Goal: Contribute content: Add original content to the website for others to see

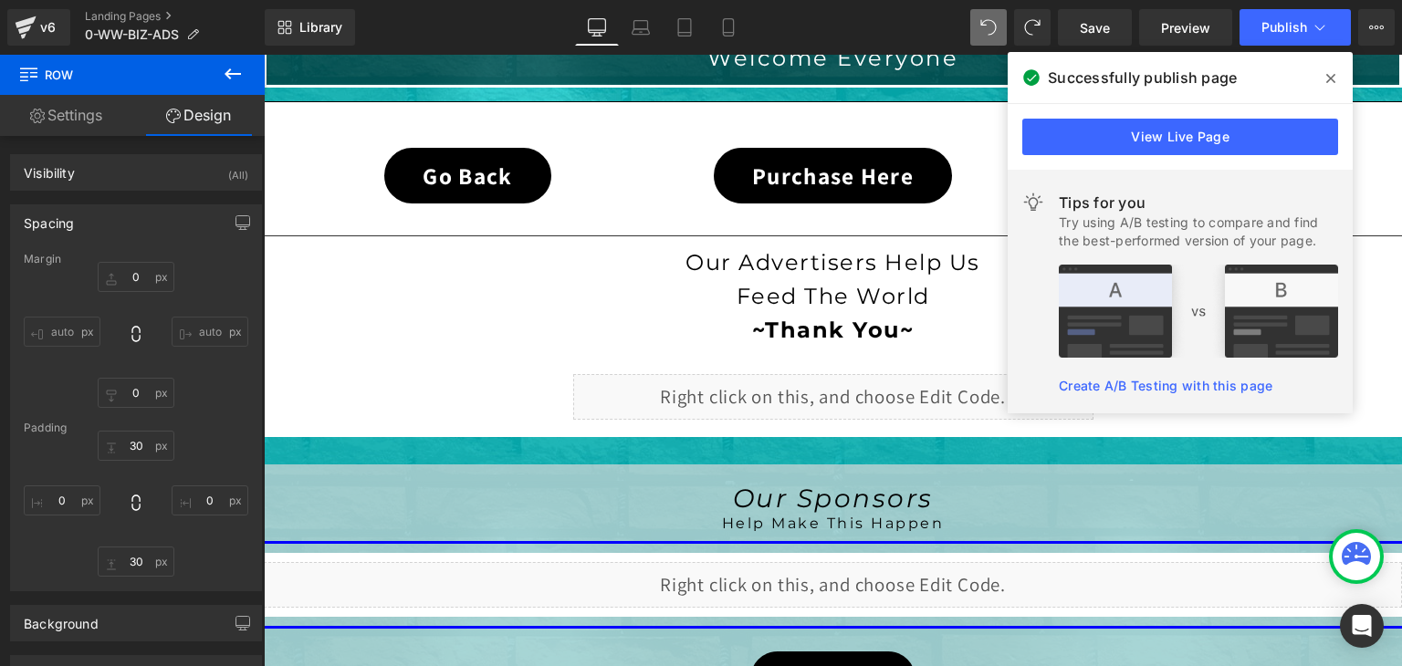
type input "0"
type input "30"
type input "0"
type input "19"
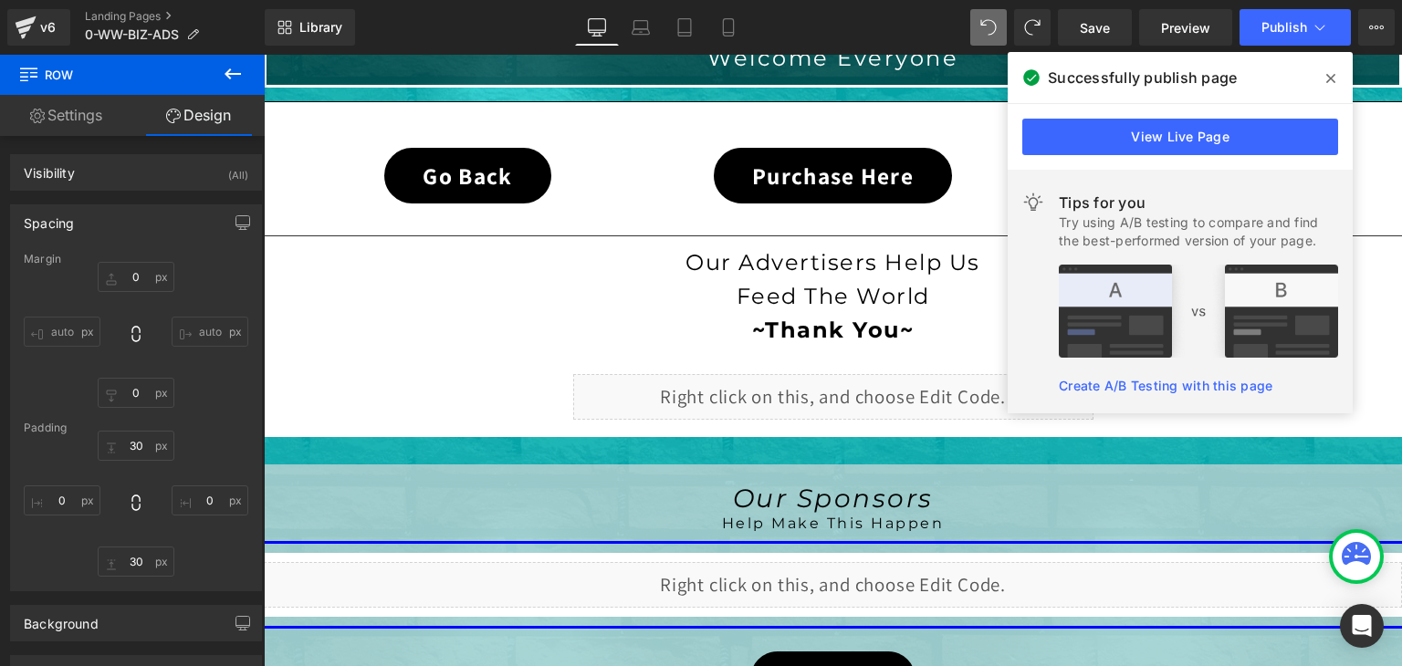
type input "0"
type input "30"
type input "0"
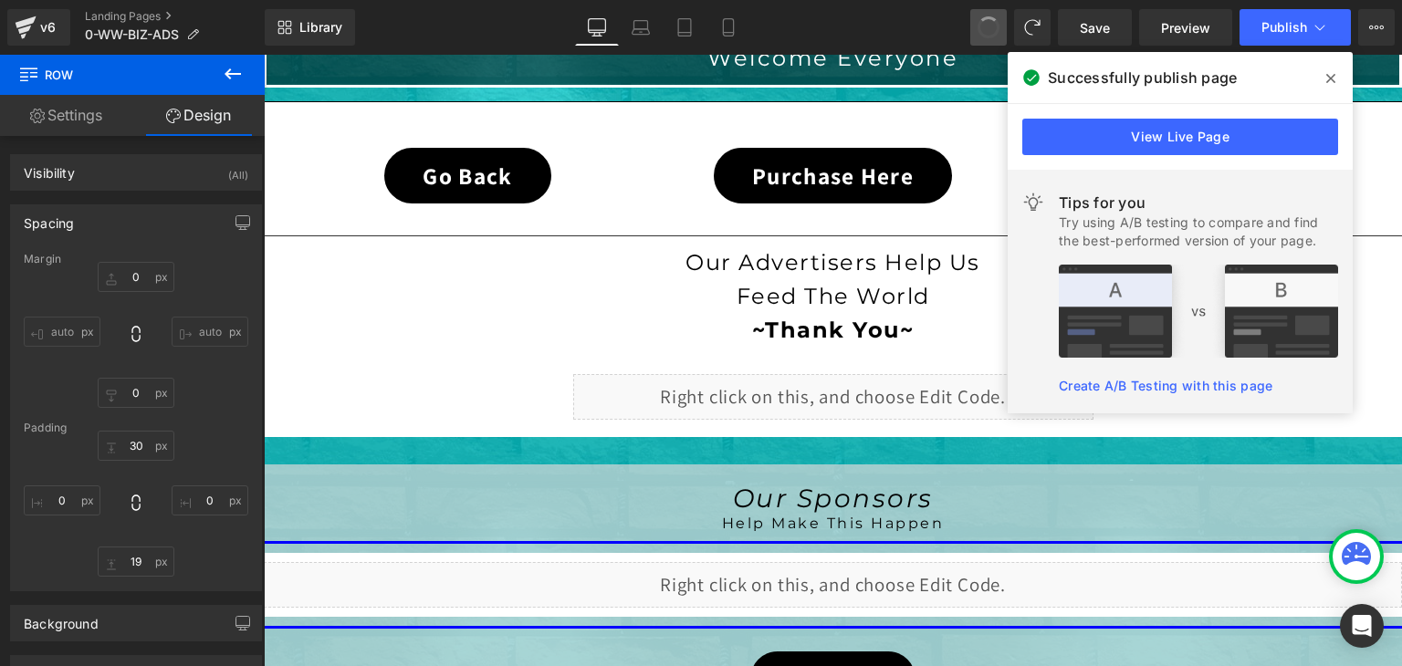
type input "10"
type input "0"
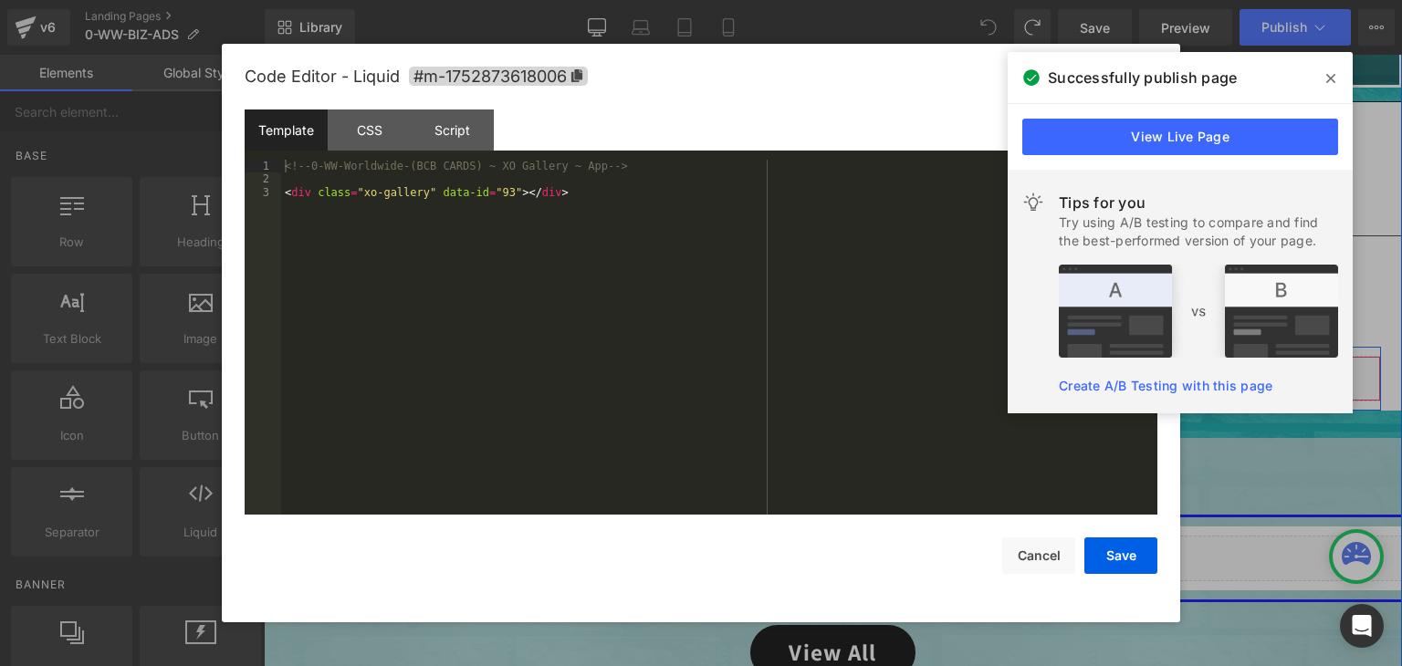
click at [858, 365] on div "Liquid" at bounding box center [833, 379] width 1095 height 46
click at [1062, 552] on button "Cancel" at bounding box center [1038, 556] width 73 height 37
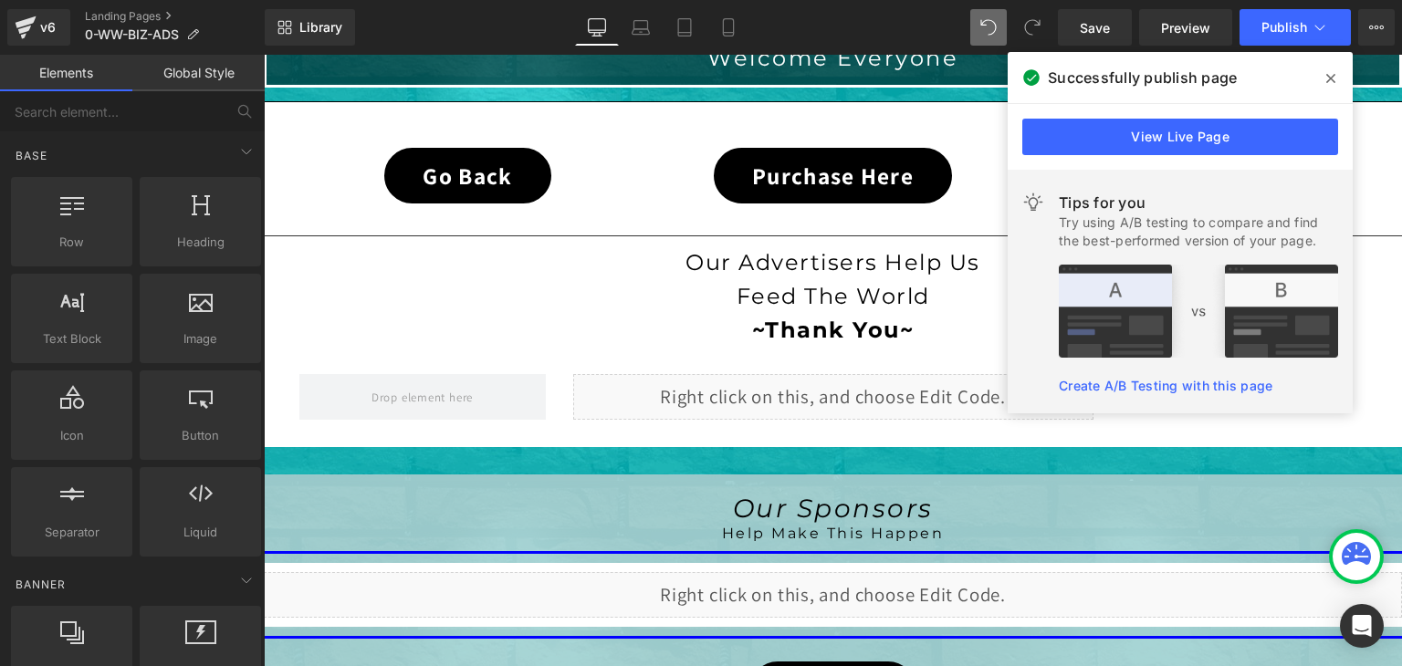
click at [1043, 19] on span at bounding box center [1032, 27] width 37 height 37
click at [1031, 19] on icon at bounding box center [1032, 27] width 16 height 16
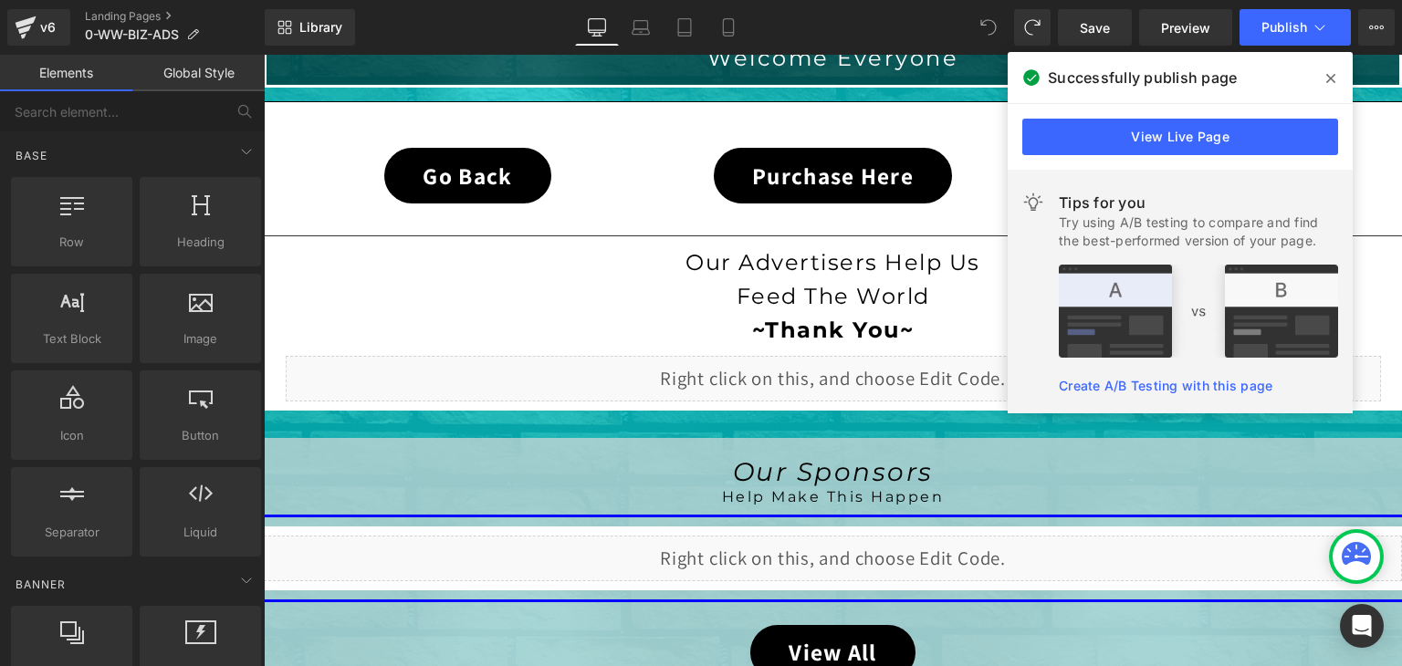
click at [982, 23] on icon at bounding box center [983, 22] width 5 height 5
click at [1110, 19] on span "Save" at bounding box center [1095, 27] width 30 height 19
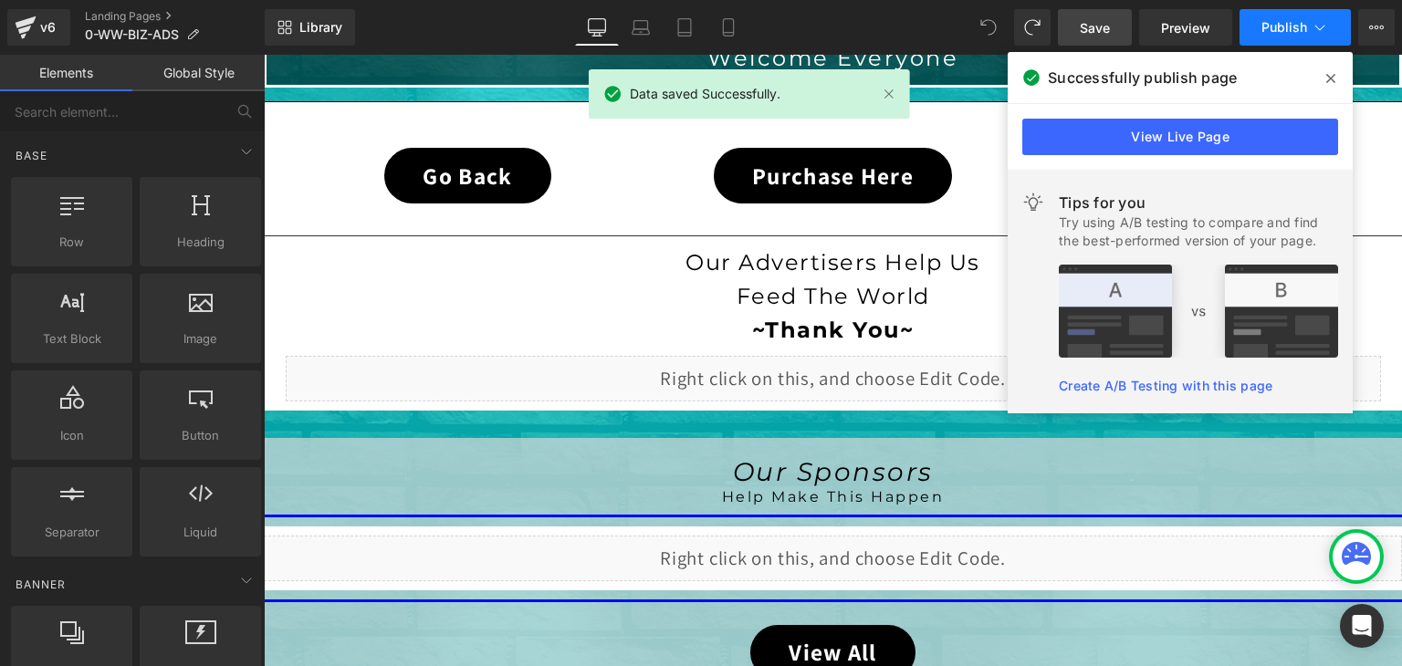
click at [1307, 27] on button "Publish" at bounding box center [1295, 27] width 111 height 37
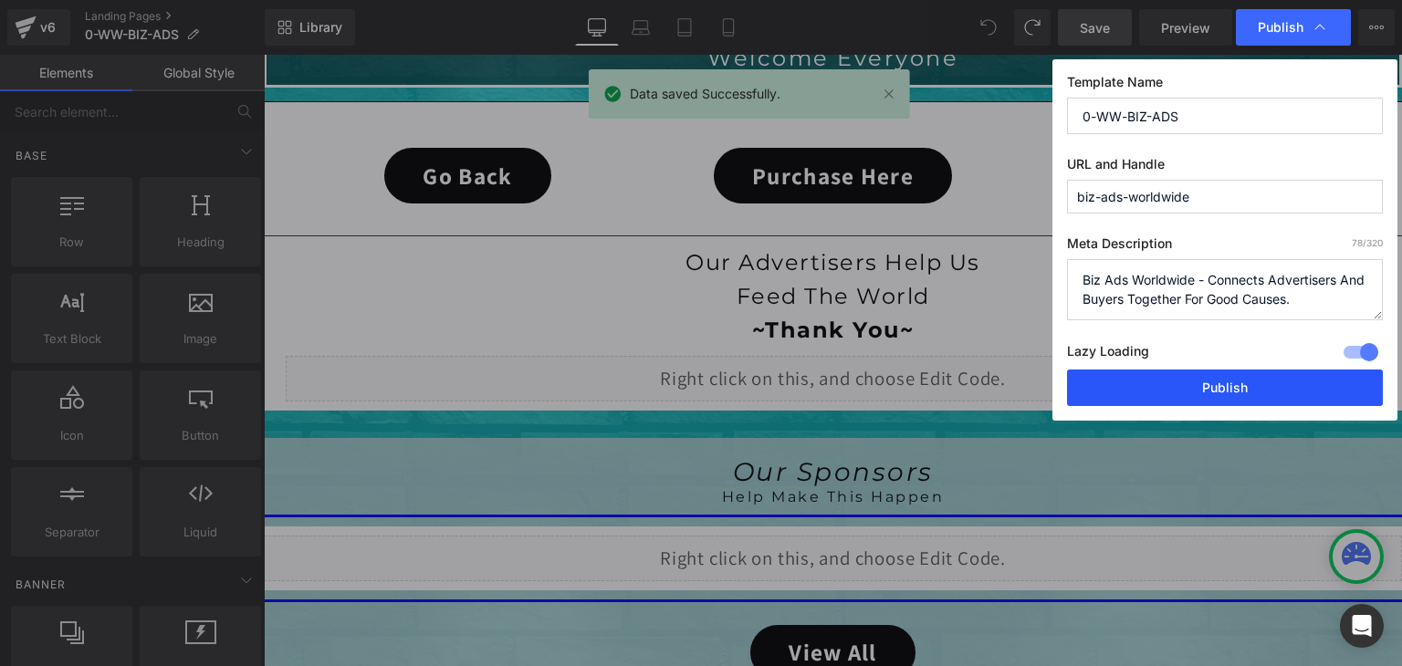
click at [1279, 392] on button "Publish" at bounding box center [1225, 388] width 316 height 37
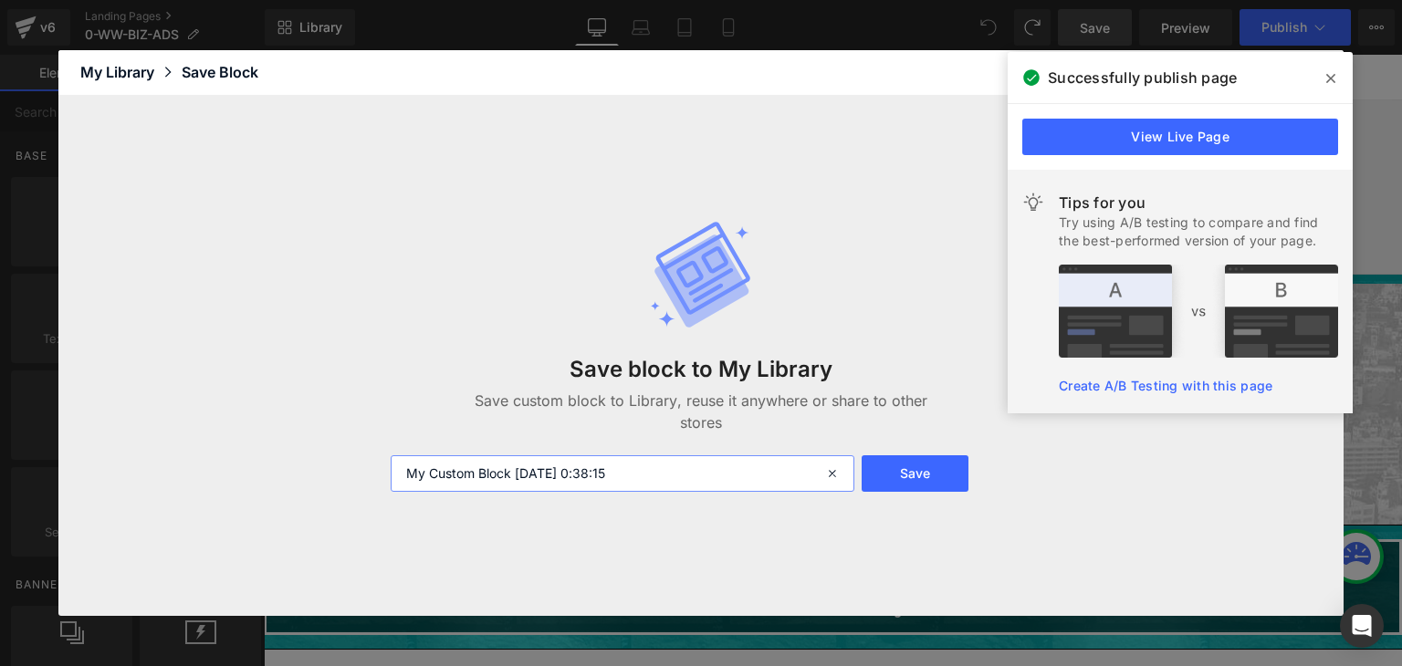
drag, startPoint x: 661, startPoint y: 473, endPoint x: 358, endPoint y: 472, distance: 303.0
click at [358, 472] on div "Save block to My Library Save custom block to Library, reuse it anywhere or sha…" at bounding box center [700, 356] width 1285 height 521
click at [829, 476] on icon at bounding box center [834, 473] width 40 height 37
paste input "1-WHITE"
drag, startPoint x: 489, startPoint y: 472, endPoint x: 406, endPoint y: 472, distance: 83.1
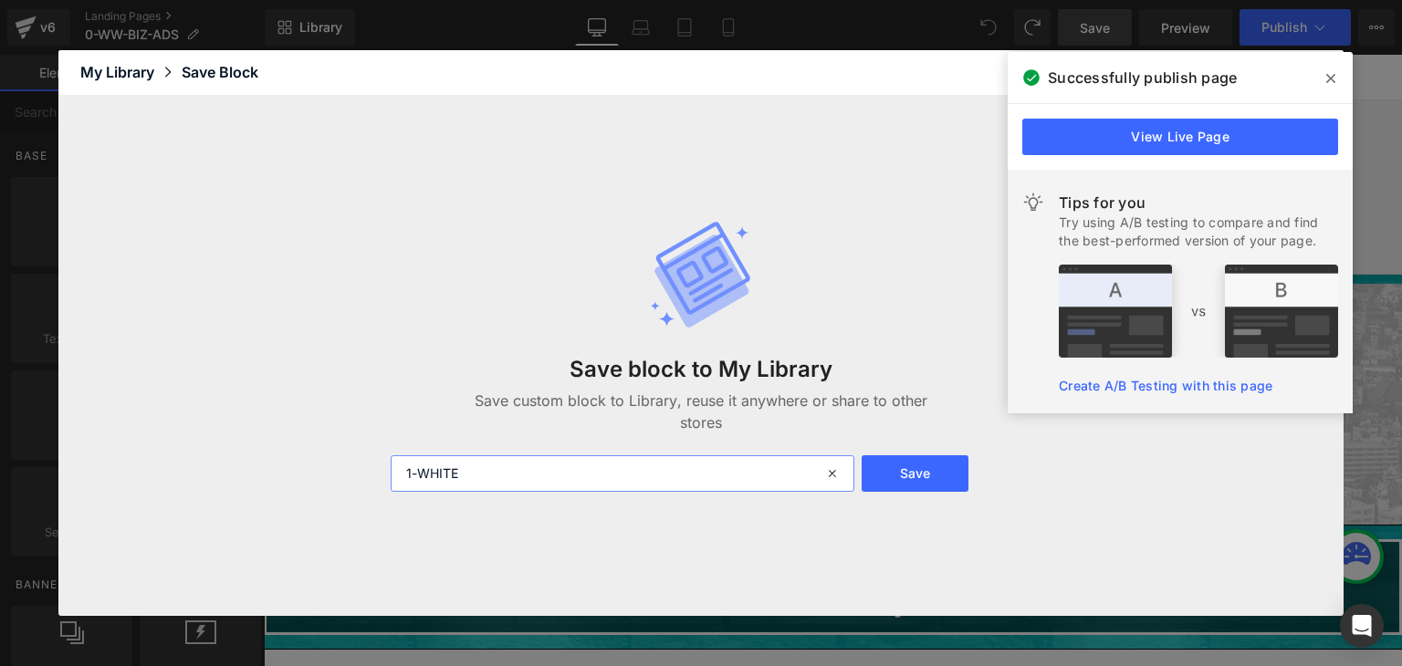
click at [406, 472] on input "1-WHITE" at bounding box center [623, 473] width 464 height 37
type input "worldwide xxxxx"
click at [912, 465] on button "Save" at bounding box center [915, 473] width 107 height 37
click at [1329, 70] on span at bounding box center [1330, 78] width 29 height 29
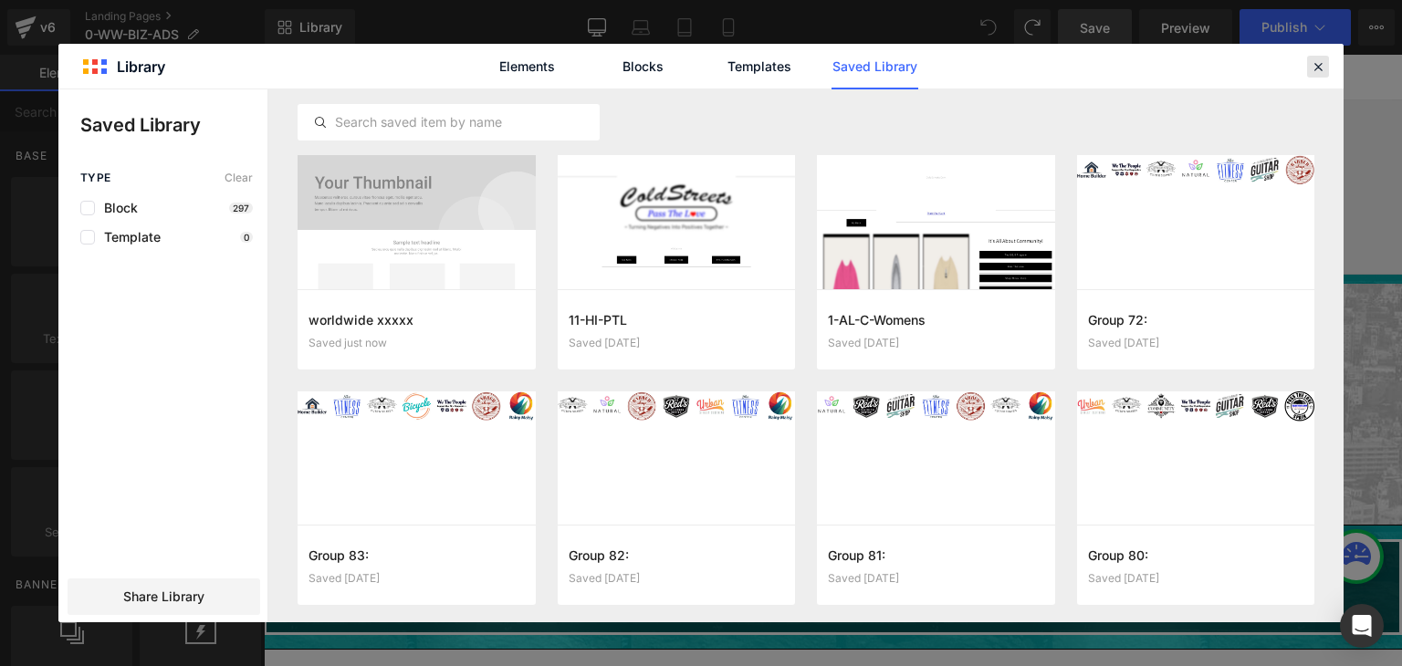
click at [1324, 67] on icon at bounding box center [1318, 66] width 16 height 16
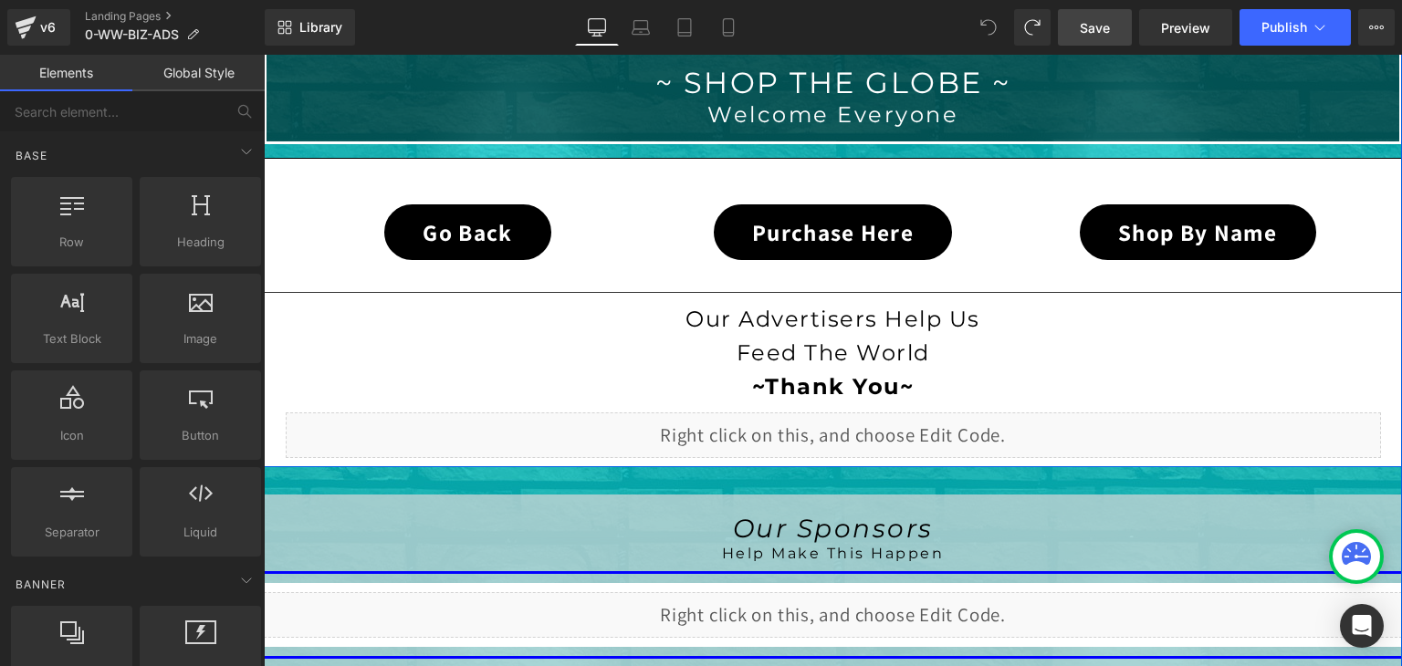
scroll to position [548, 0]
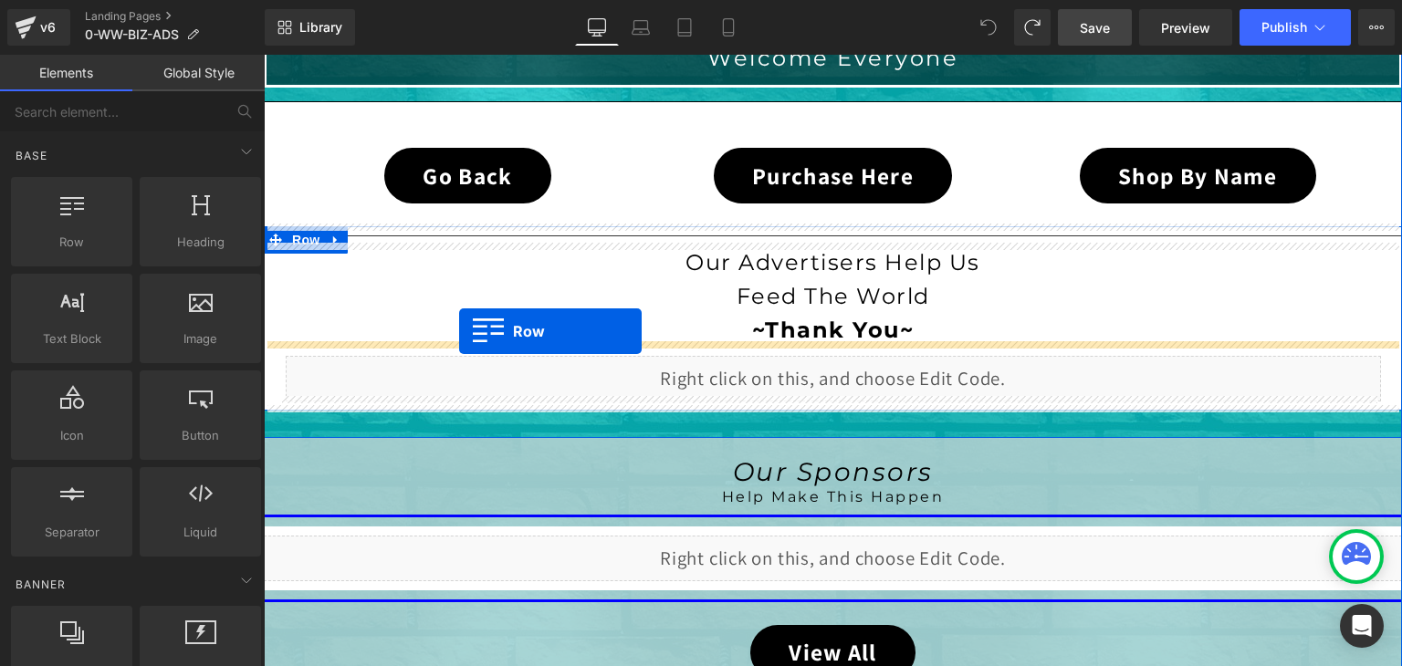
drag, startPoint x: 342, startPoint y: 284, endPoint x: 459, endPoint y: 331, distance: 126.1
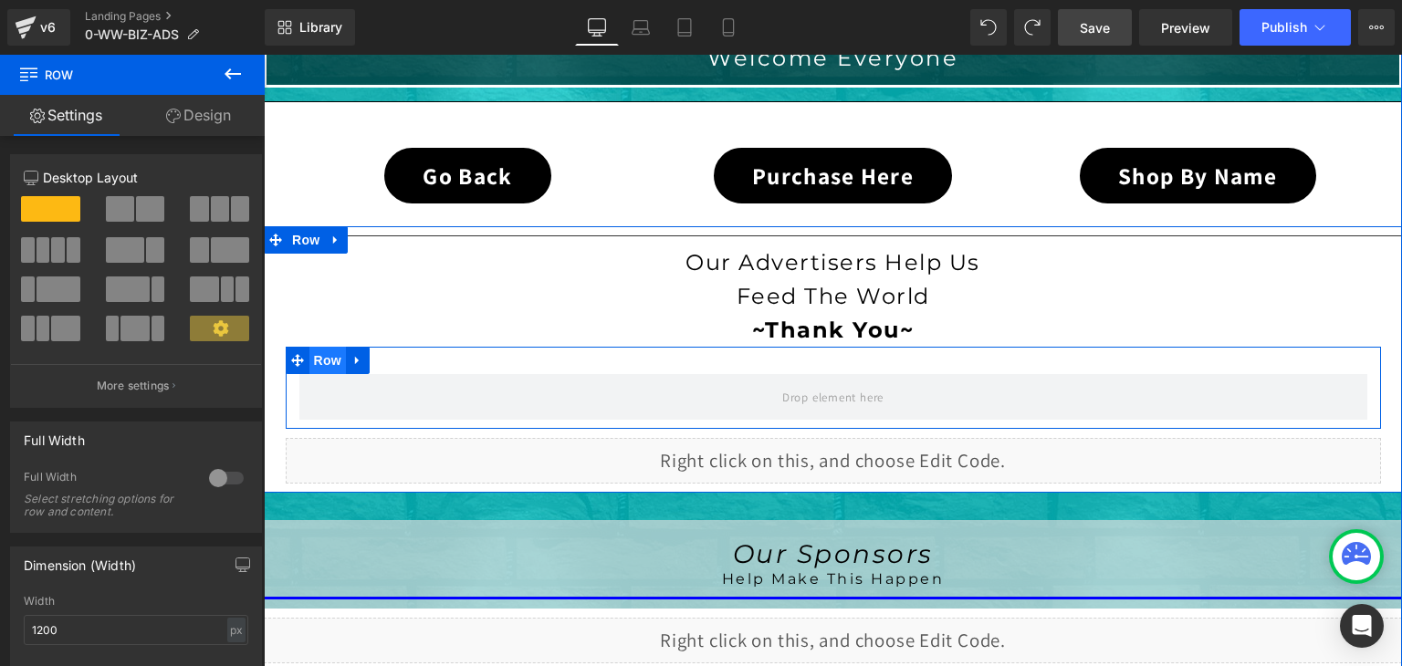
click at [309, 352] on span "Row" at bounding box center [327, 360] width 37 height 27
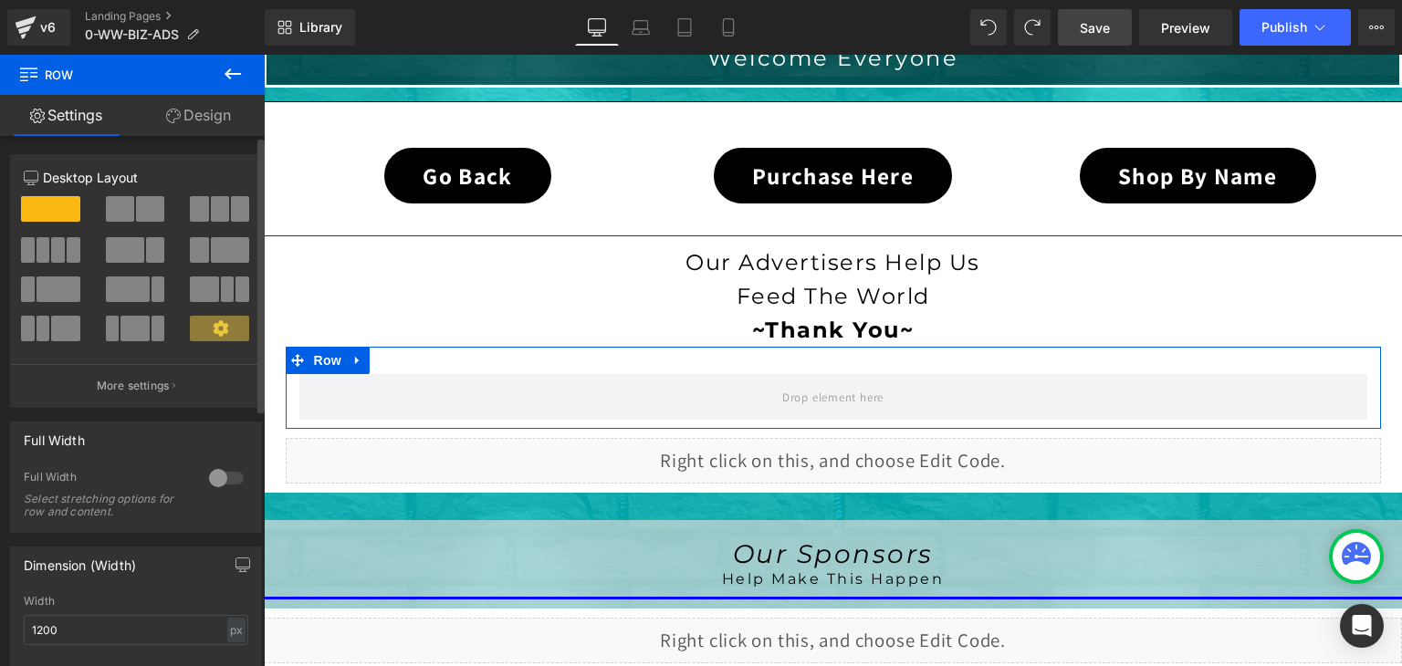
click at [120, 331] on span at bounding box center [134, 329] width 28 height 26
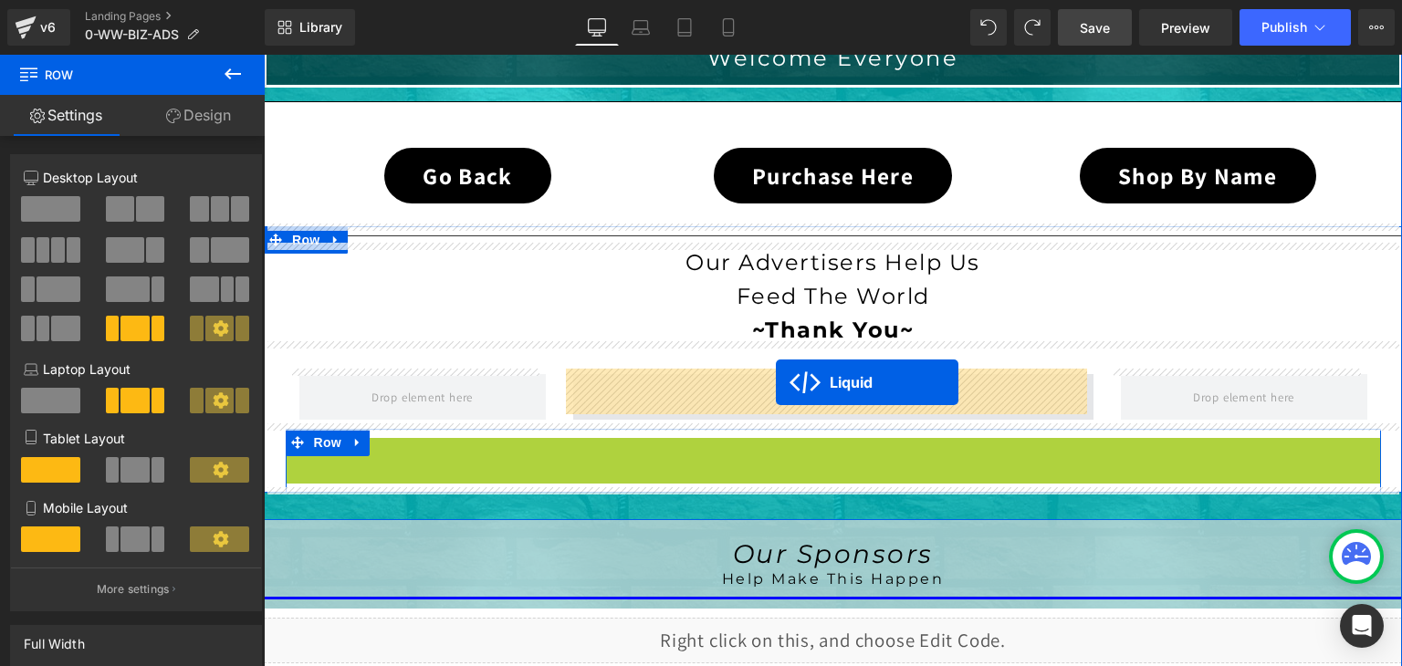
drag, startPoint x: 775, startPoint y: 448, endPoint x: 776, endPoint y: 382, distance: 65.7
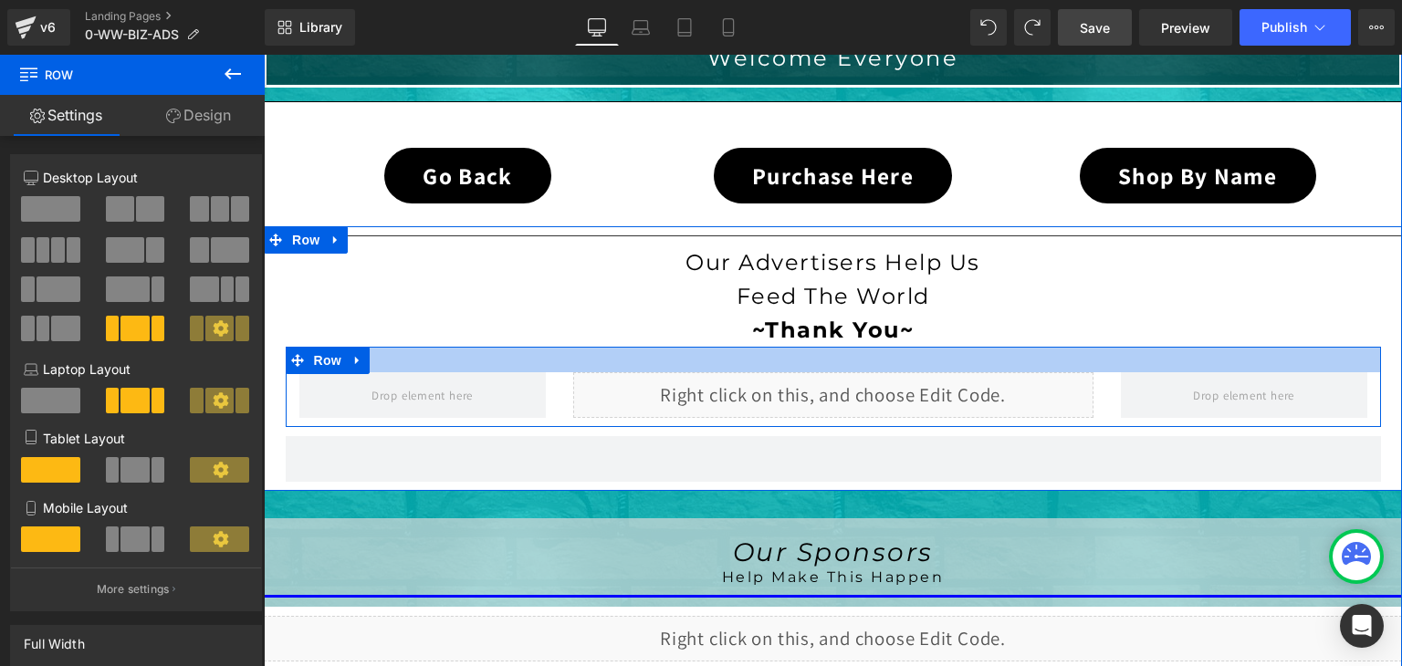
click at [474, 362] on div at bounding box center [833, 360] width 1095 height 26
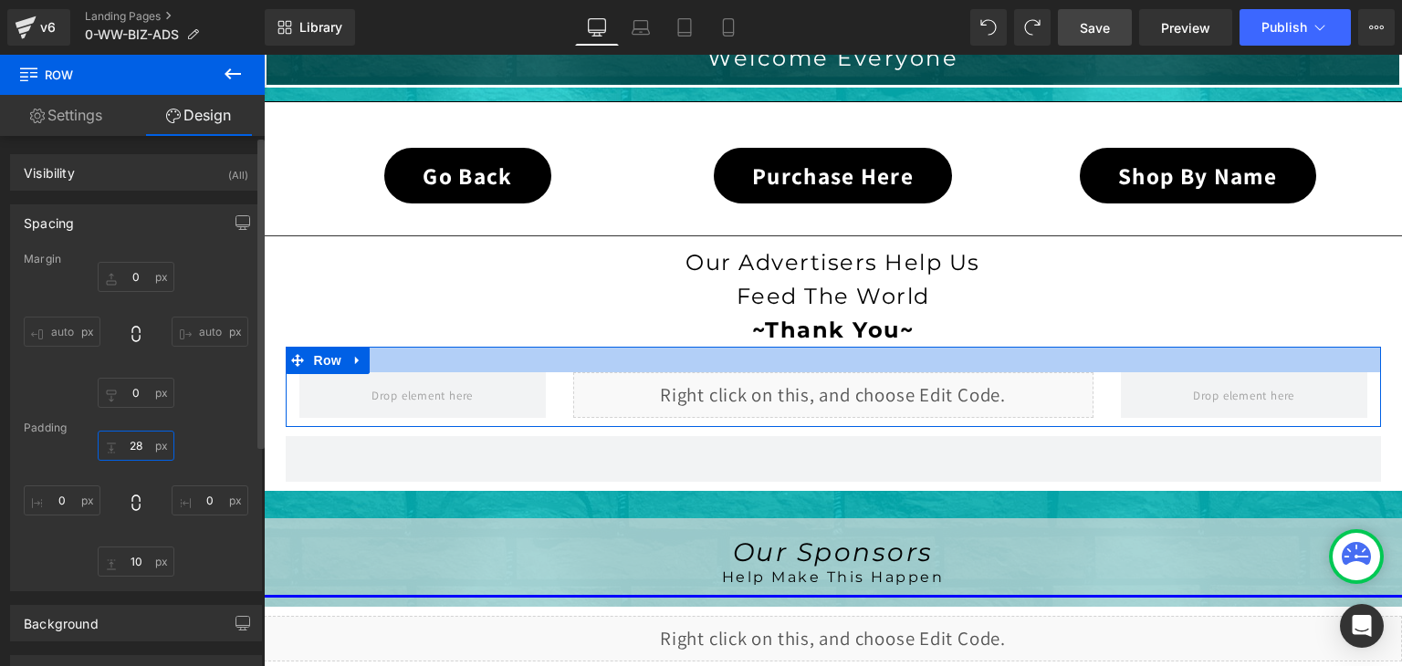
click at [139, 445] on input "28" at bounding box center [136, 446] width 77 height 30
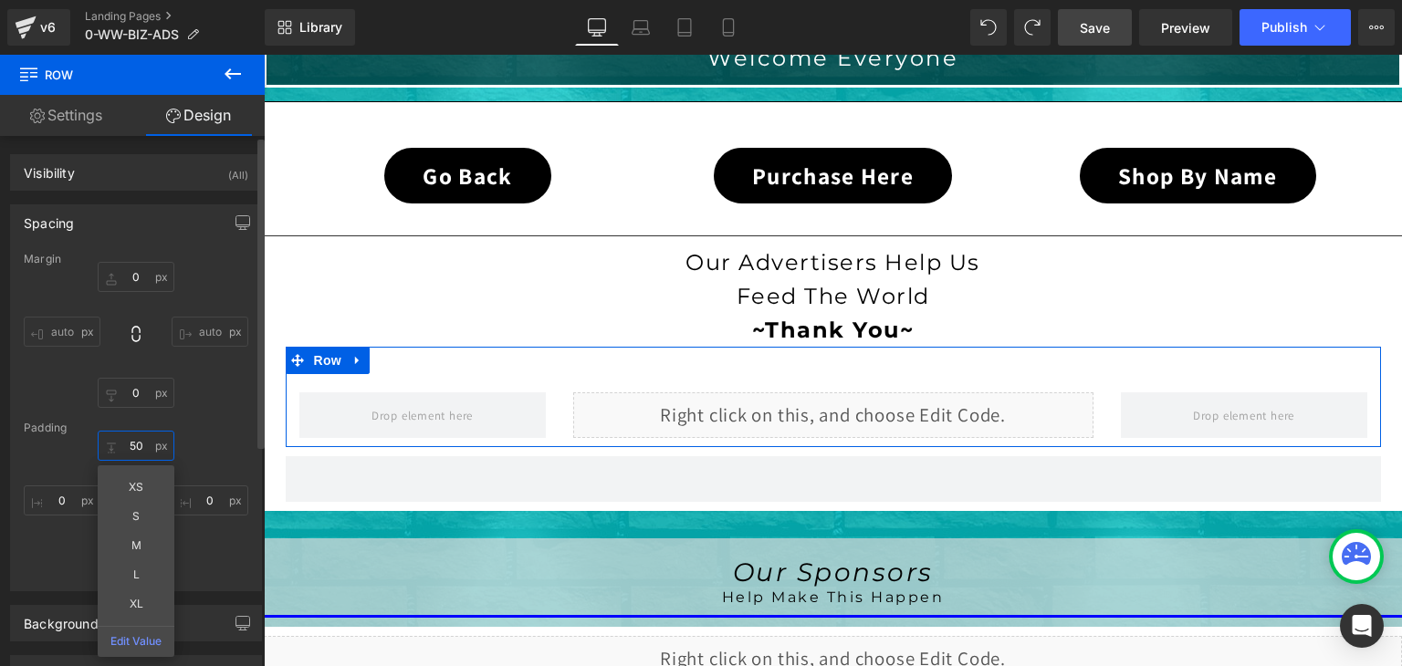
type input "50"
click at [218, 560] on div "50 50 XS S M L XL Edit Value 0px 0 10px 10 0px 0" at bounding box center [136, 504] width 225 height 146
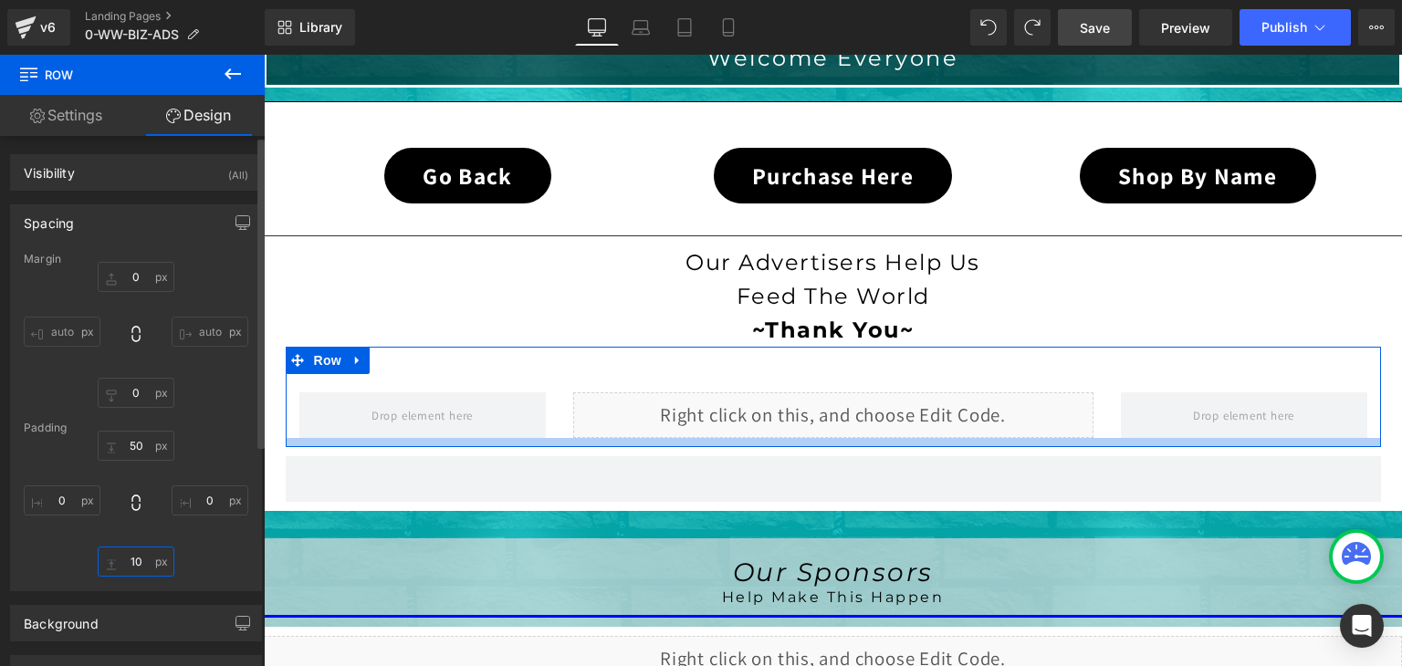
click at [136, 560] on input "10" at bounding box center [136, 562] width 77 height 30
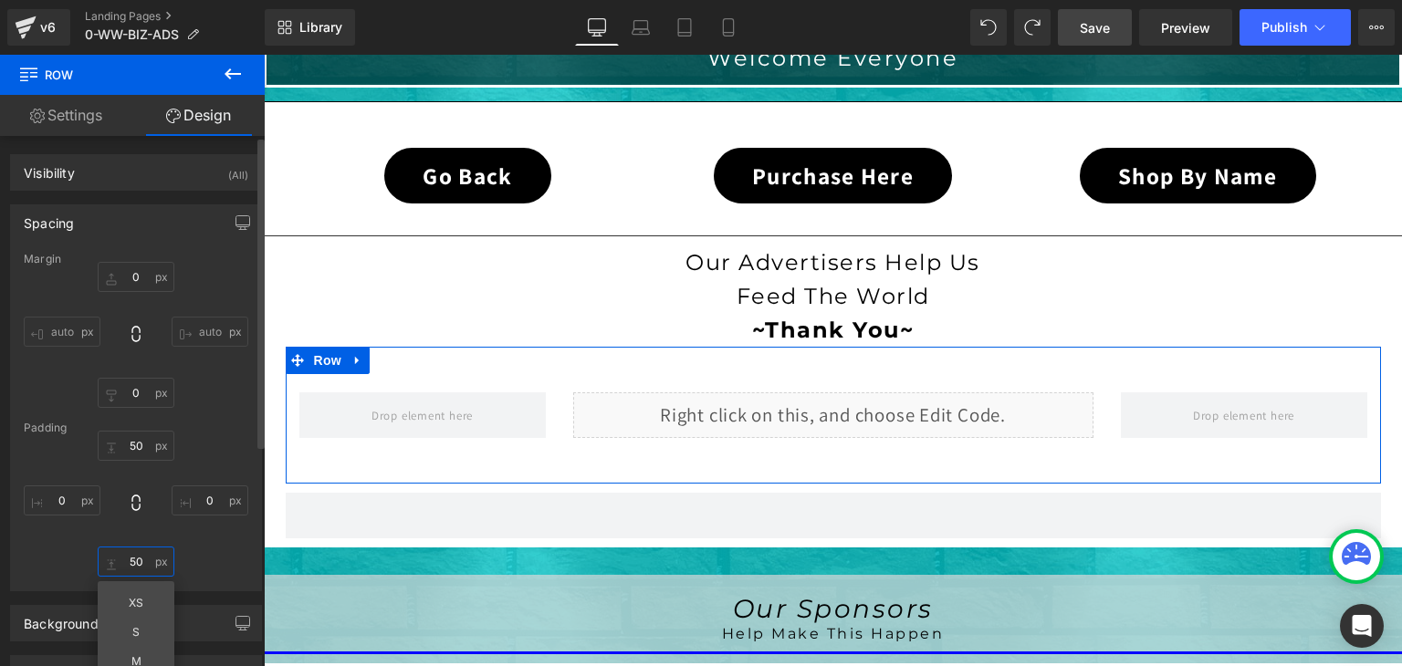
type input "50"
click at [234, 560] on div "50 50 0px 0 50 50 XS S M L XL Edit Value 0px 0" at bounding box center [136, 504] width 225 height 146
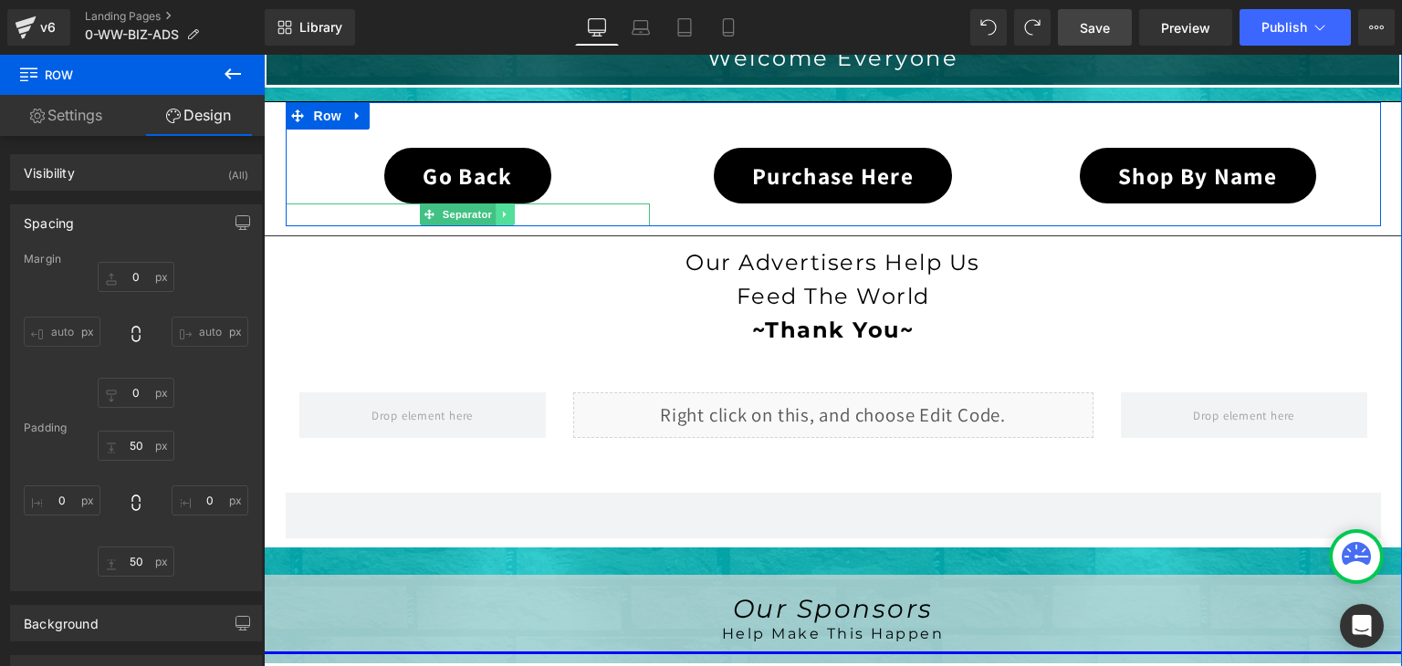
click at [501, 214] on icon at bounding box center [506, 214] width 10 height 11
click at [496, 211] on link at bounding box center [496, 215] width 19 height 22
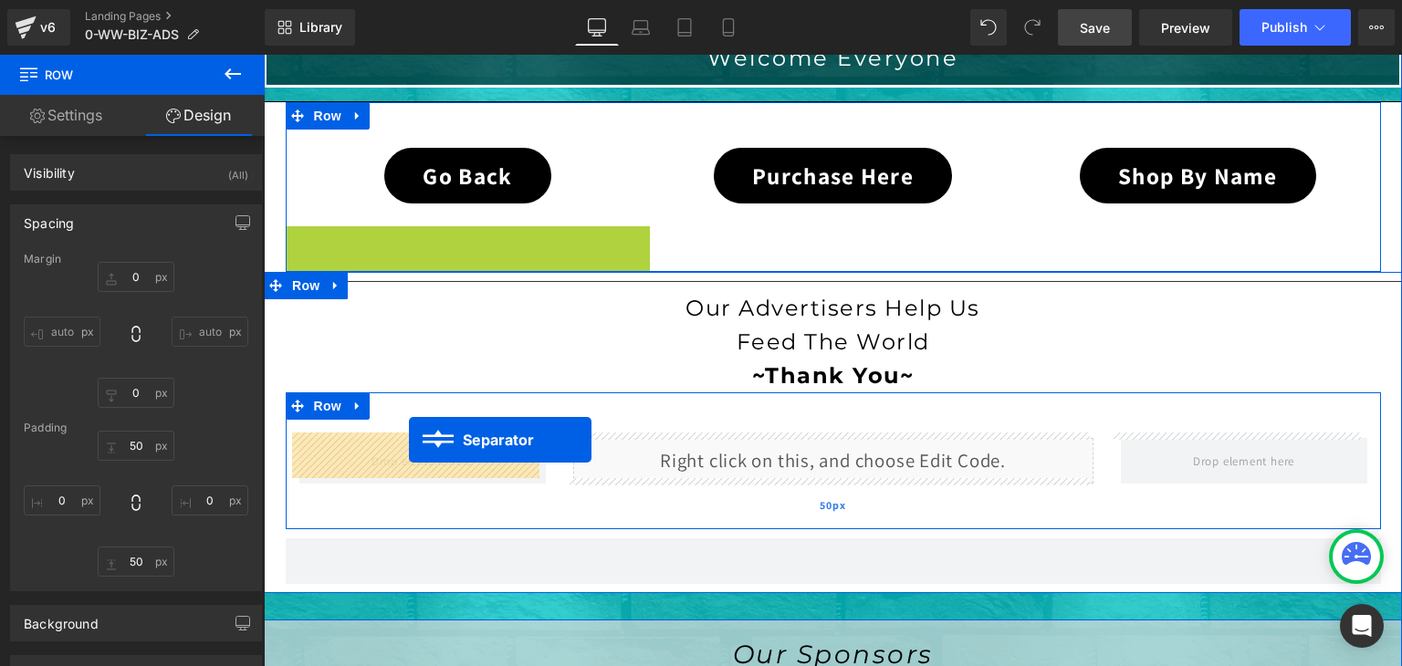
drag, startPoint x: 423, startPoint y: 231, endPoint x: 409, endPoint y: 437, distance: 206.7
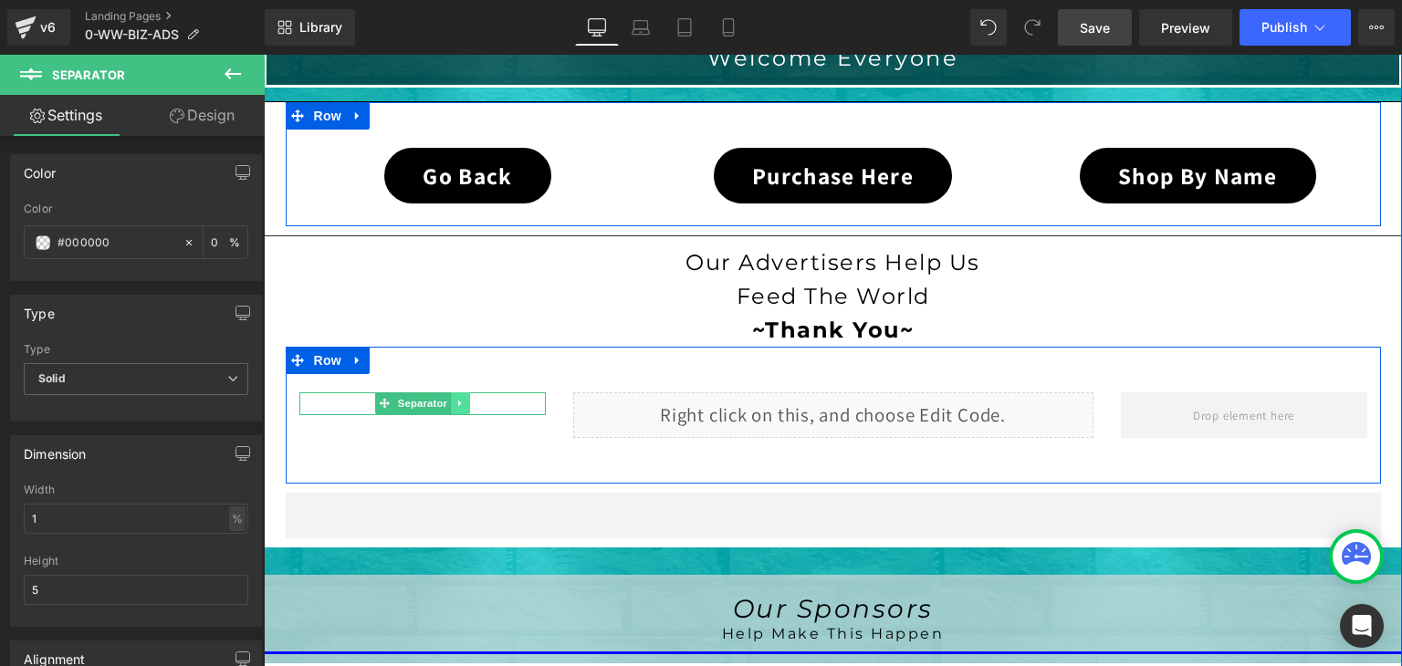
click at [455, 398] on icon at bounding box center [460, 403] width 10 height 11
click at [448, 399] on icon at bounding box center [450, 404] width 10 height 10
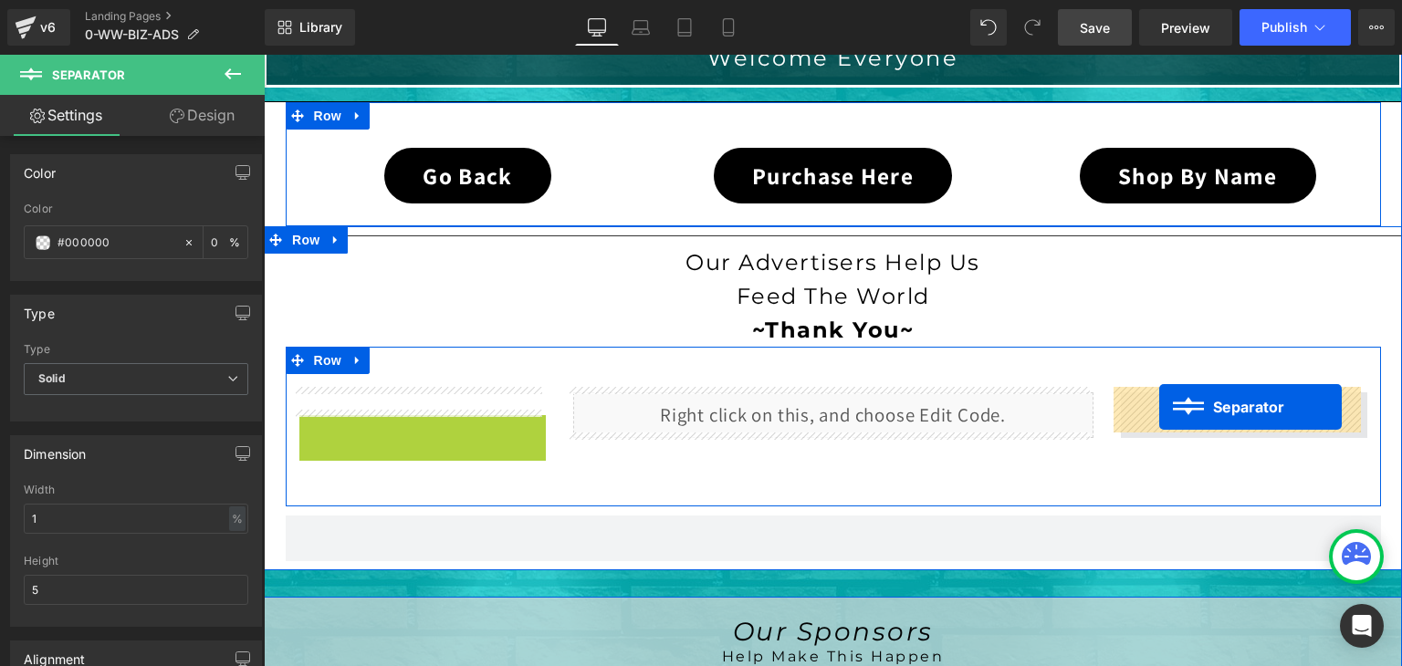
drag, startPoint x: 373, startPoint y: 420, endPoint x: 1159, endPoint y: 407, distance: 786.0
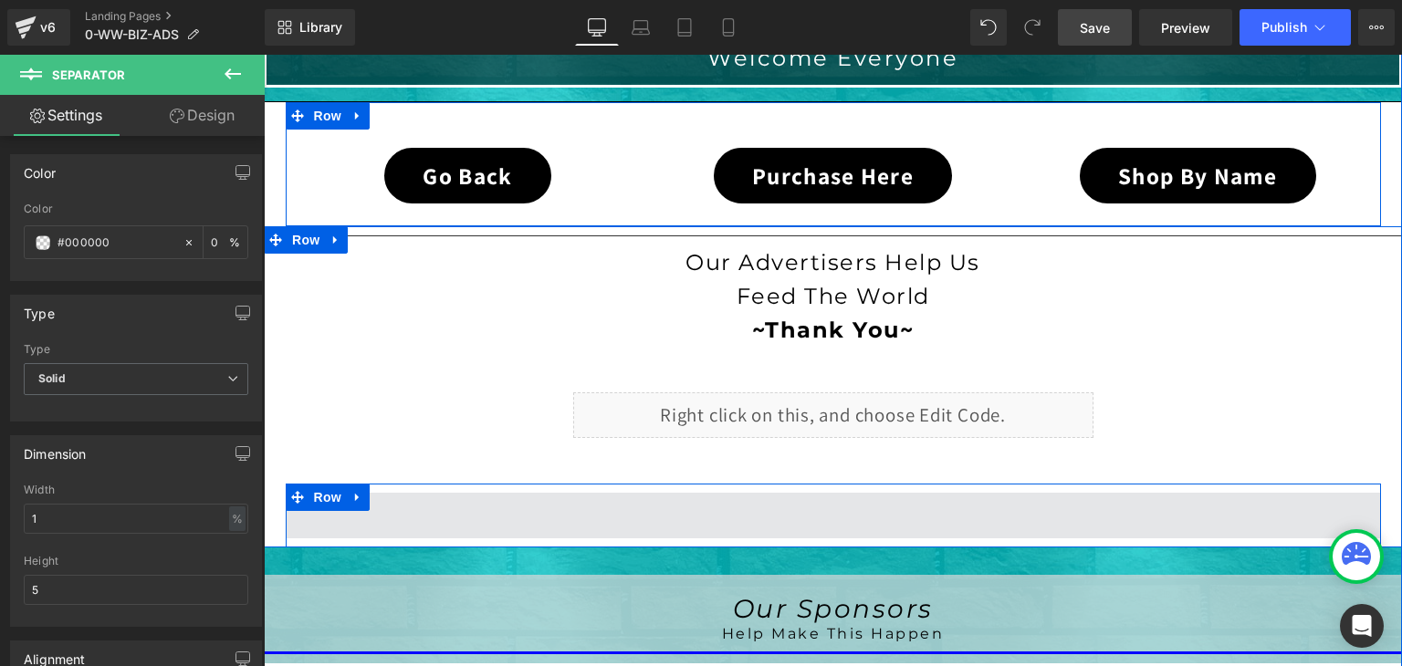
click at [780, 505] on span at bounding box center [833, 516] width 1095 height 46
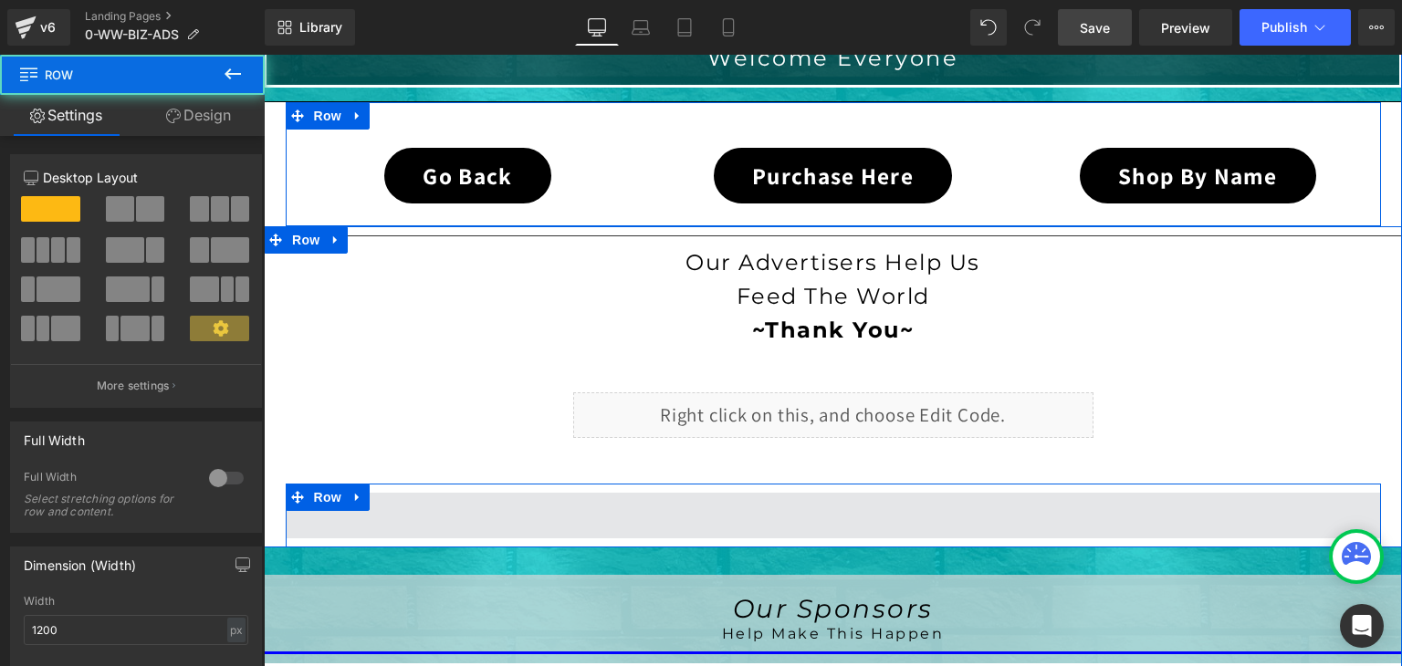
click at [777, 508] on span at bounding box center [833, 516] width 1095 height 46
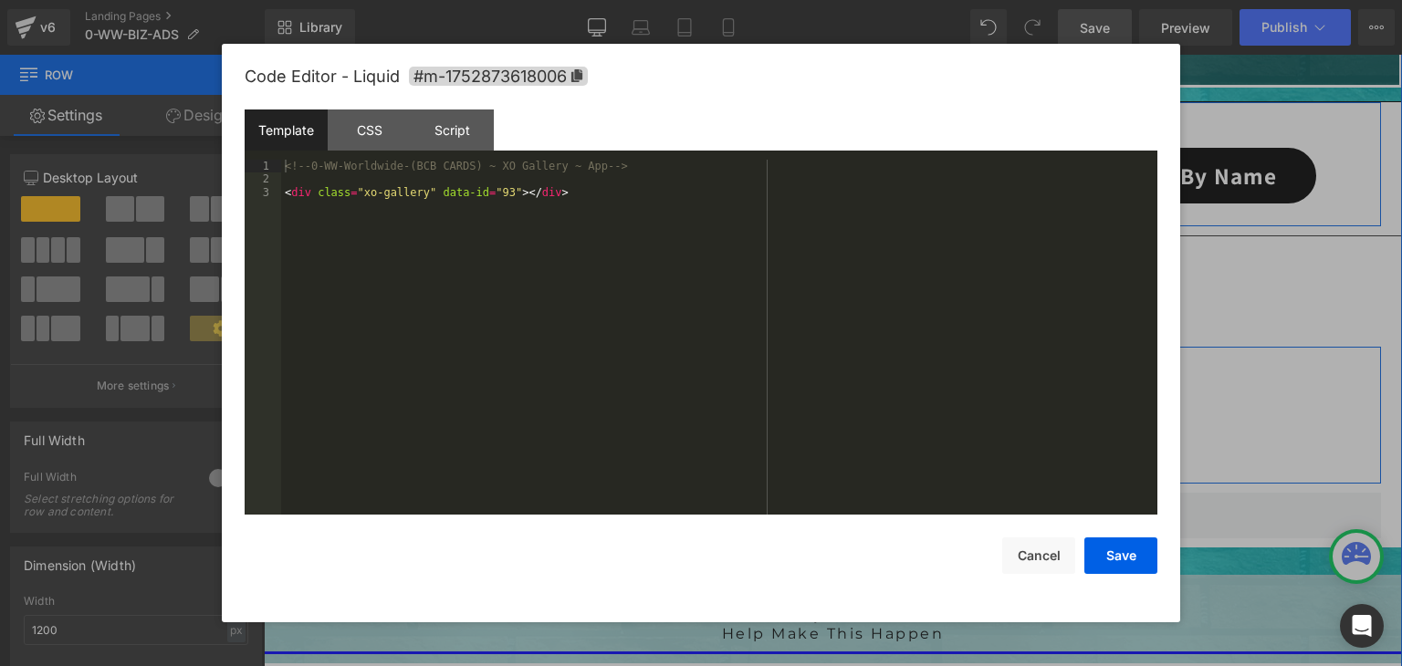
click at [852, 401] on div "Liquid" at bounding box center [833, 415] width 520 height 46
click at [1037, 562] on button "Cancel" at bounding box center [1038, 556] width 73 height 37
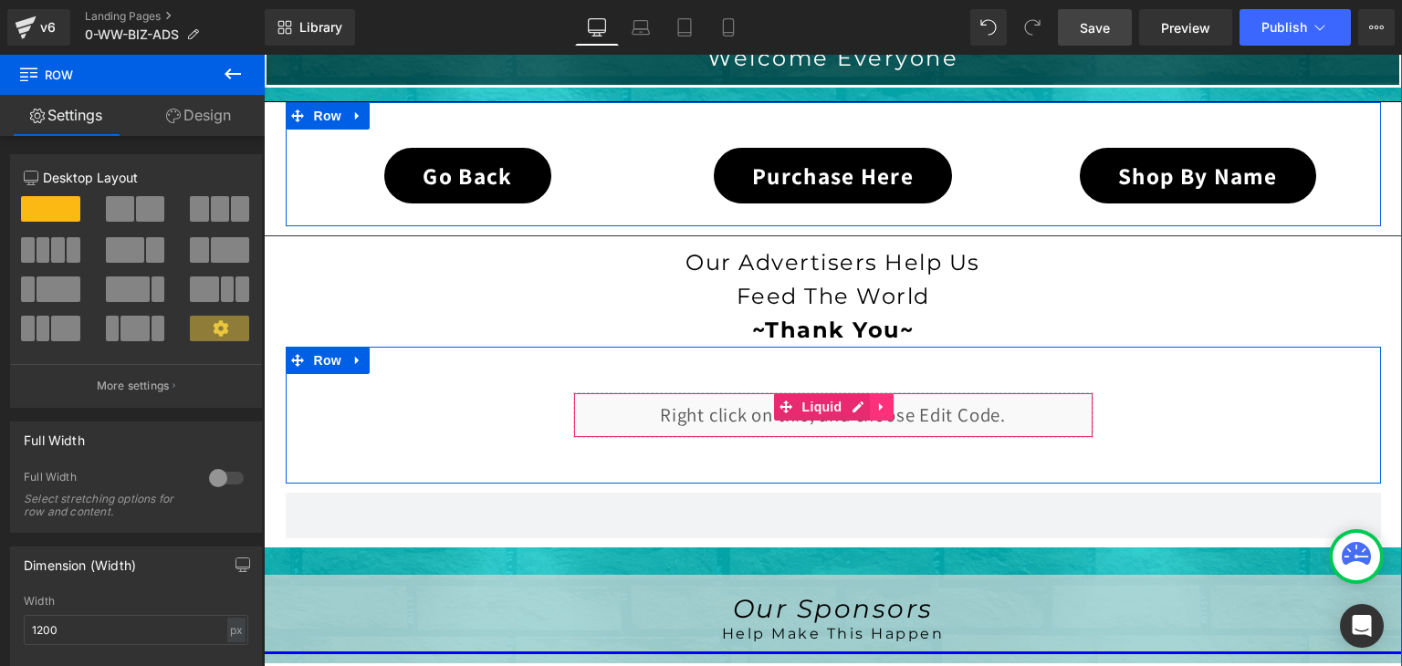
click at [884, 398] on link at bounding box center [882, 406] width 24 height 27
click at [866, 400] on icon at bounding box center [869, 407] width 13 height 14
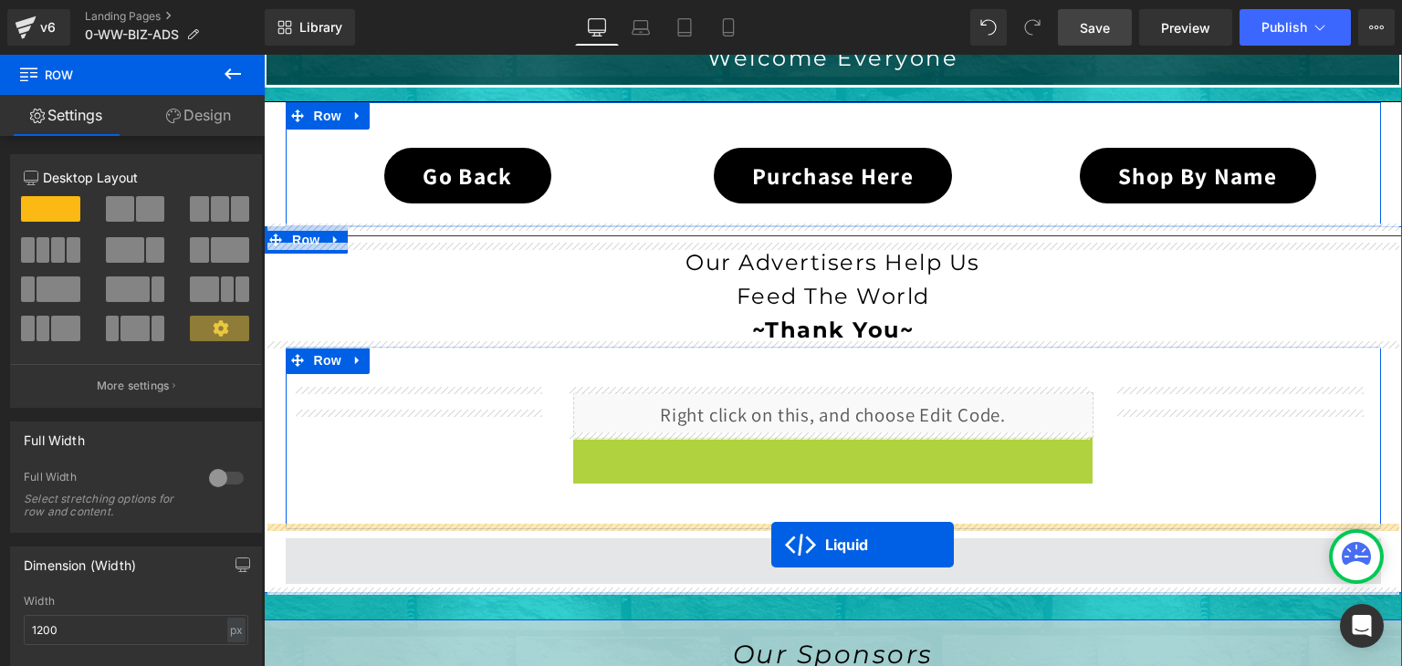
drag, startPoint x: 778, startPoint y: 445, endPoint x: 771, endPoint y: 545, distance: 99.7
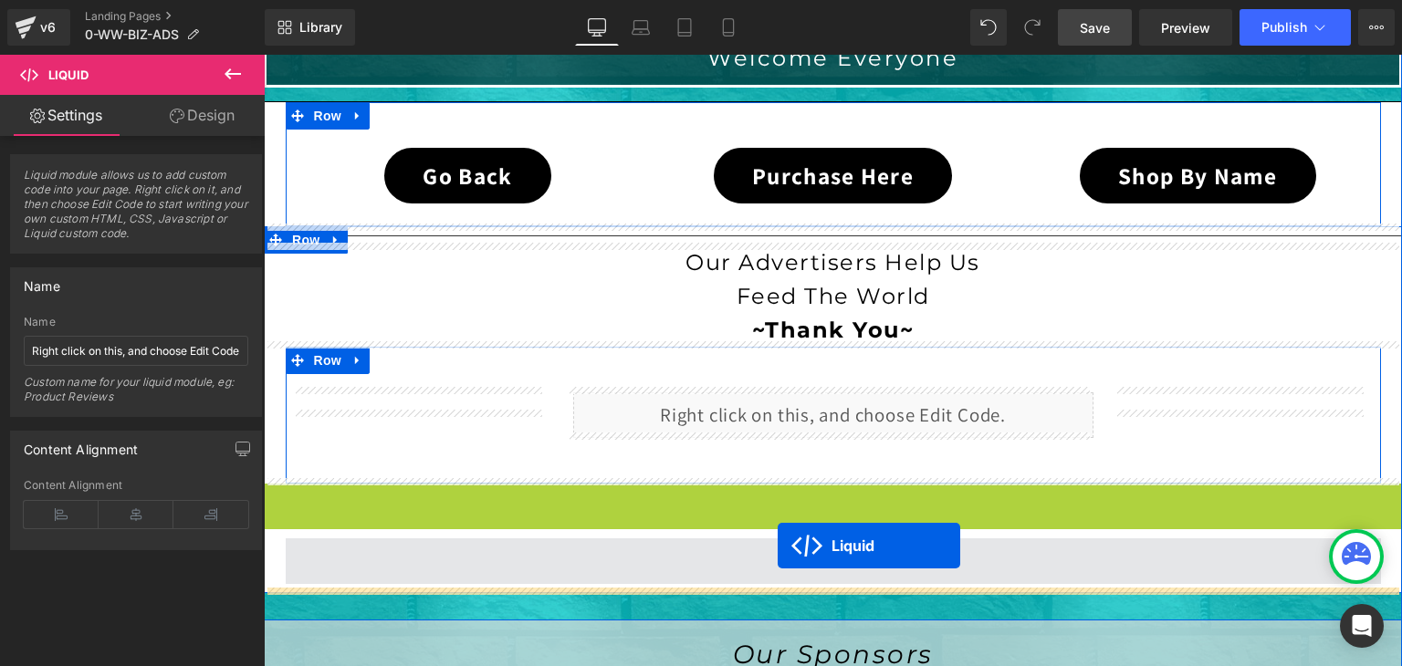
drag, startPoint x: 781, startPoint y: 492, endPoint x: 778, endPoint y: 545, distance: 53.1
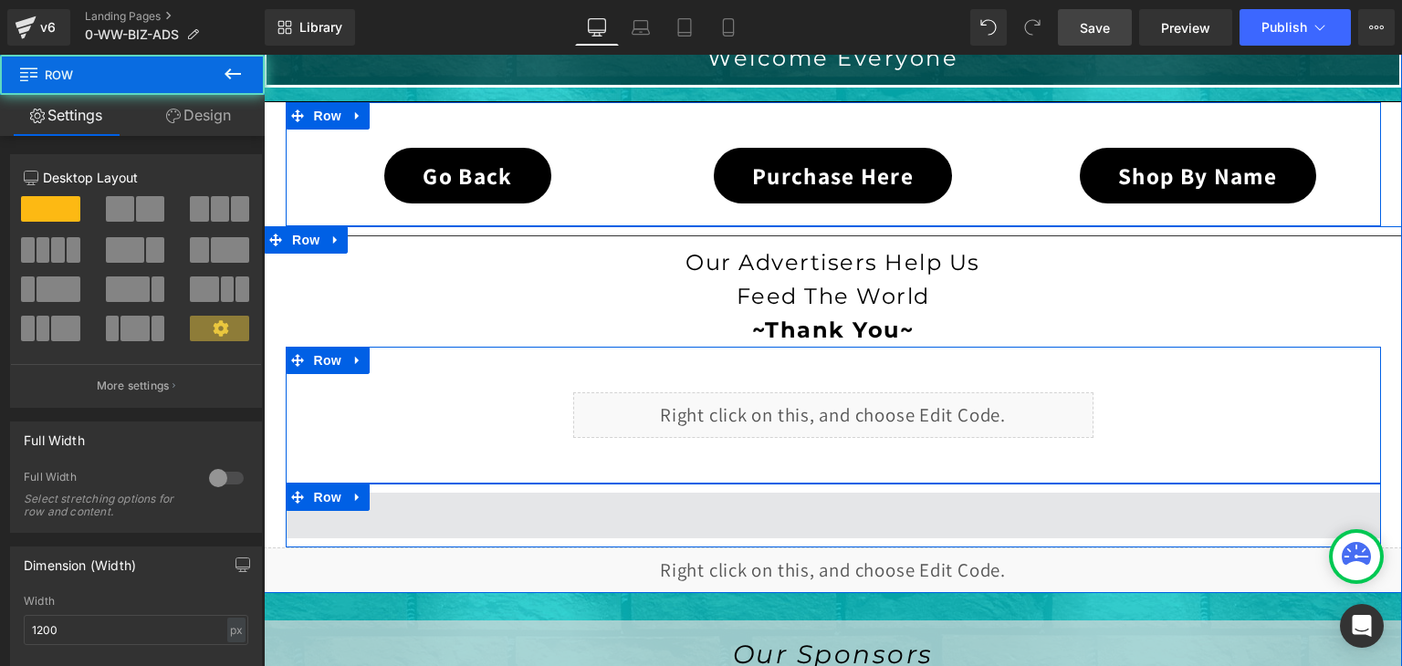
click at [784, 512] on span at bounding box center [833, 516] width 1095 height 46
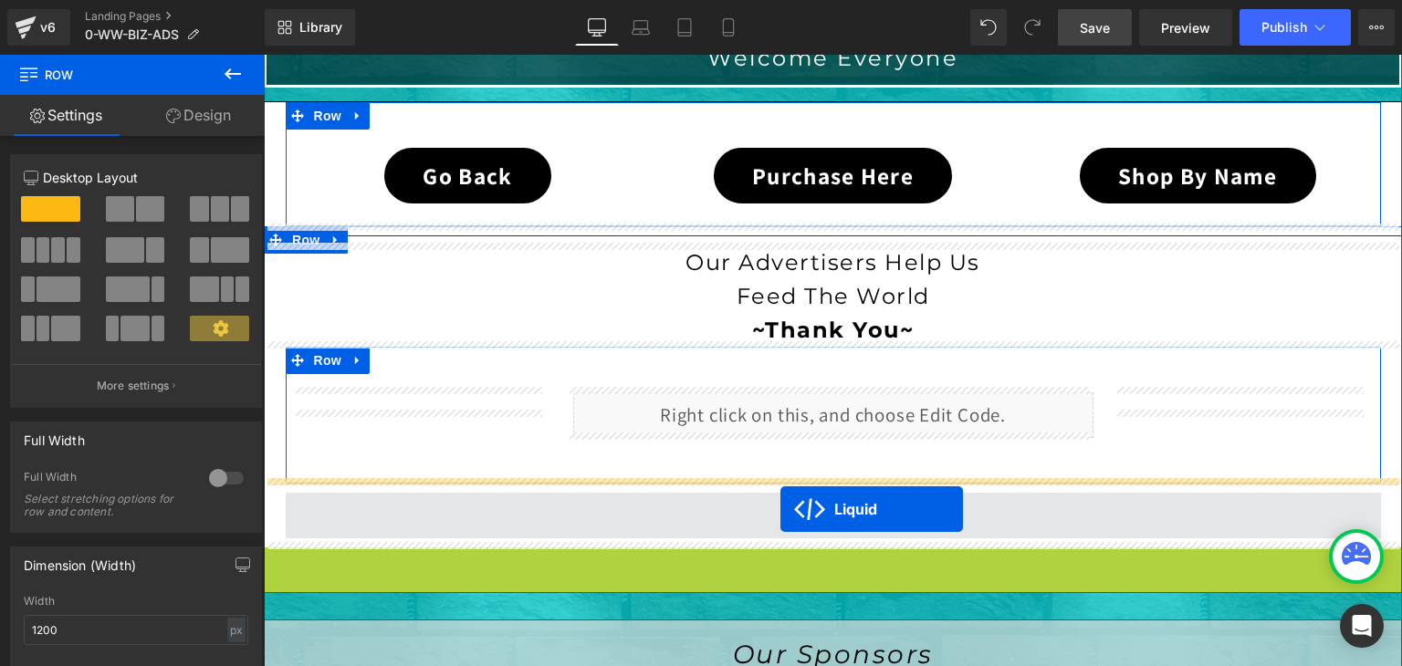
drag, startPoint x: 778, startPoint y: 554, endPoint x: 780, endPoint y: 509, distance: 44.8
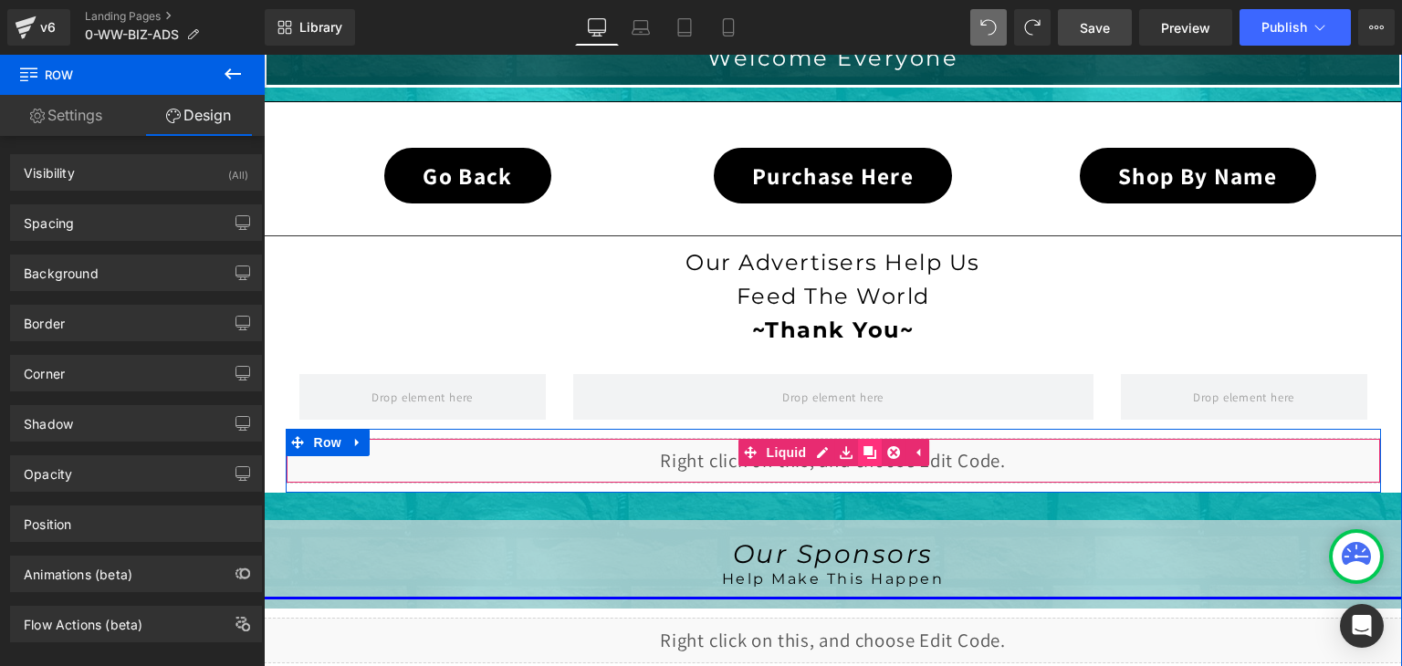
click at [863, 447] on icon at bounding box center [869, 452] width 13 height 13
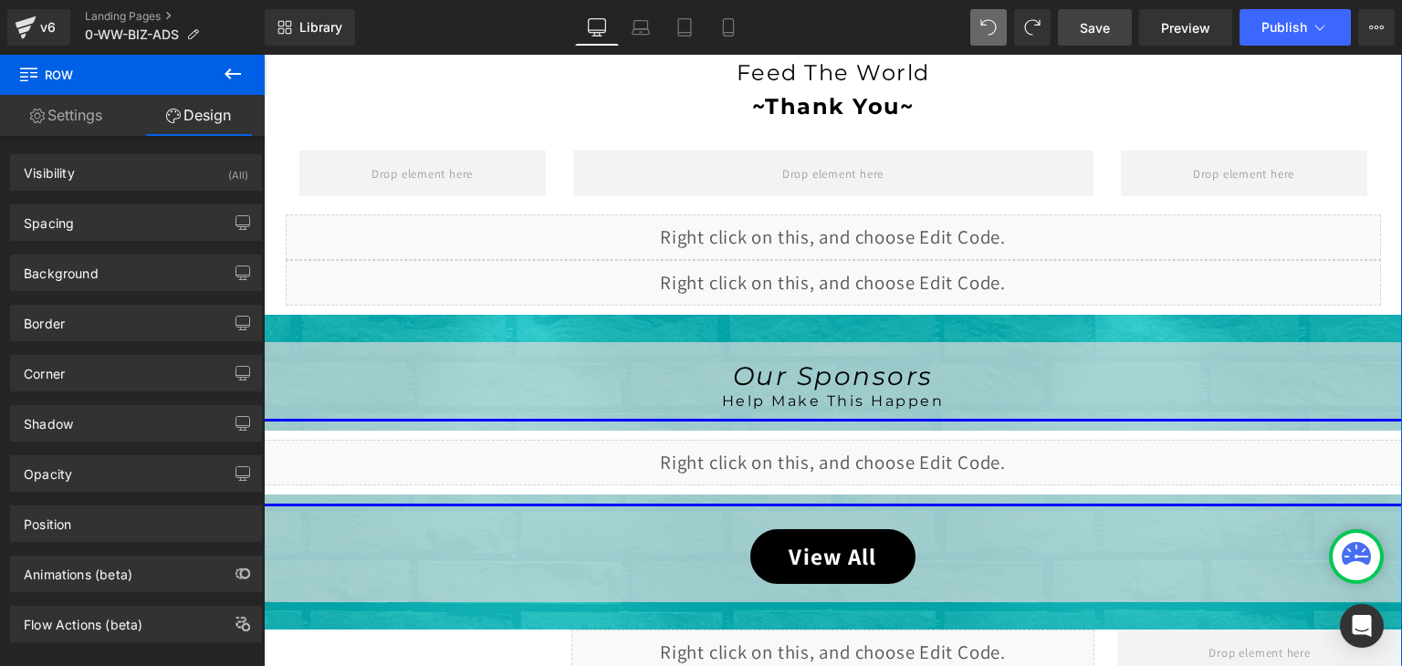
scroll to position [716, 0]
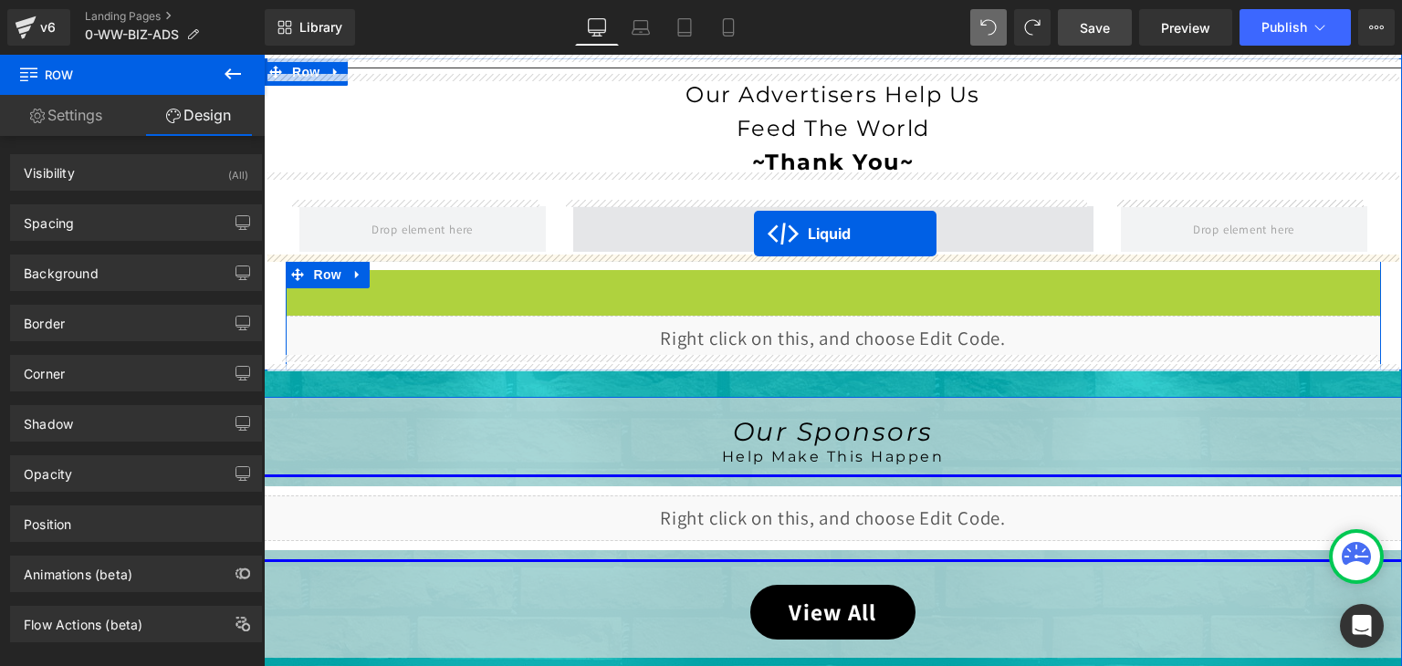
drag, startPoint x: 742, startPoint y: 277, endPoint x: 754, endPoint y: 235, distance: 44.5
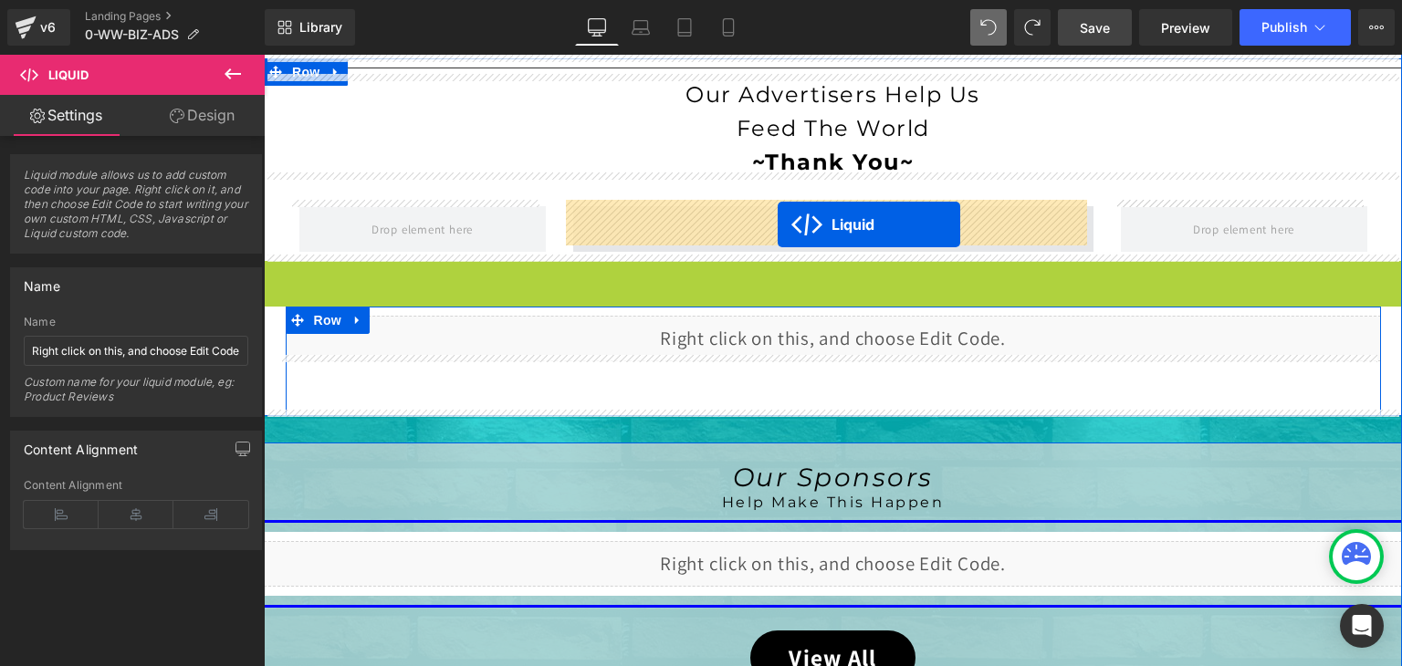
drag, startPoint x: 777, startPoint y: 264, endPoint x: 778, endPoint y: 225, distance: 39.3
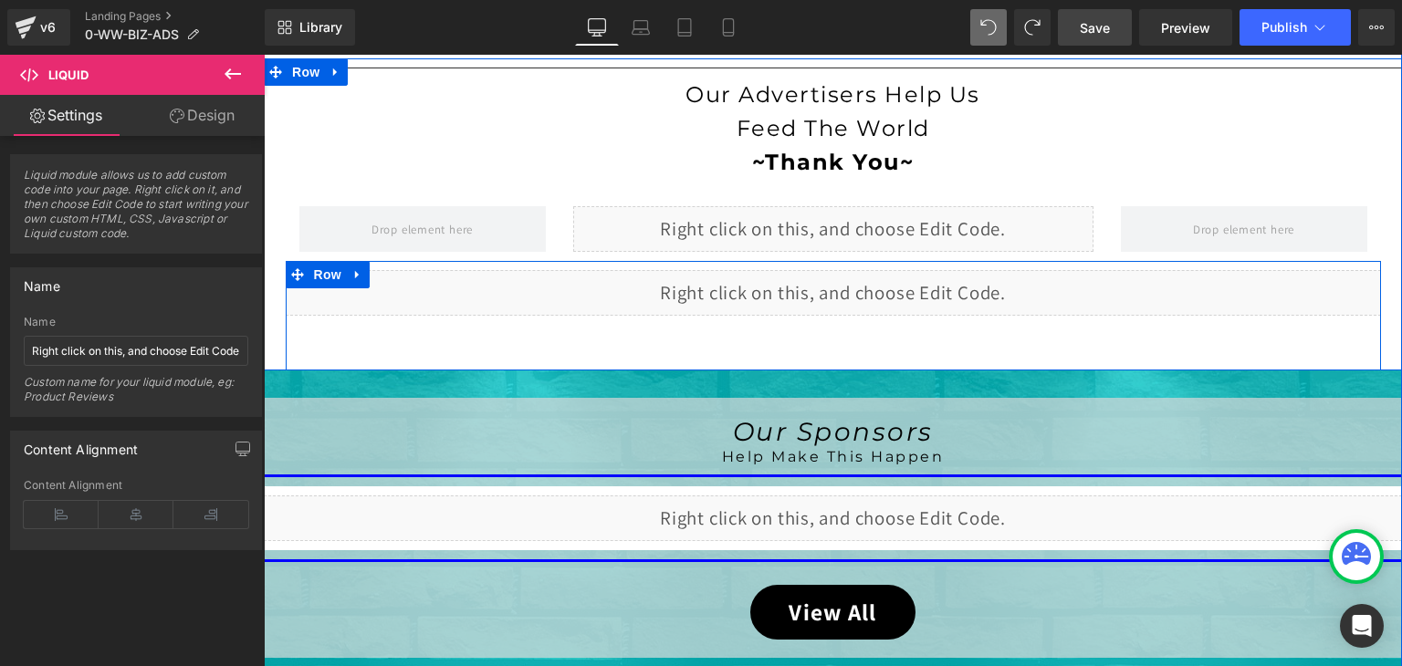
click at [787, 320] on div "Liquid" at bounding box center [833, 315] width 1095 height 91
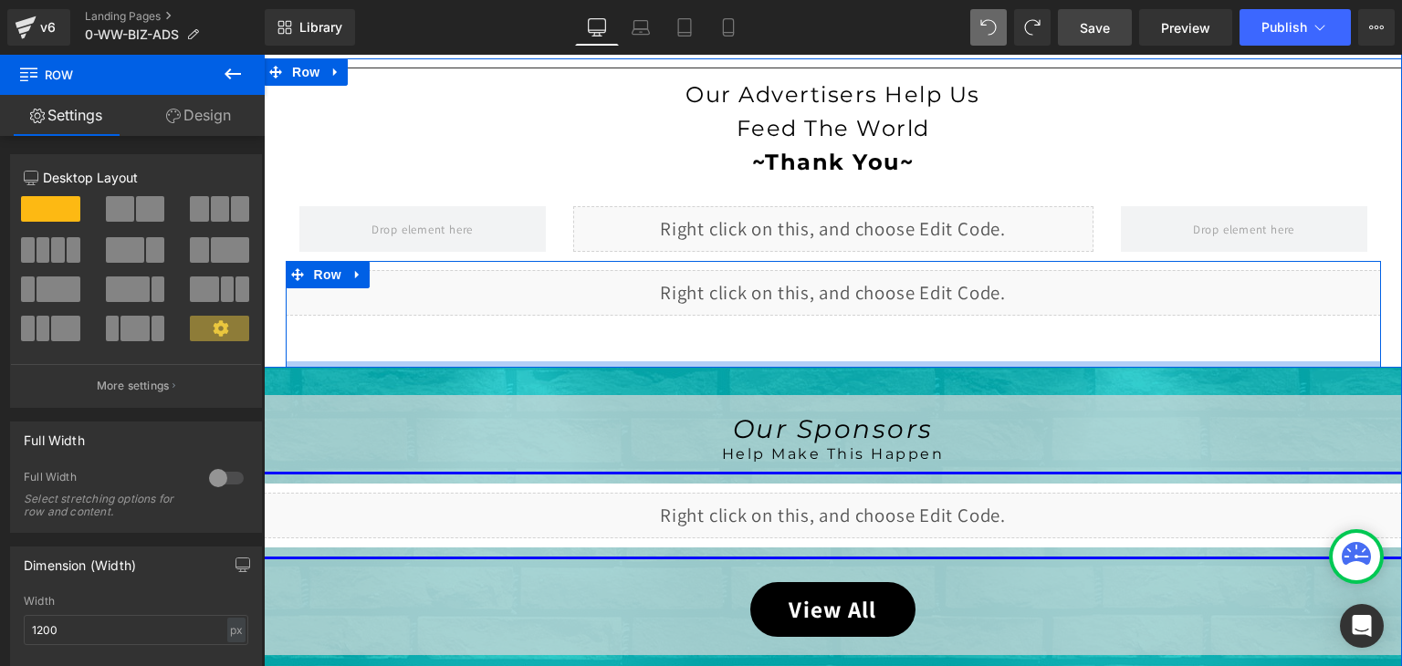
click at [407, 353] on div "Liquid Row" at bounding box center [833, 314] width 1095 height 107
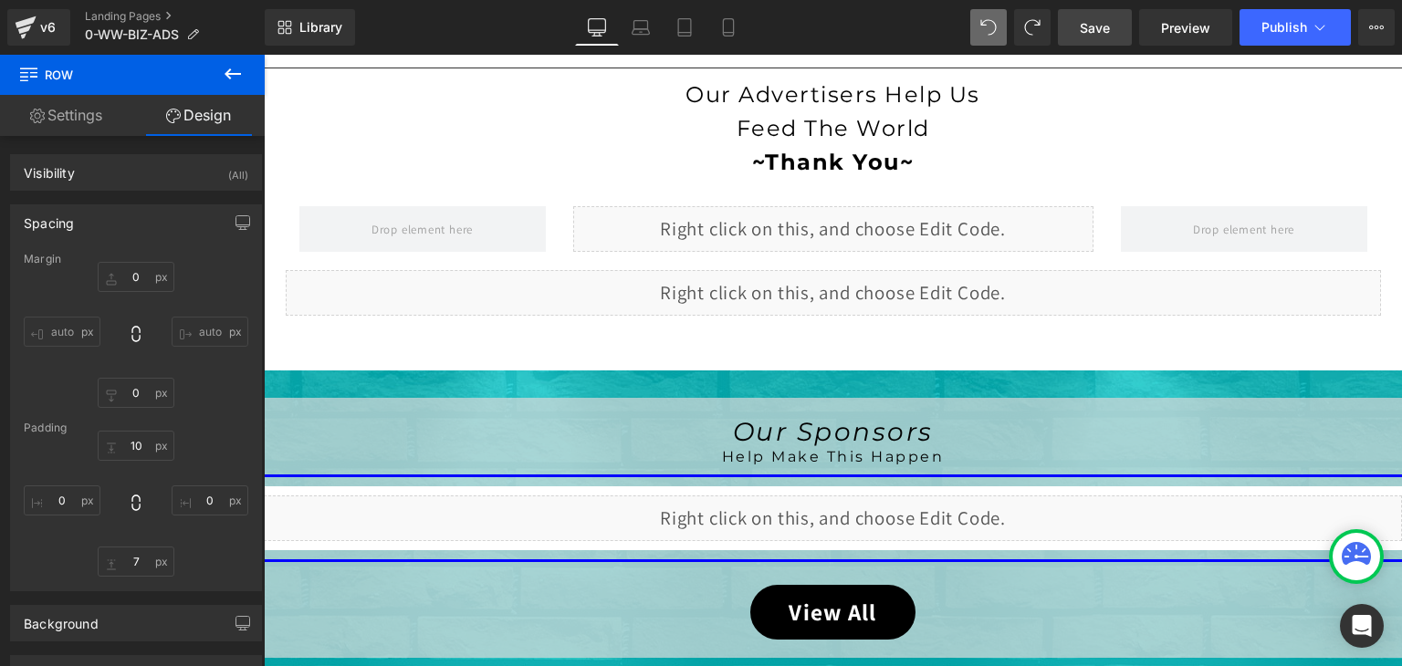
type input "0"
type input "10"
type input "0"
type input "10"
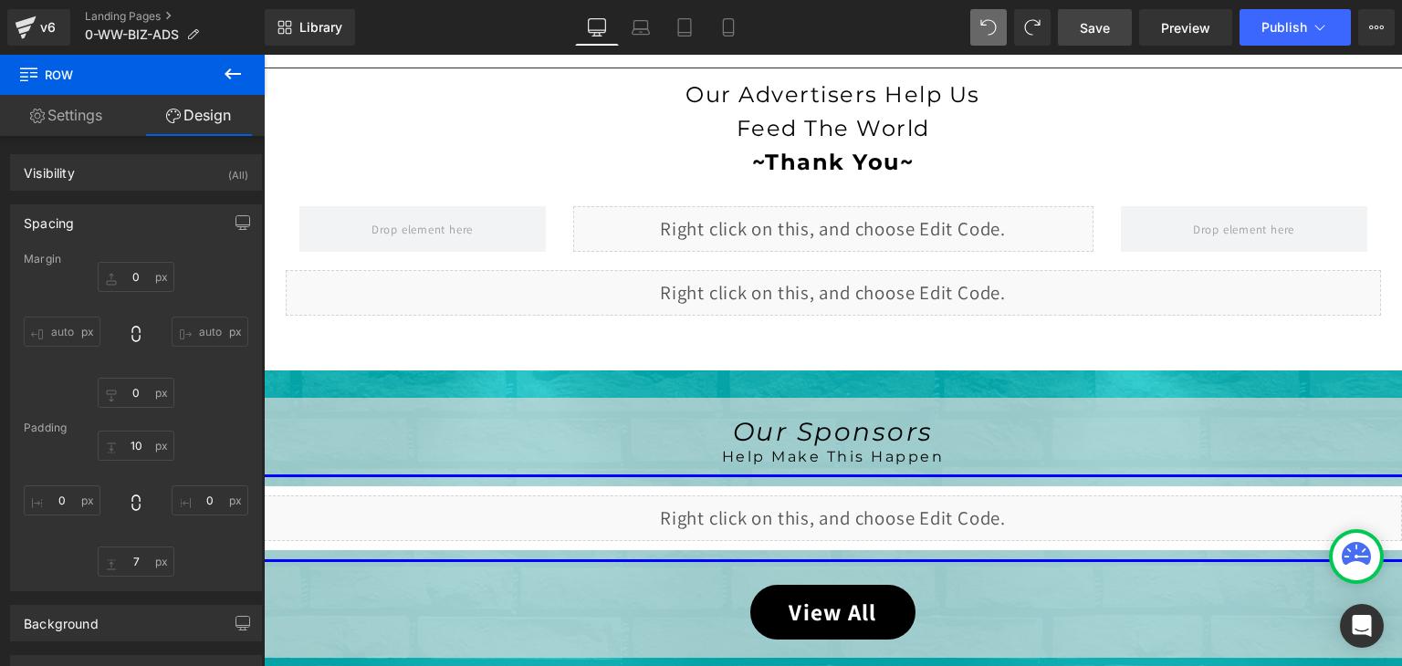
type input "0"
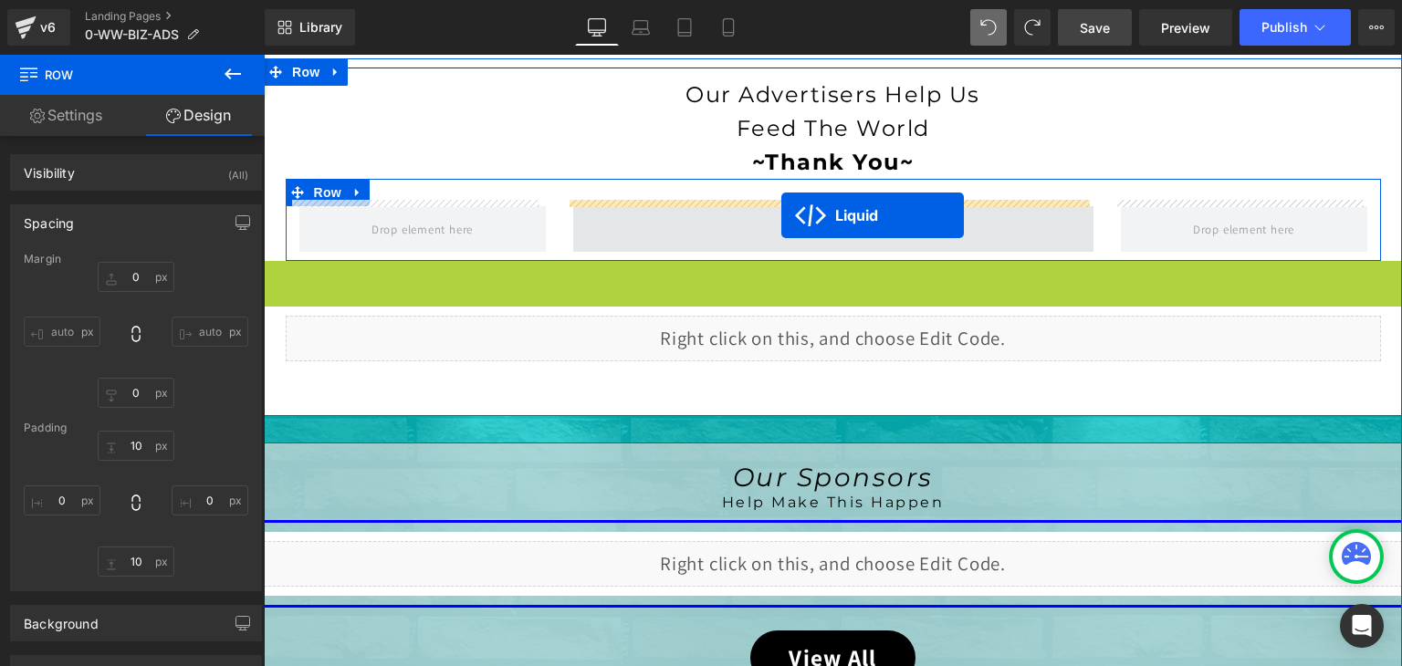
drag, startPoint x: 778, startPoint y: 263, endPoint x: 781, endPoint y: 216, distance: 46.7
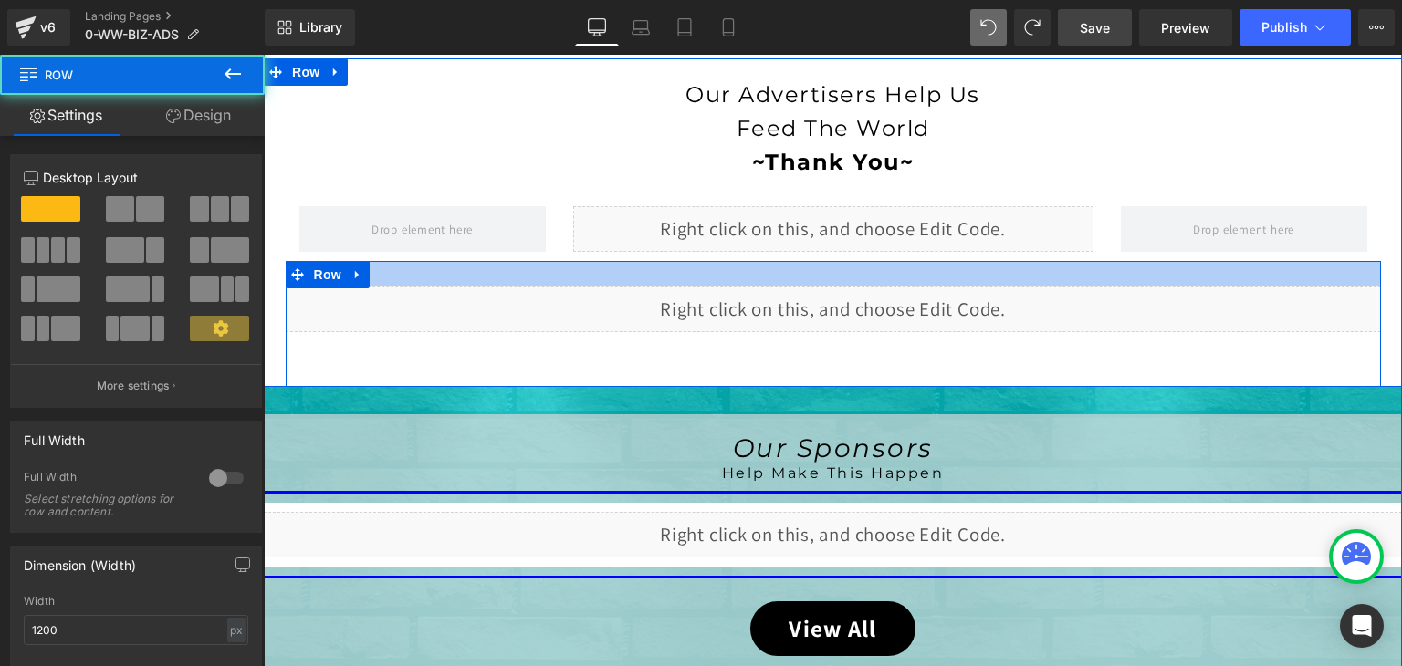
drag, startPoint x: 764, startPoint y: 264, endPoint x: 763, endPoint y: 280, distance: 16.5
click at [763, 280] on div at bounding box center [833, 274] width 1095 height 26
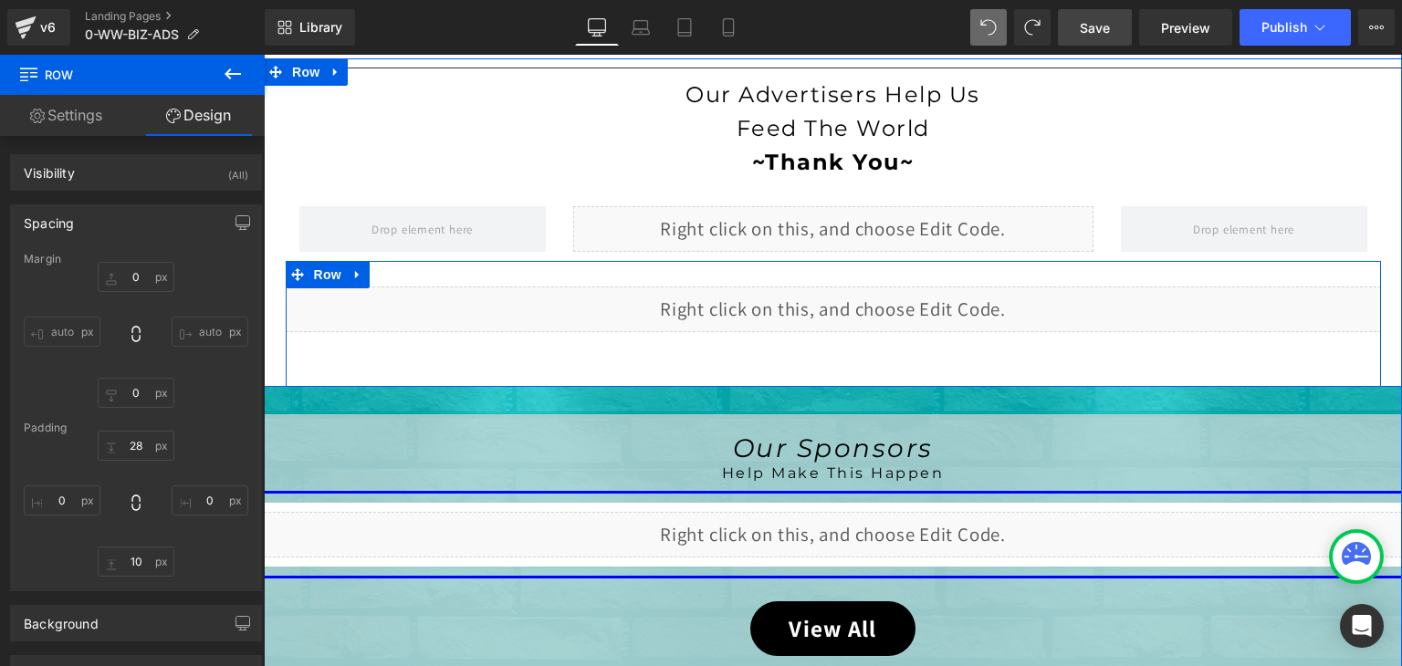
click at [553, 343] on div "Liquid" at bounding box center [833, 332] width 1095 height 91
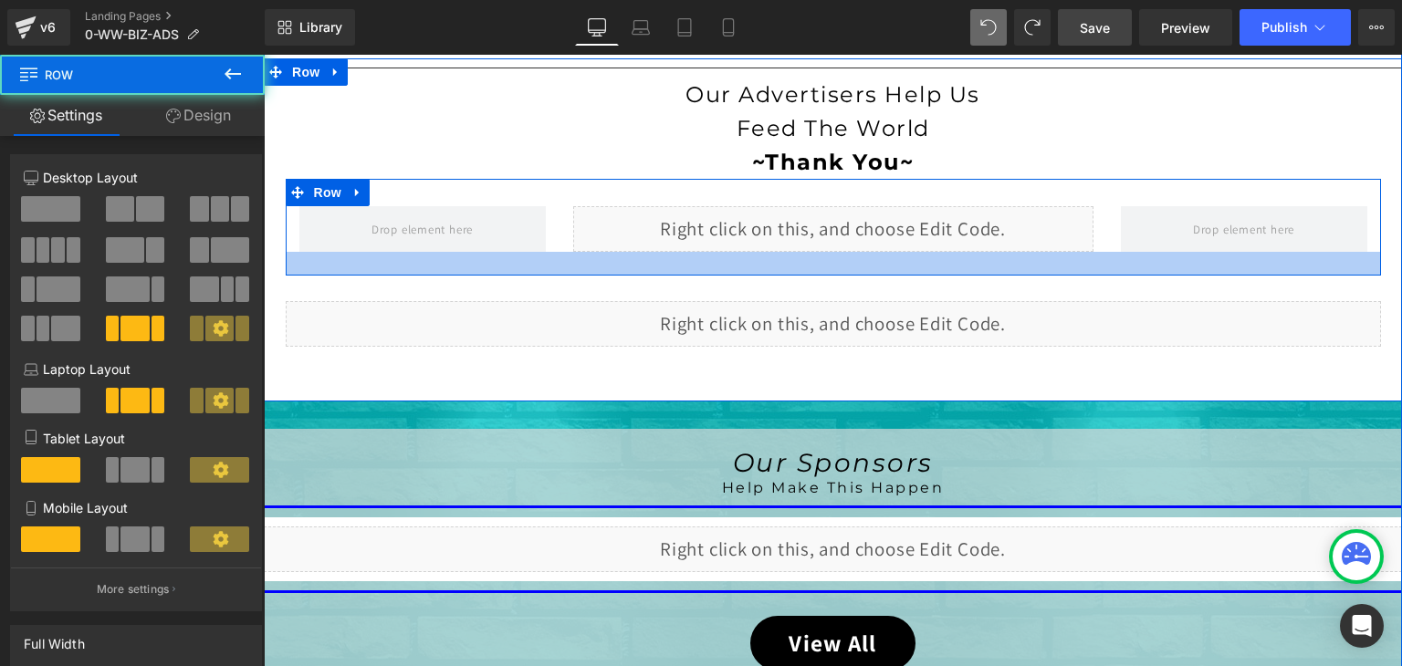
drag, startPoint x: 591, startPoint y: 249, endPoint x: 591, endPoint y: 264, distance: 14.6
click at [591, 264] on div at bounding box center [833, 264] width 1095 height 24
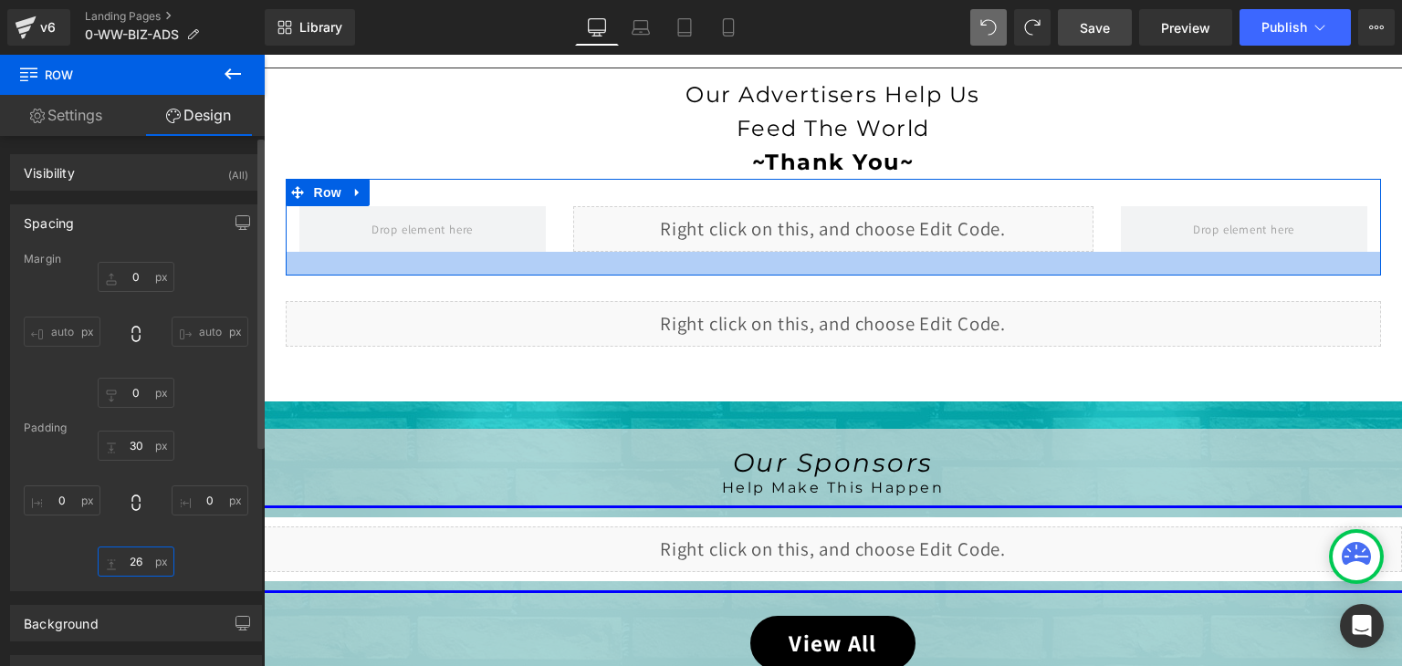
click at [138, 552] on input "26" at bounding box center [136, 562] width 77 height 30
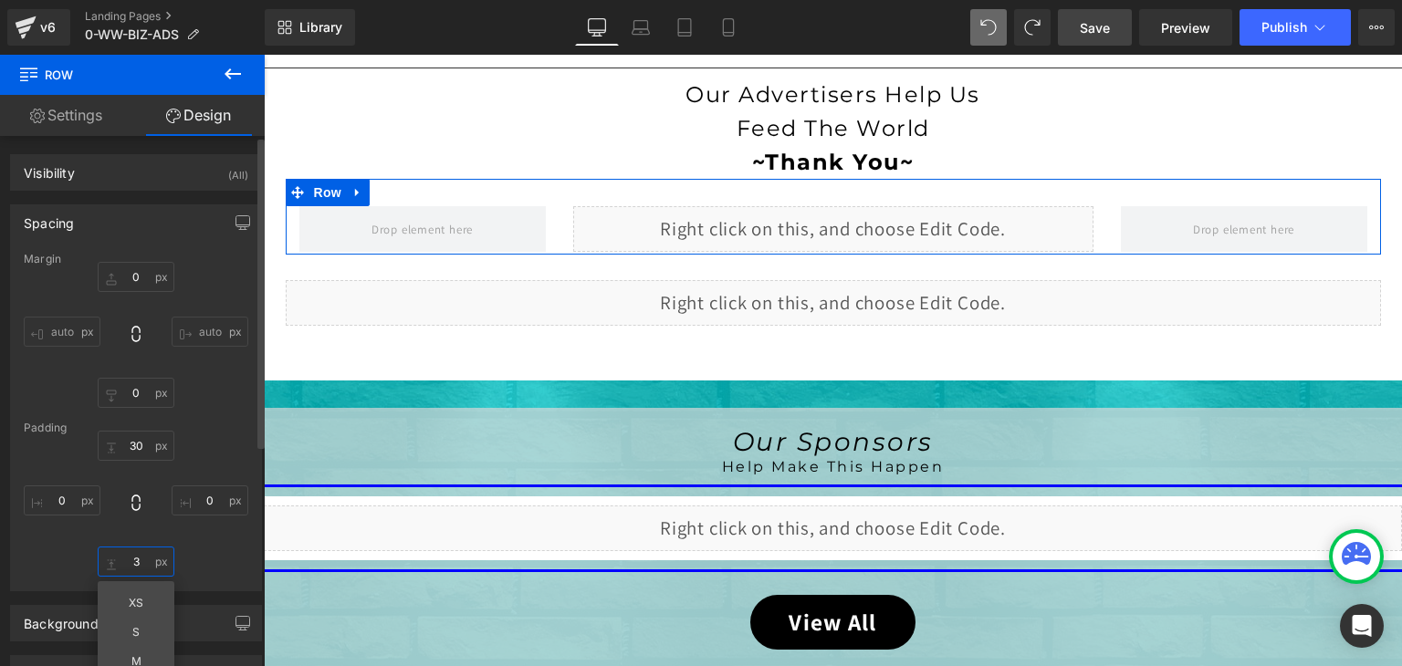
type input "30"
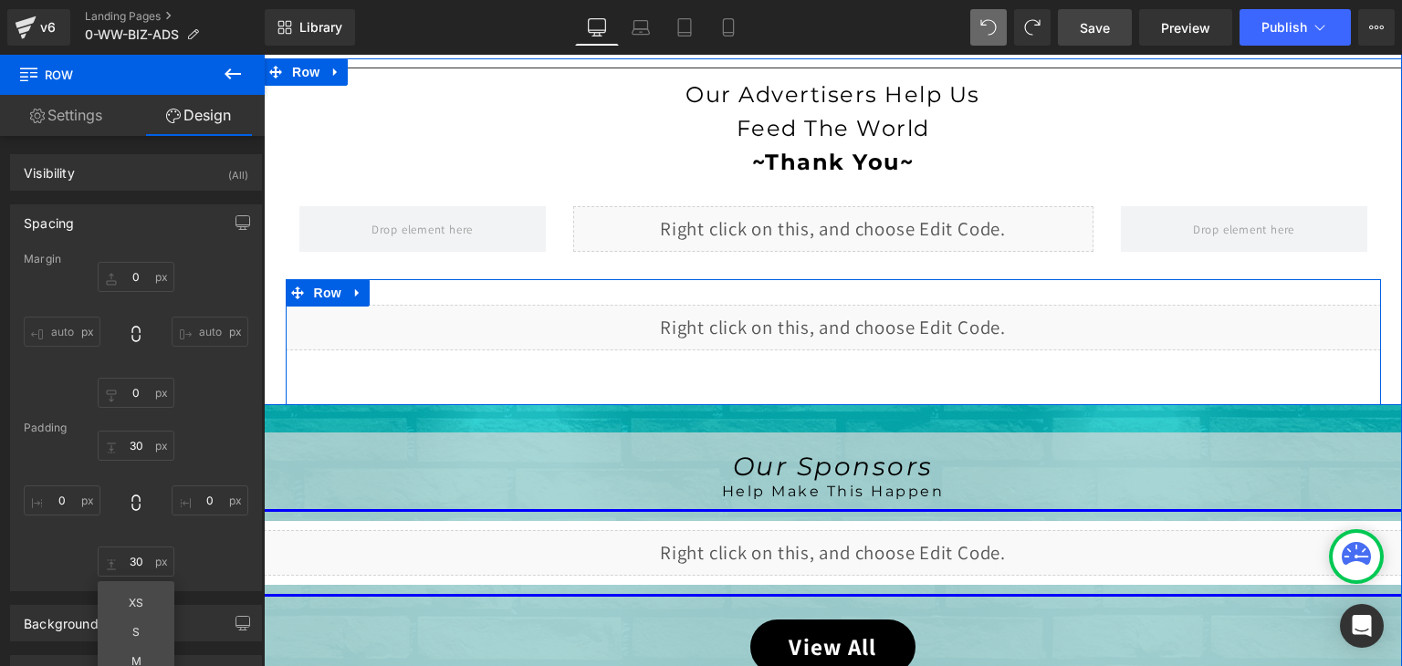
click at [752, 366] on div "Liquid" at bounding box center [833, 350] width 1095 height 91
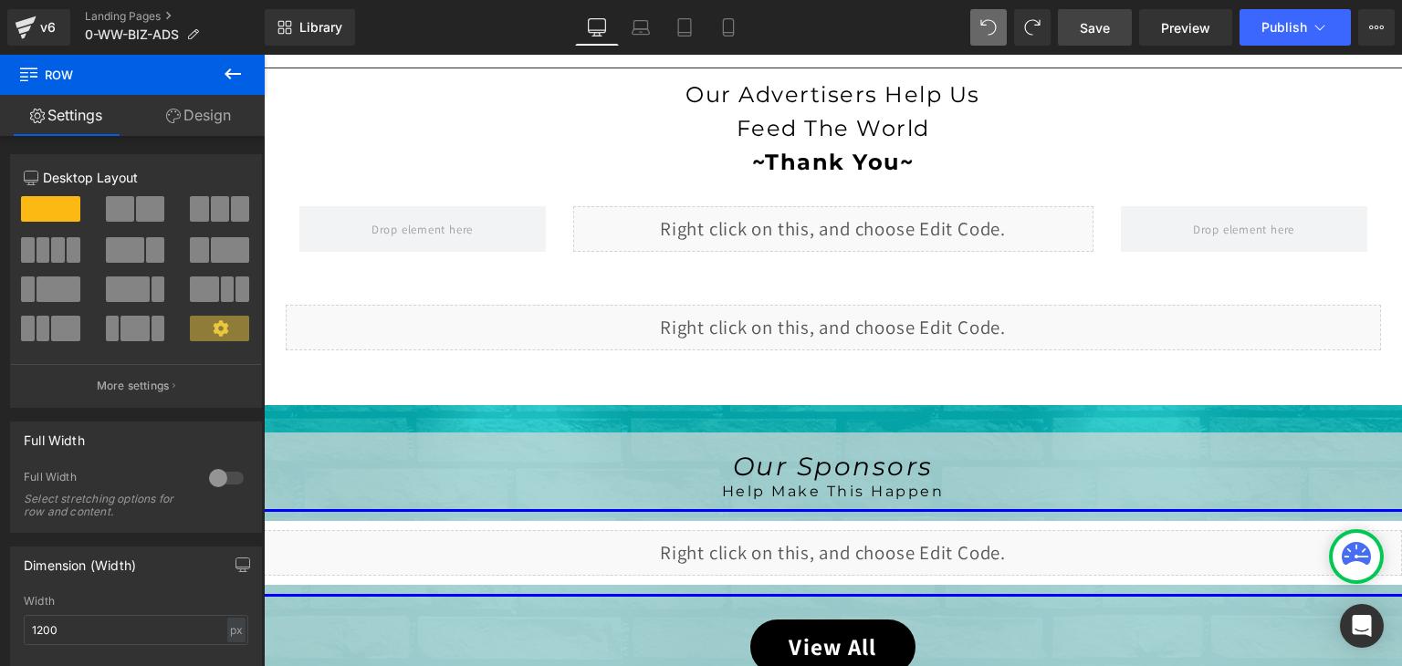
click at [236, 70] on icon at bounding box center [233, 74] width 22 height 22
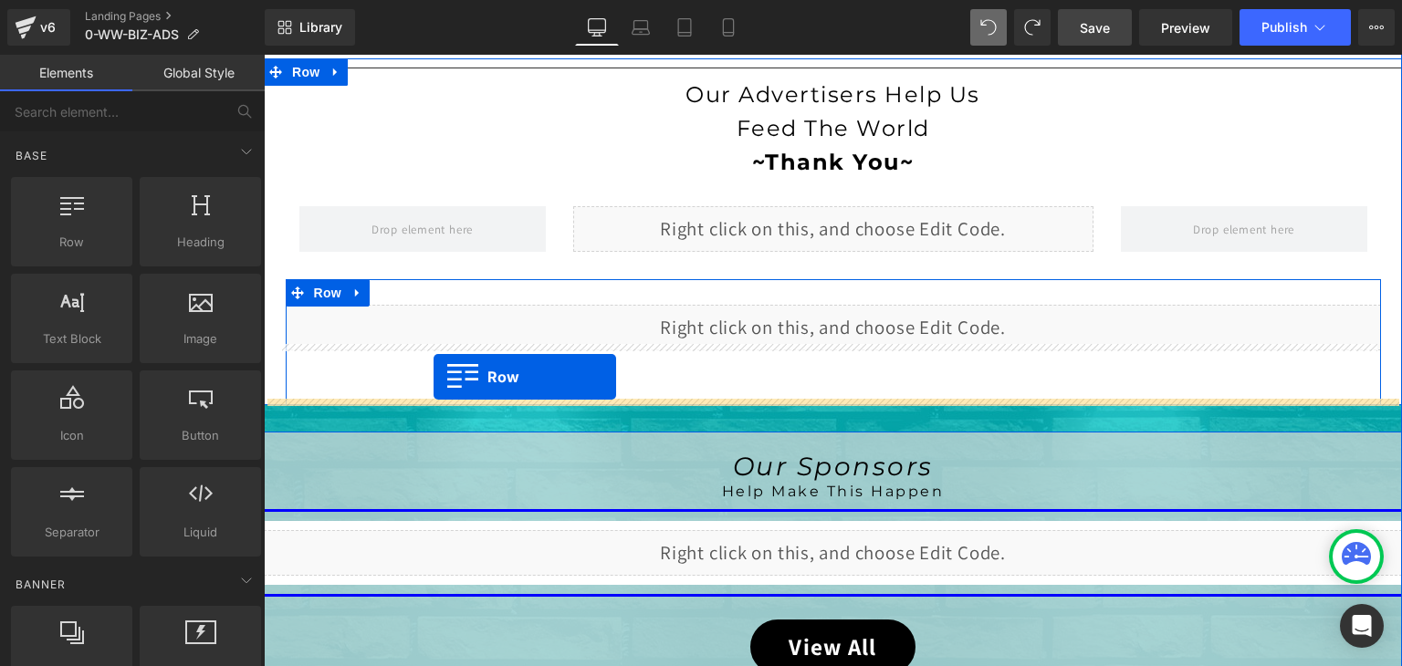
drag, startPoint x: 318, startPoint y: 270, endPoint x: 434, endPoint y: 374, distance: 155.8
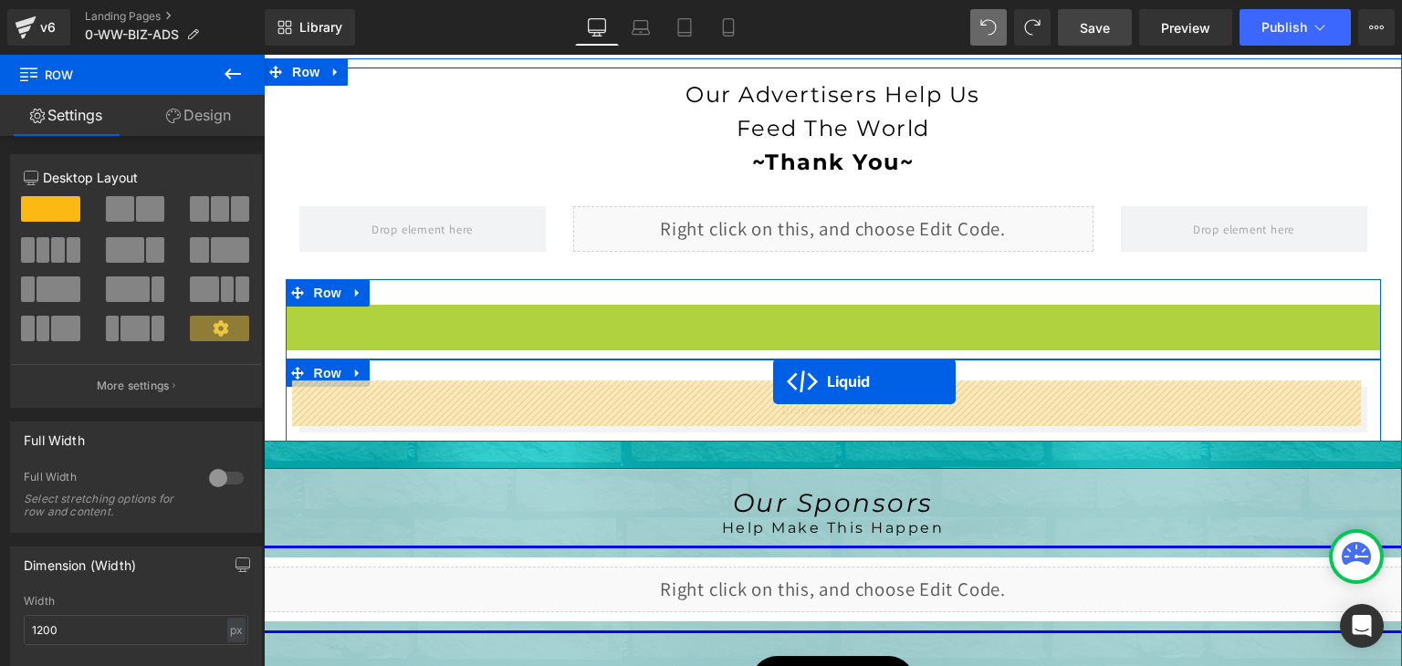
drag, startPoint x: 778, startPoint y: 312, endPoint x: 773, endPoint y: 379, distance: 66.8
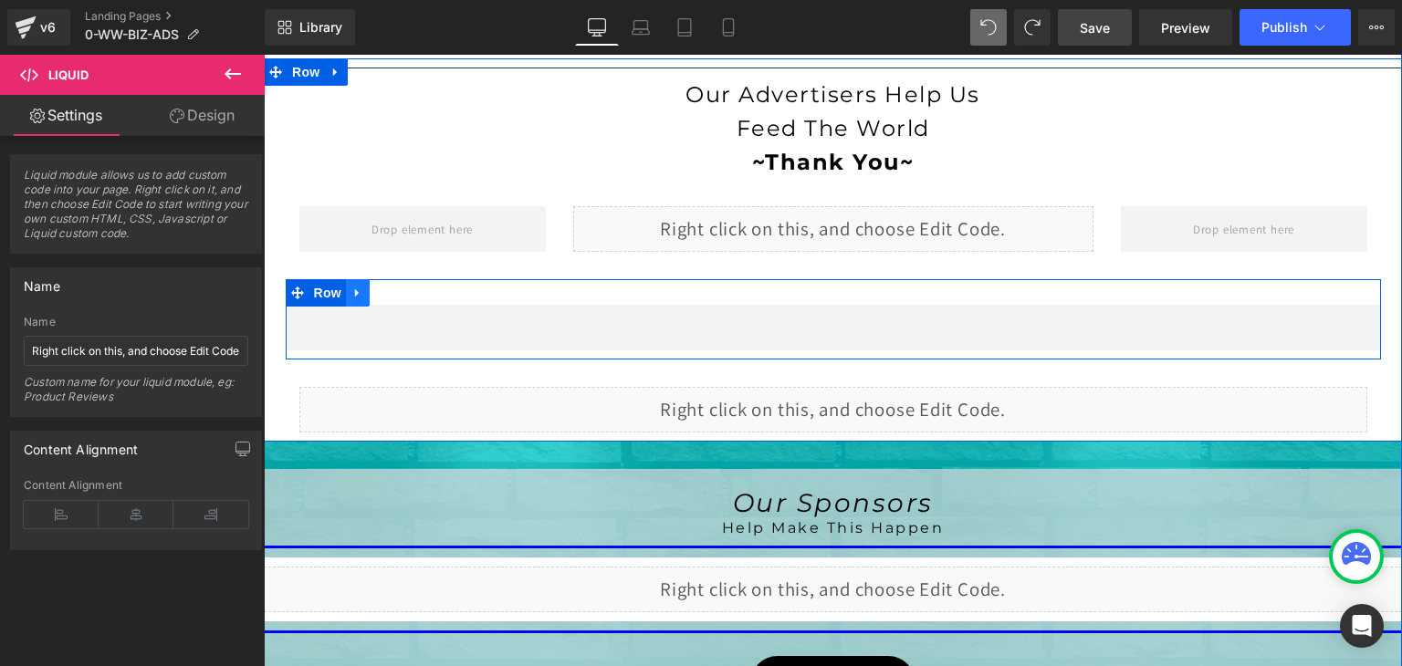
click at [357, 292] on link at bounding box center [358, 292] width 24 height 27
click at [399, 288] on icon at bounding box center [405, 293] width 13 height 13
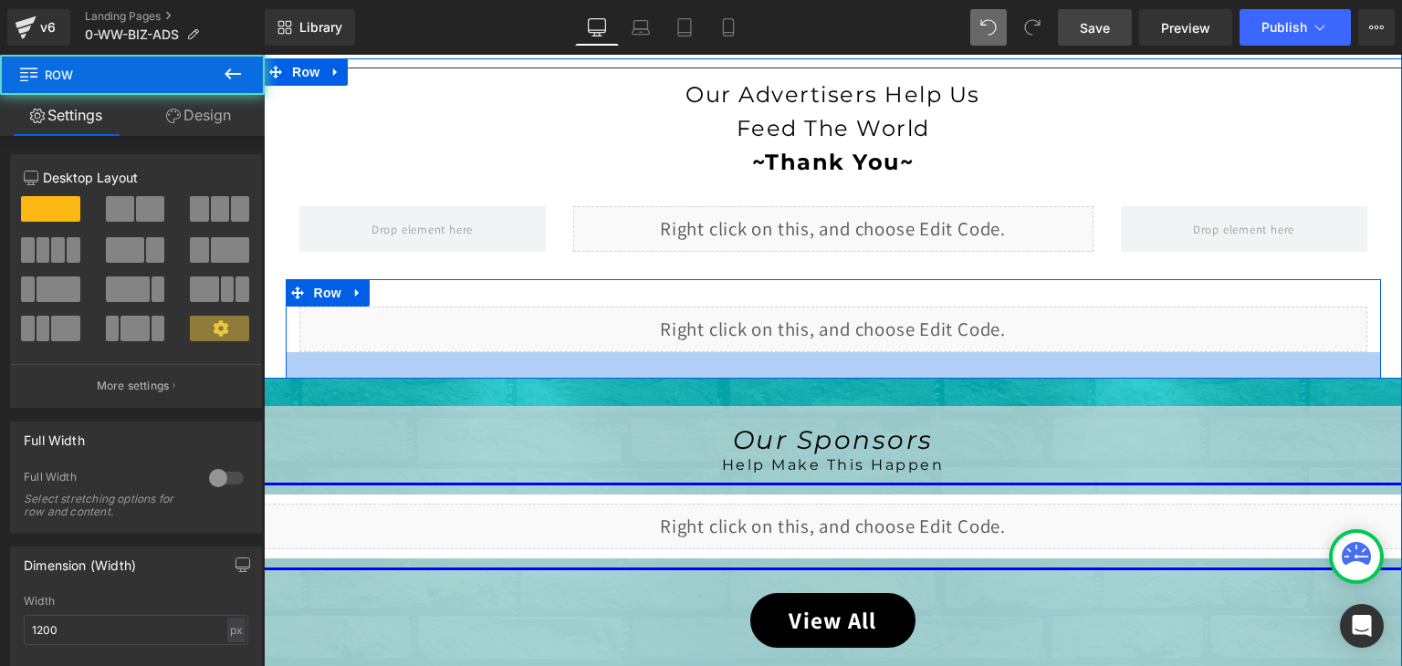
drag, startPoint x: 643, startPoint y: 348, endPoint x: 643, endPoint y: 366, distance: 18.3
click at [643, 366] on div at bounding box center [833, 365] width 1095 height 26
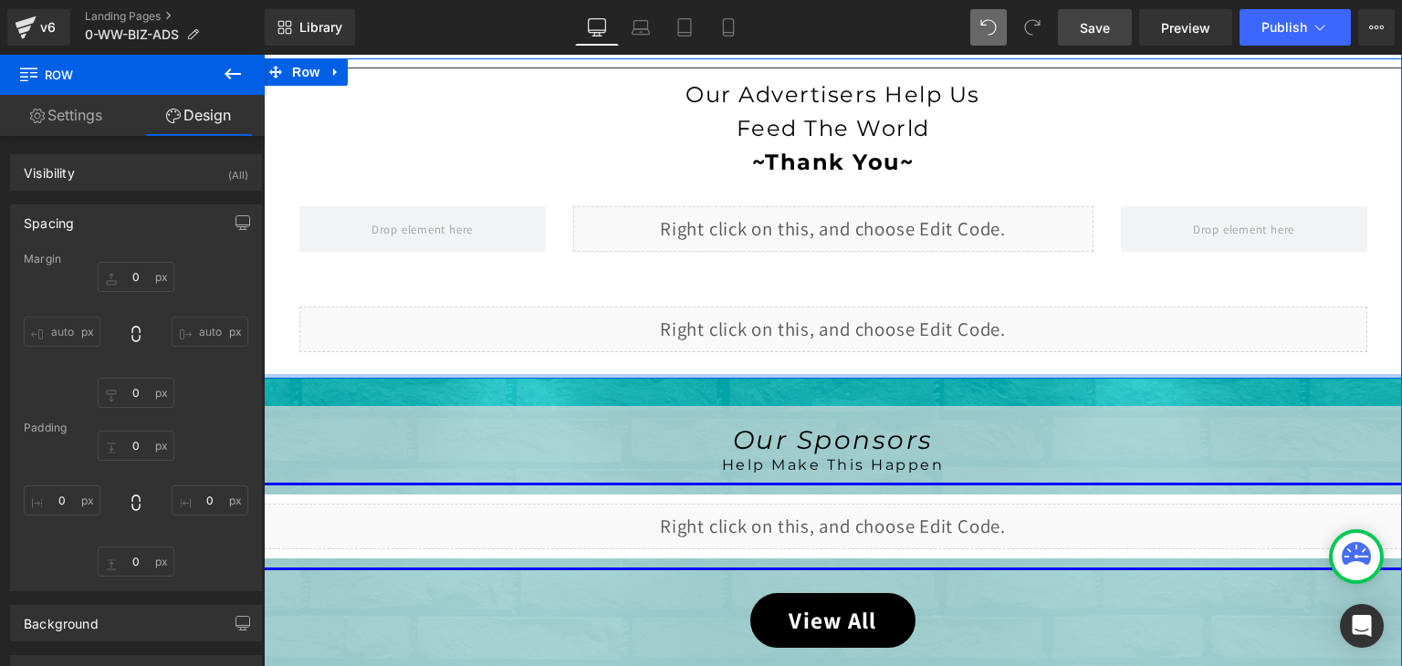
type input "0"
type input "30"
type input "0"
type input "29"
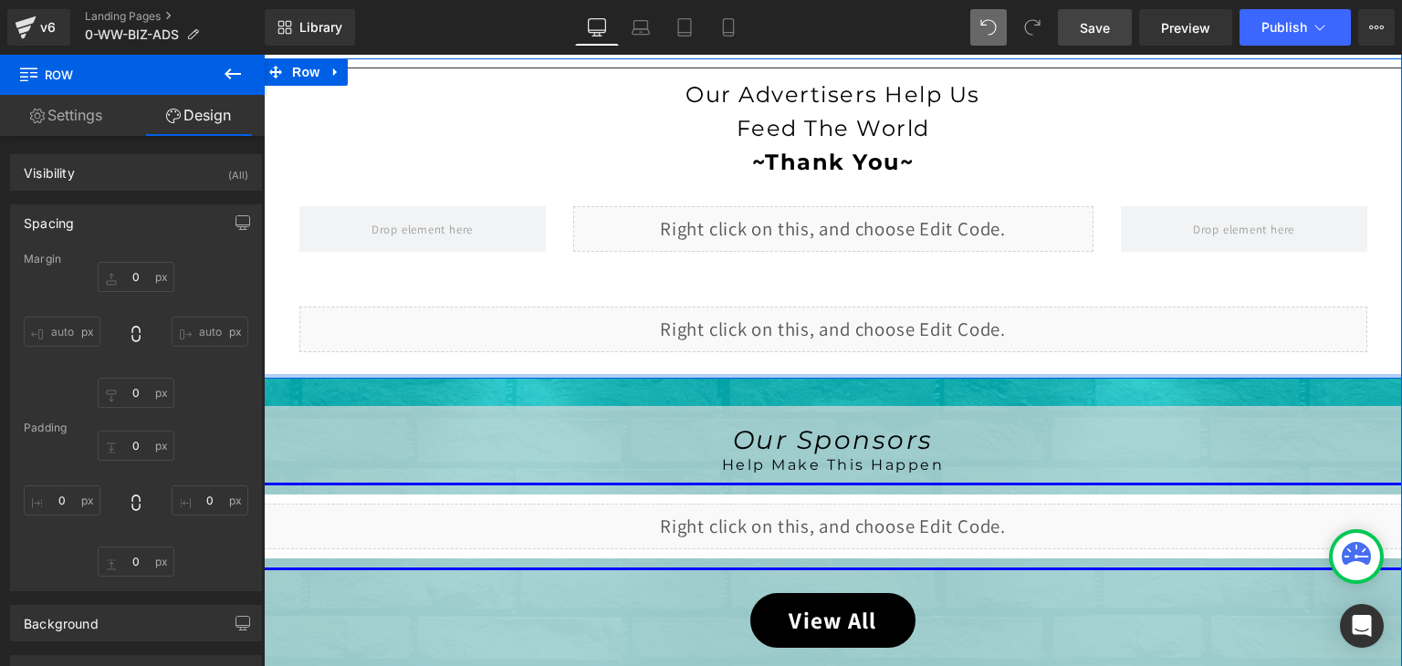
type input "0"
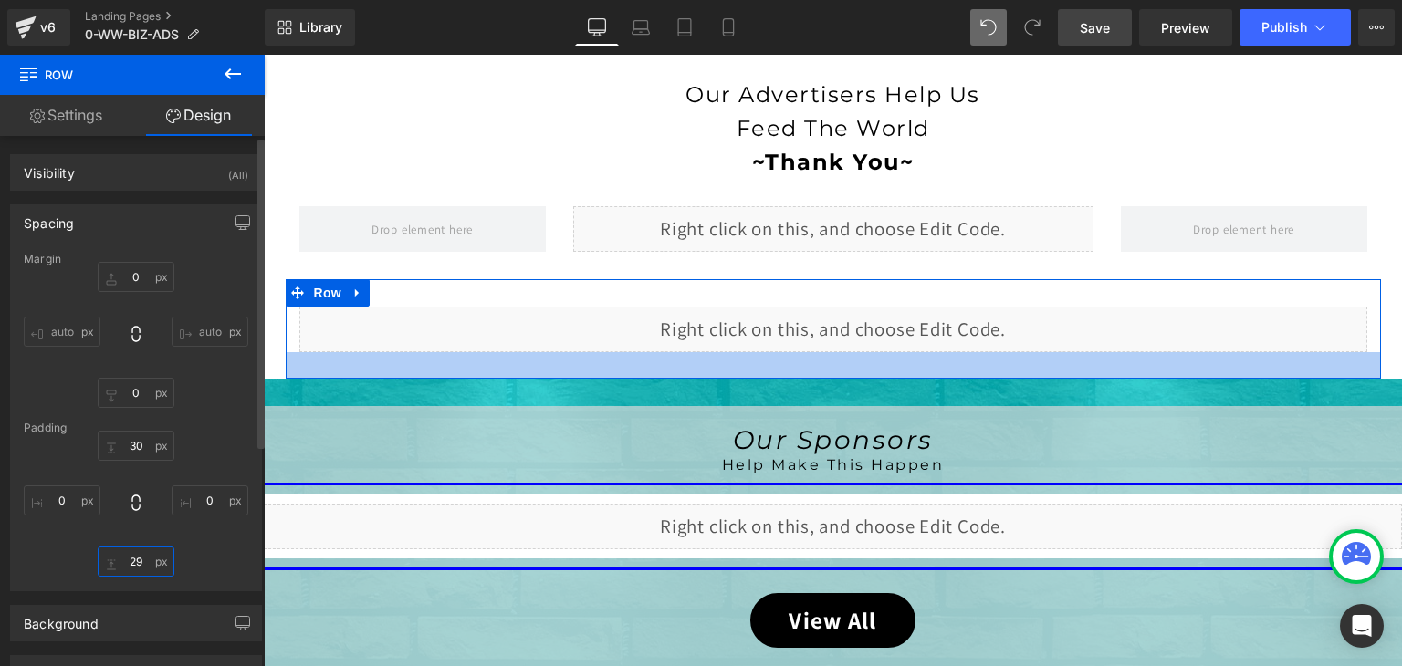
click at [139, 557] on input "29" at bounding box center [136, 562] width 77 height 30
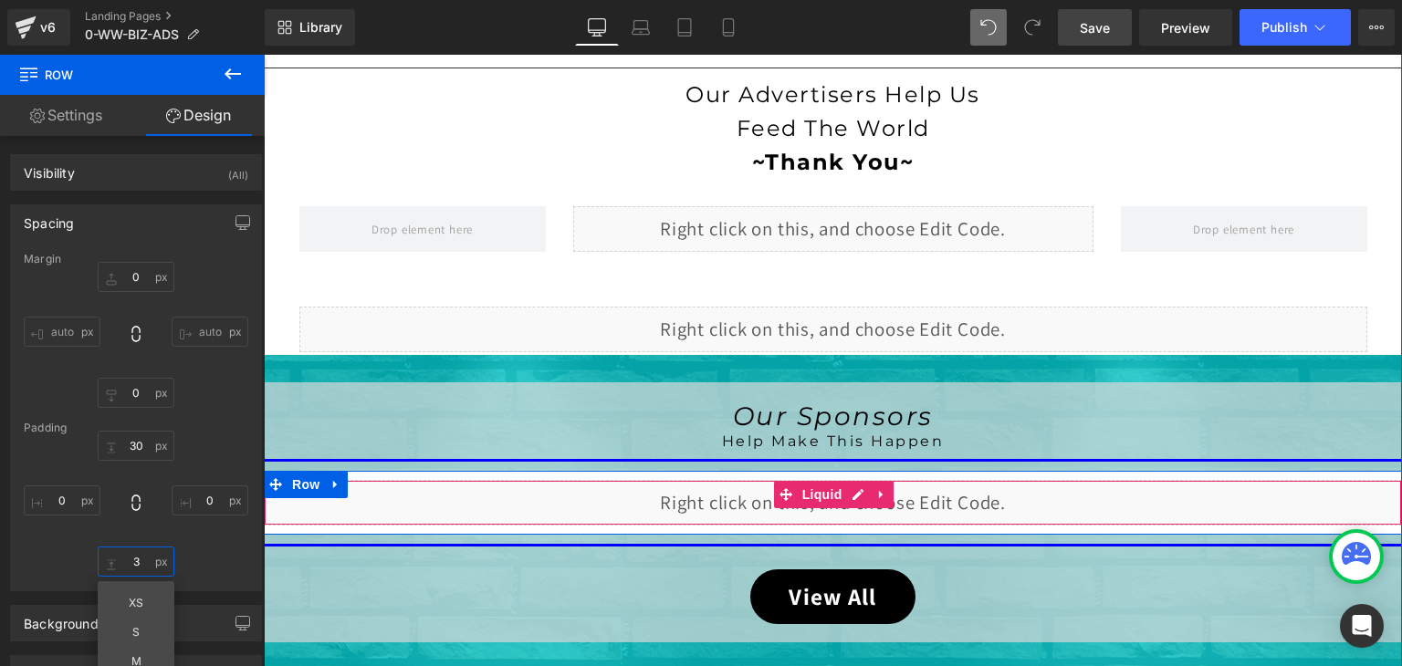
type input "30"
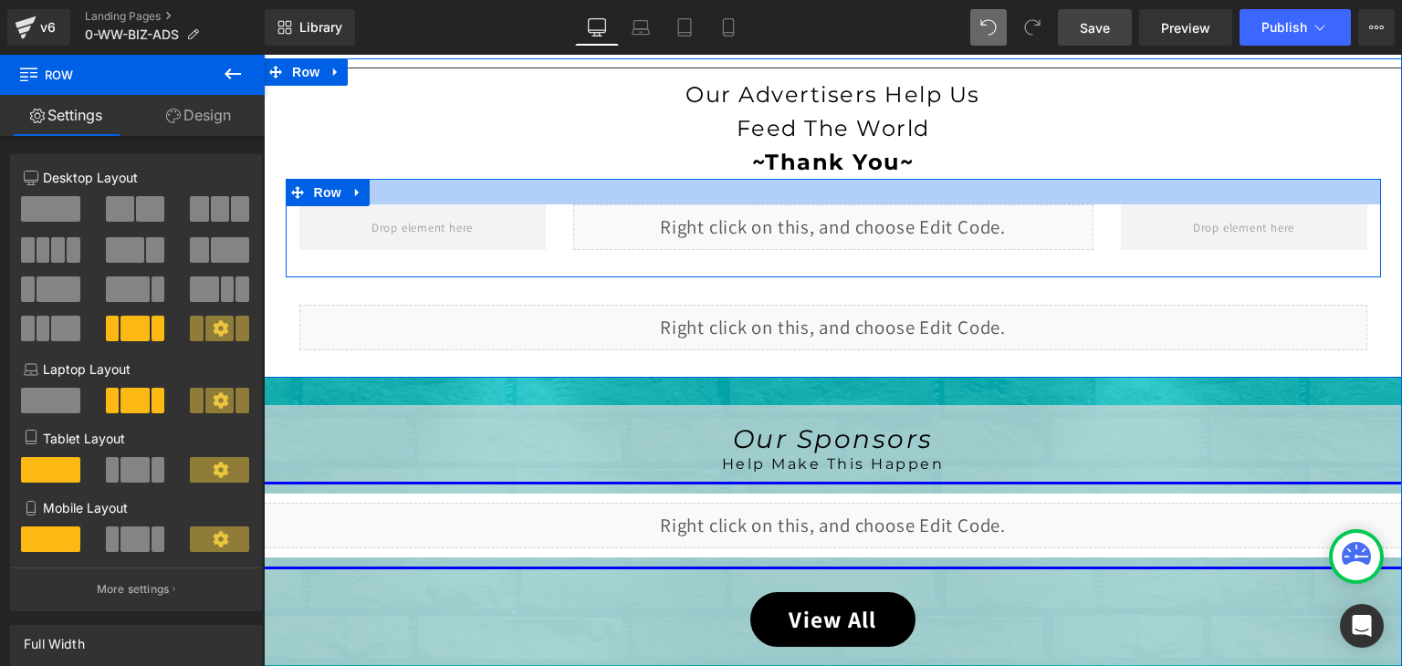
click at [774, 191] on div at bounding box center [833, 192] width 1095 height 26
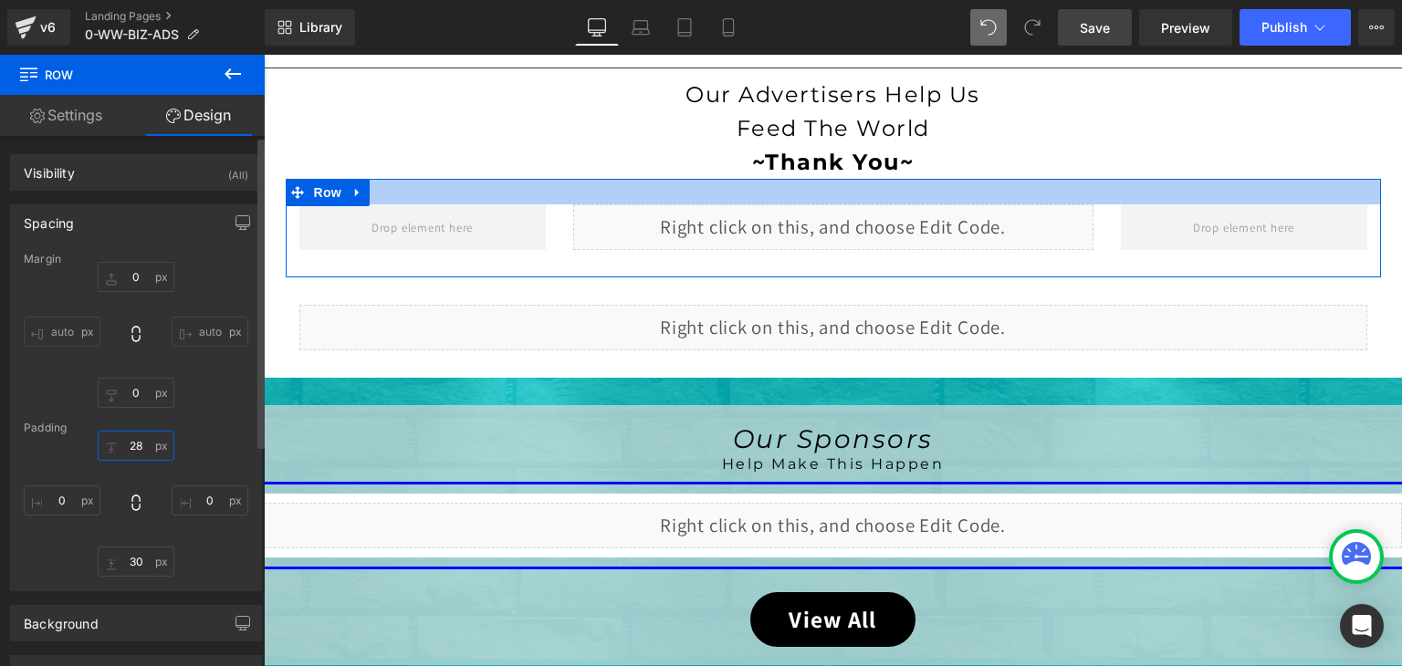
click at [136, 436] on input "28" at bounding box center [136, 446] width 77 height 30
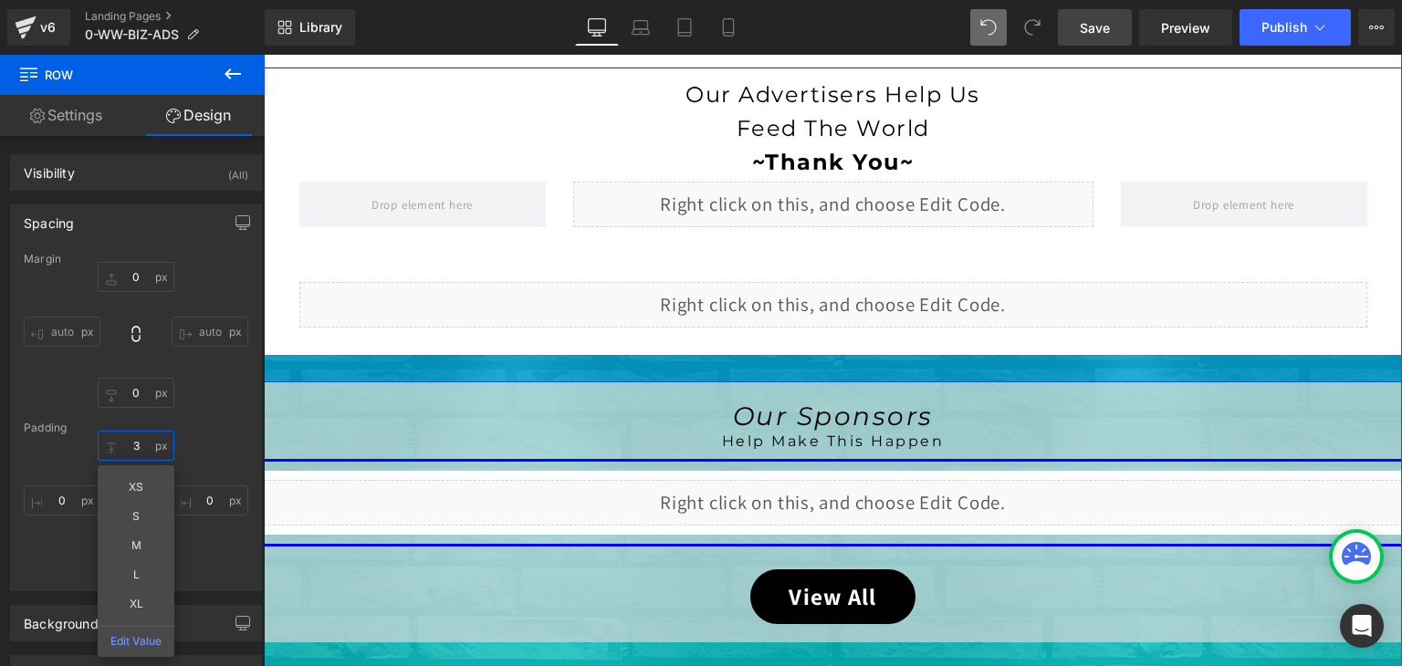
type input "30"
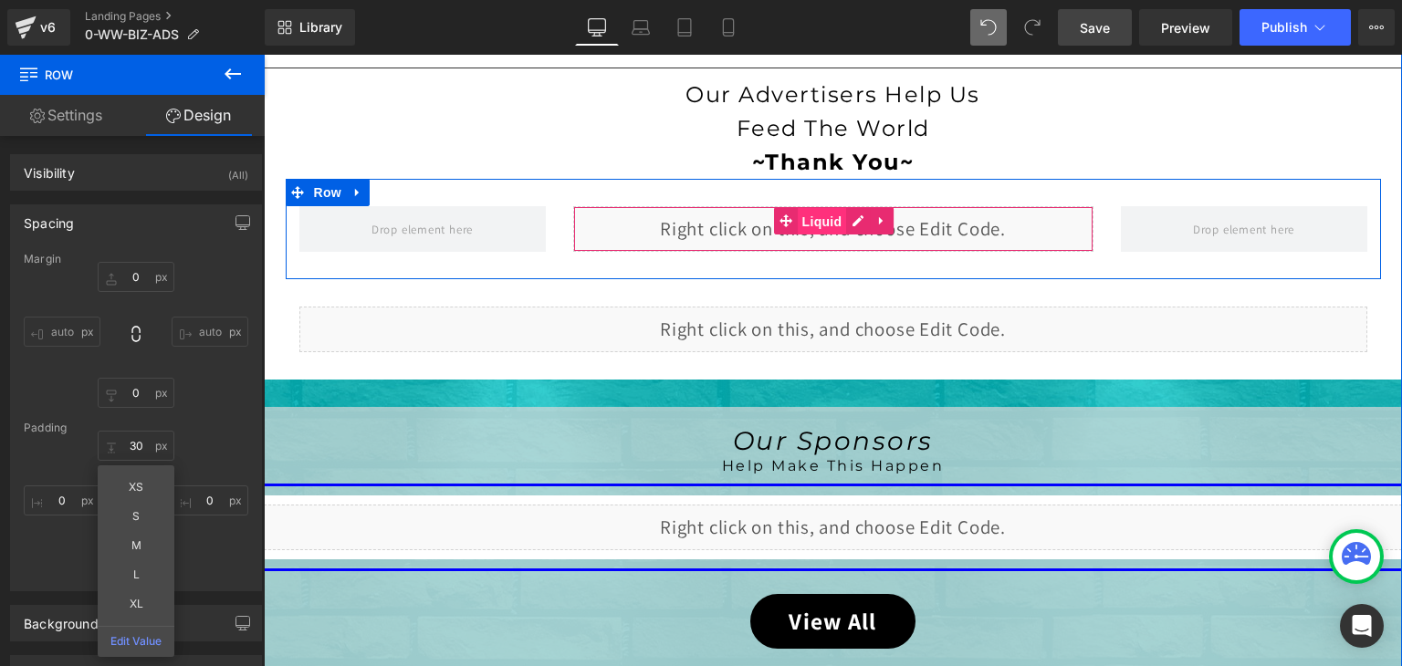
click at [825, 210] on span "Liquid" at bounding box center [822, 221] width 49 height 27
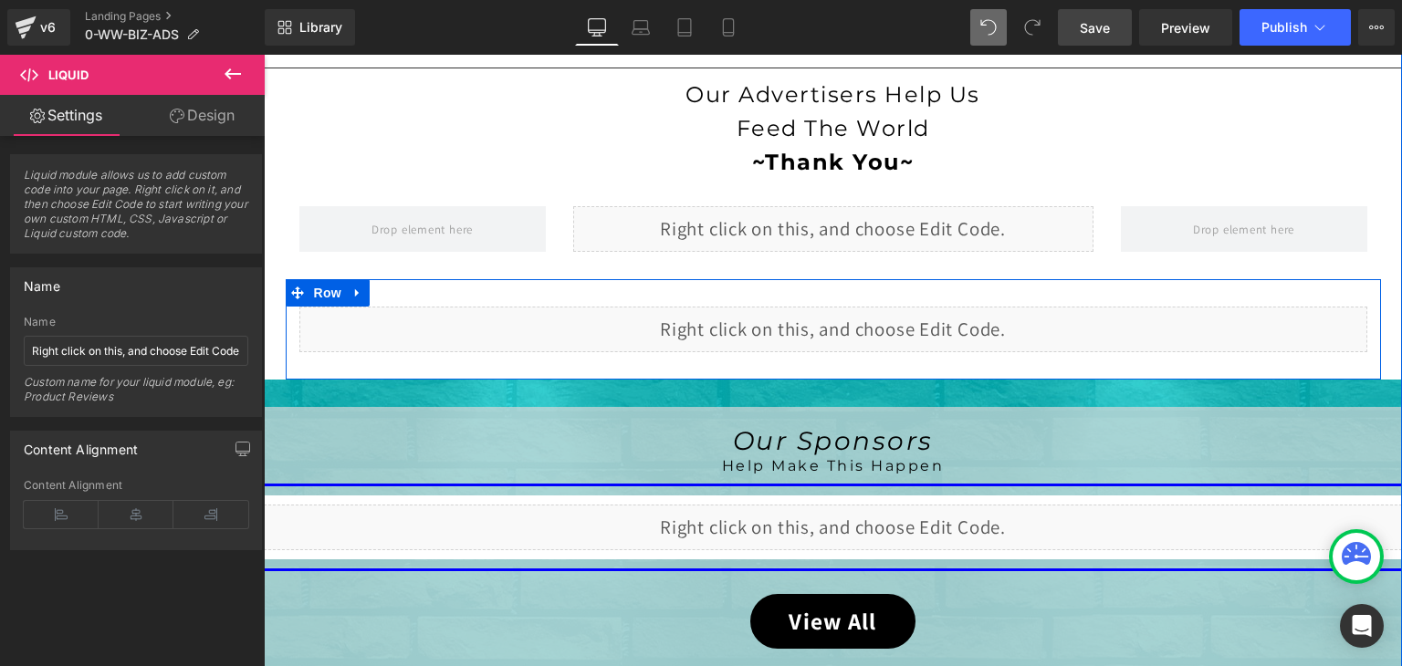
click at [848, 315] on div "Liquid" at bounding box center [833, 330] width 1068 height 46
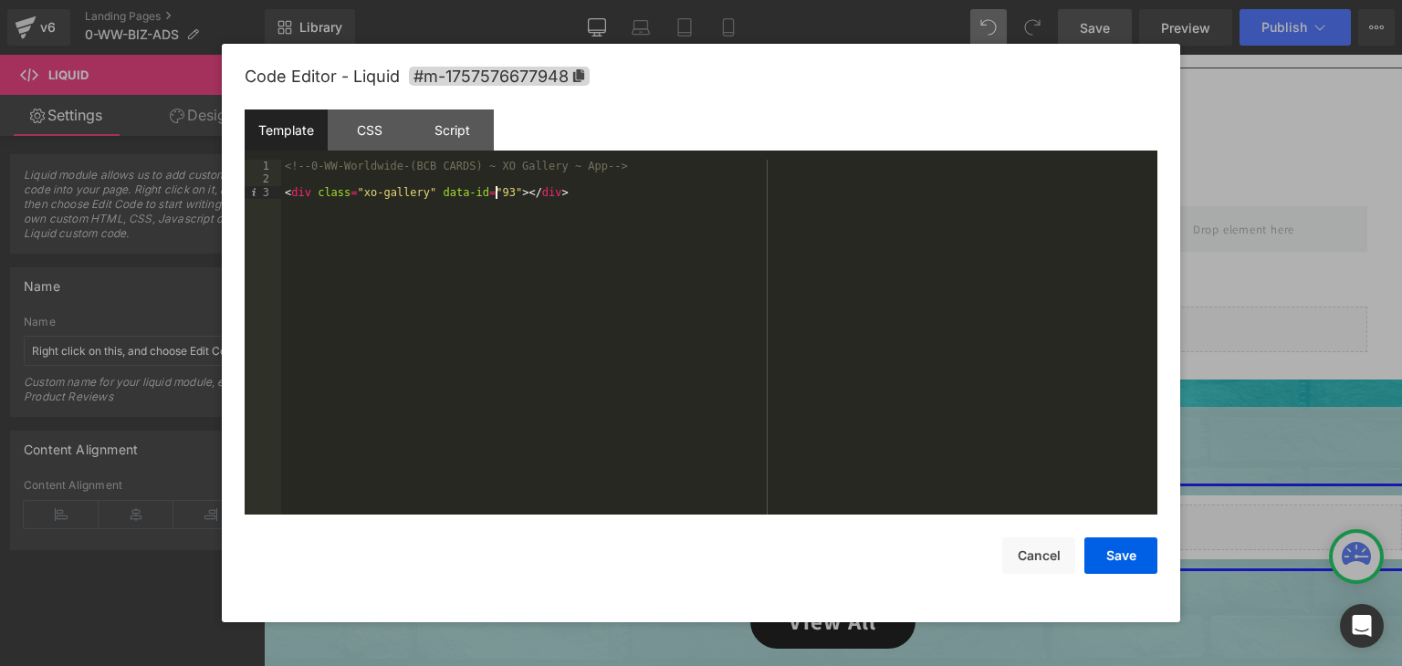
click at [496, 194] on div "<!-- 0-WW-Worldwide-(BCB CARDS) ~ XO Gallery ~ App --> < div class = "xo-galler…" at bounding box center [719, 351] width 876 height 382
click at [1111, 552] on button "Save" at bounding box center [1120, 556] width 73 height 37
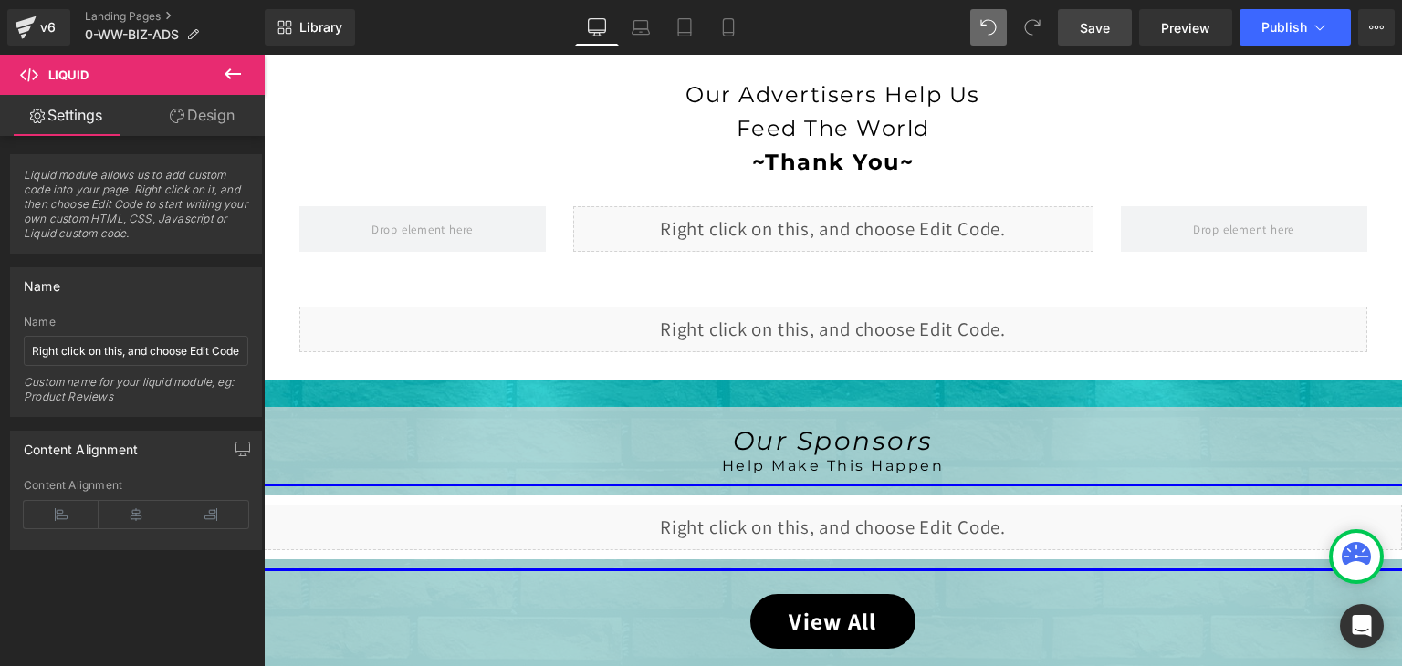
click at [1091, 19] on span "Save" at bounding box center [1095, 27] width 30 height 19
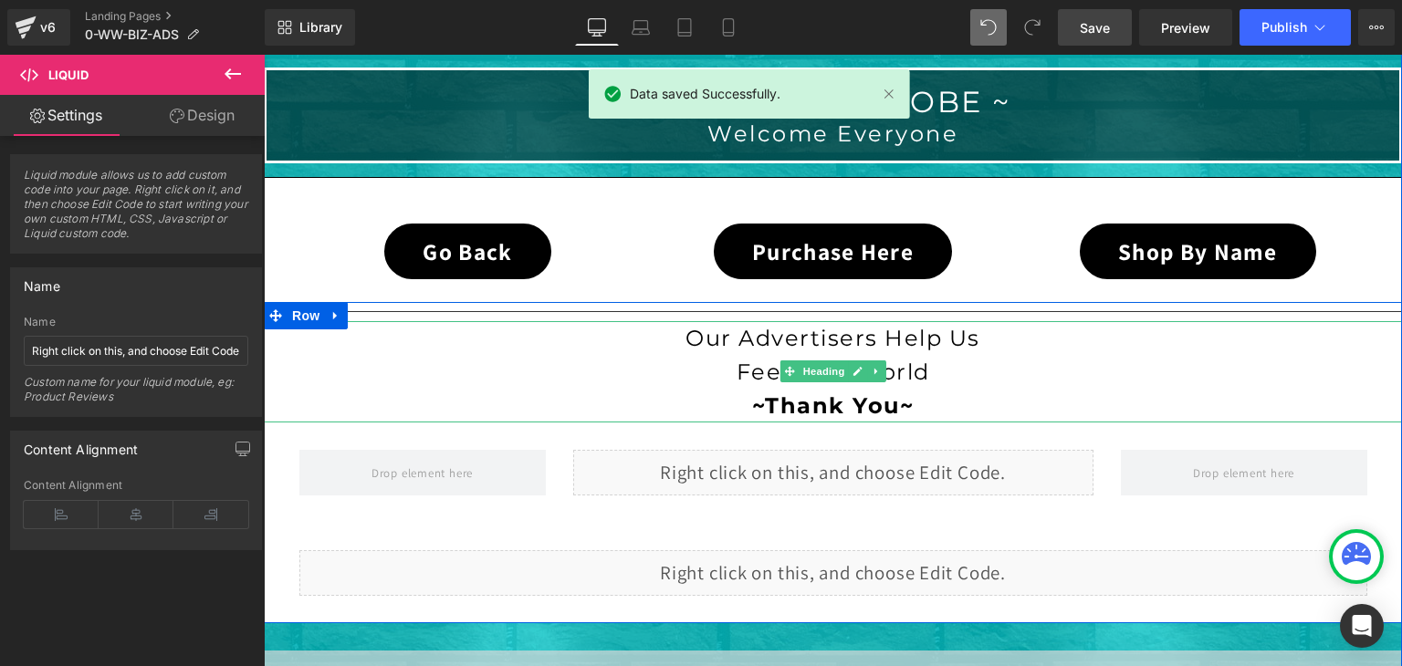
scroll to position [442, 0]
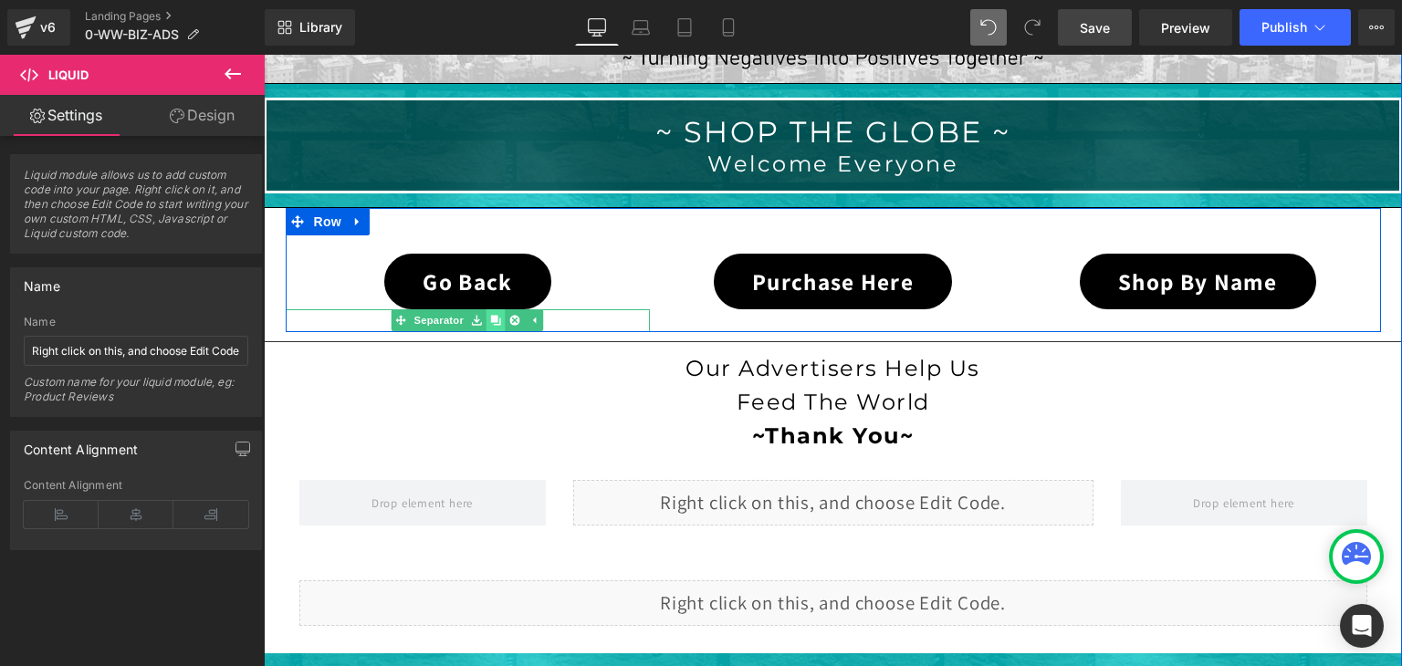
click at [491, 322] on icon at bounding box center [496, 320] width 10 height 11
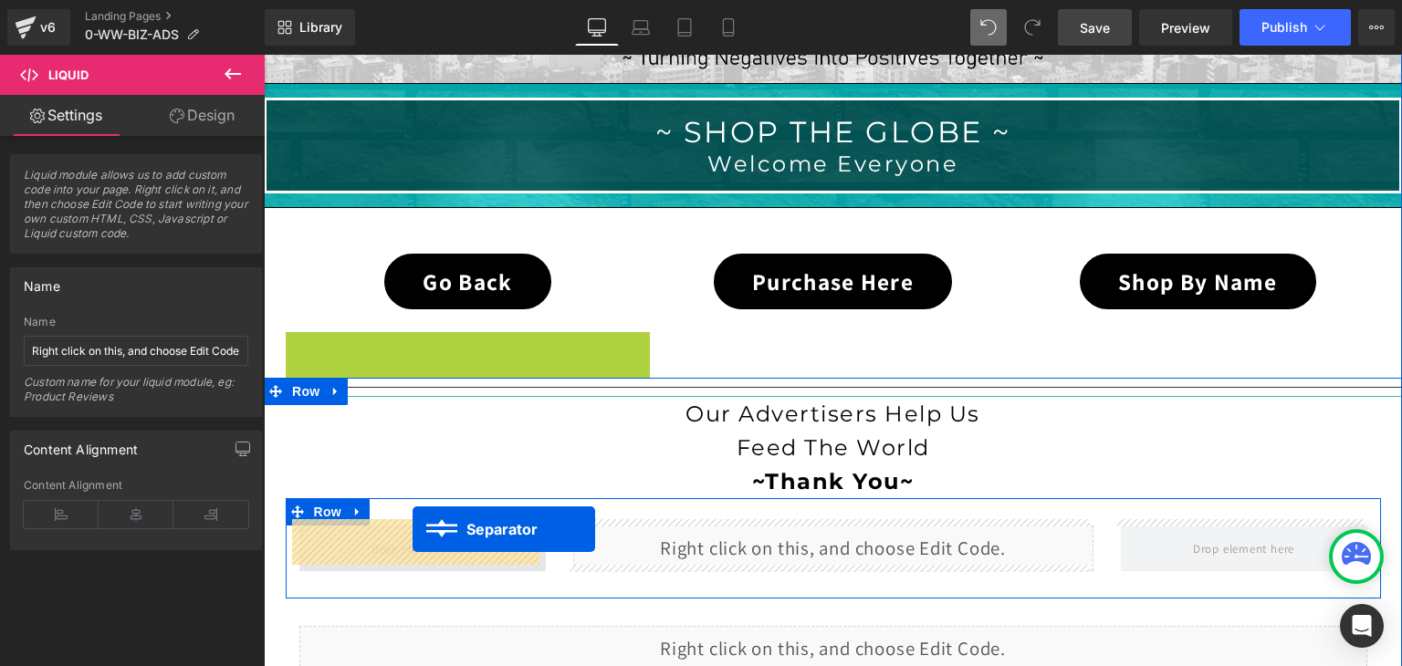
drag, startPoint x: 426, startPoint y: 340, endPoint x: 413, endPoint y: 529, distance: 189.4
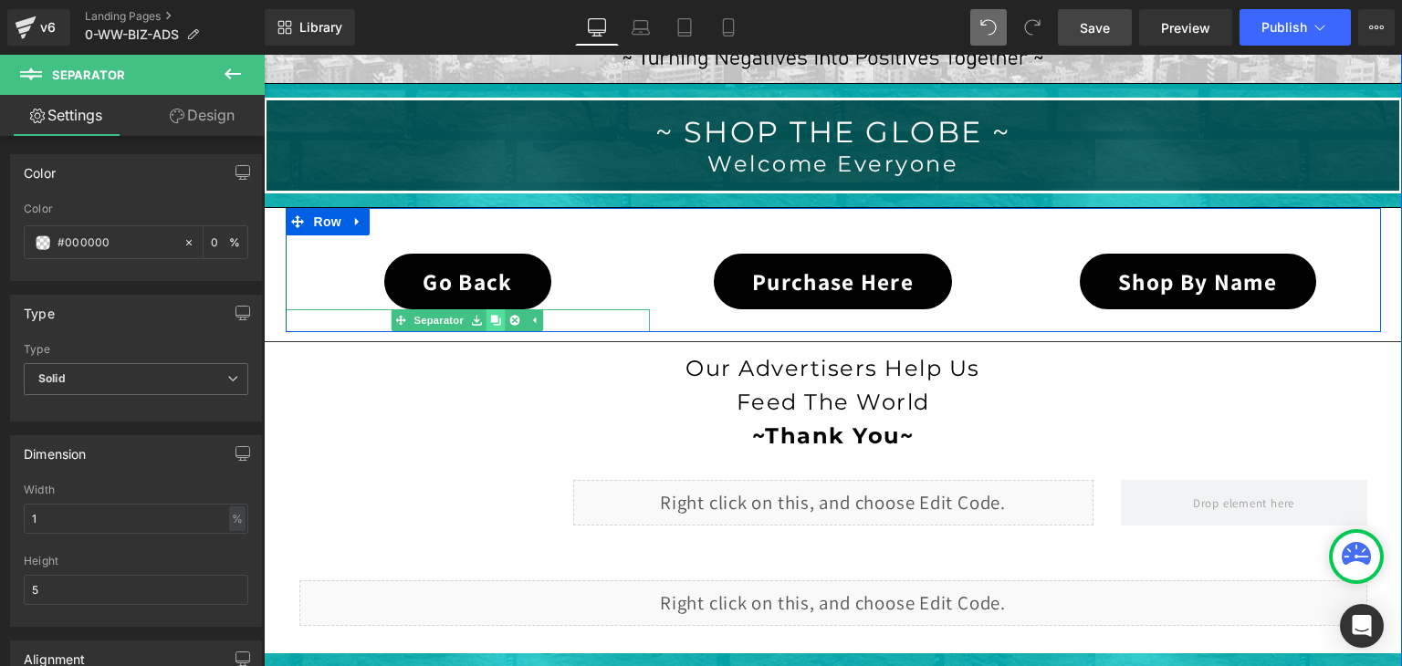
click at [492, 319] on icon at bounding box center [496, 321] width 10 height 10
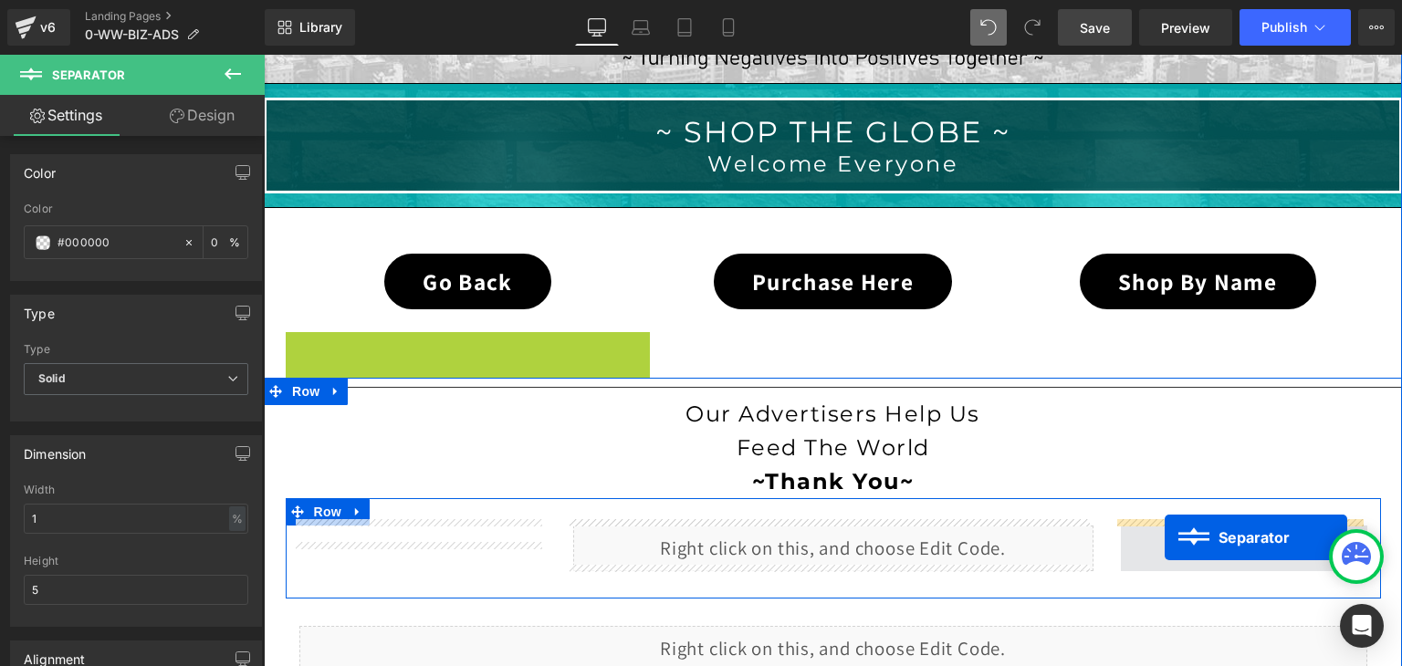
drag, startPoint x: 418, startPoint y: 337, endPoint x: 1165, endPoint y: 538, distance: 773.2
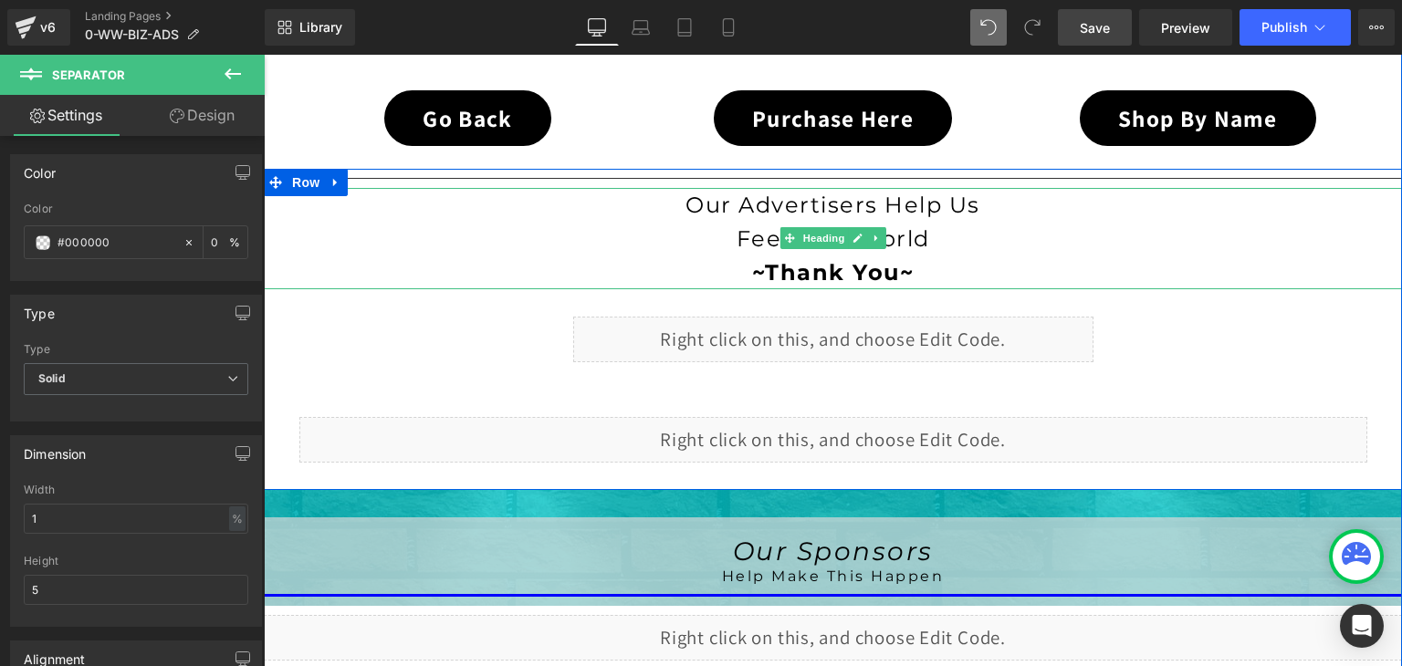
scroll to position [624, 0]
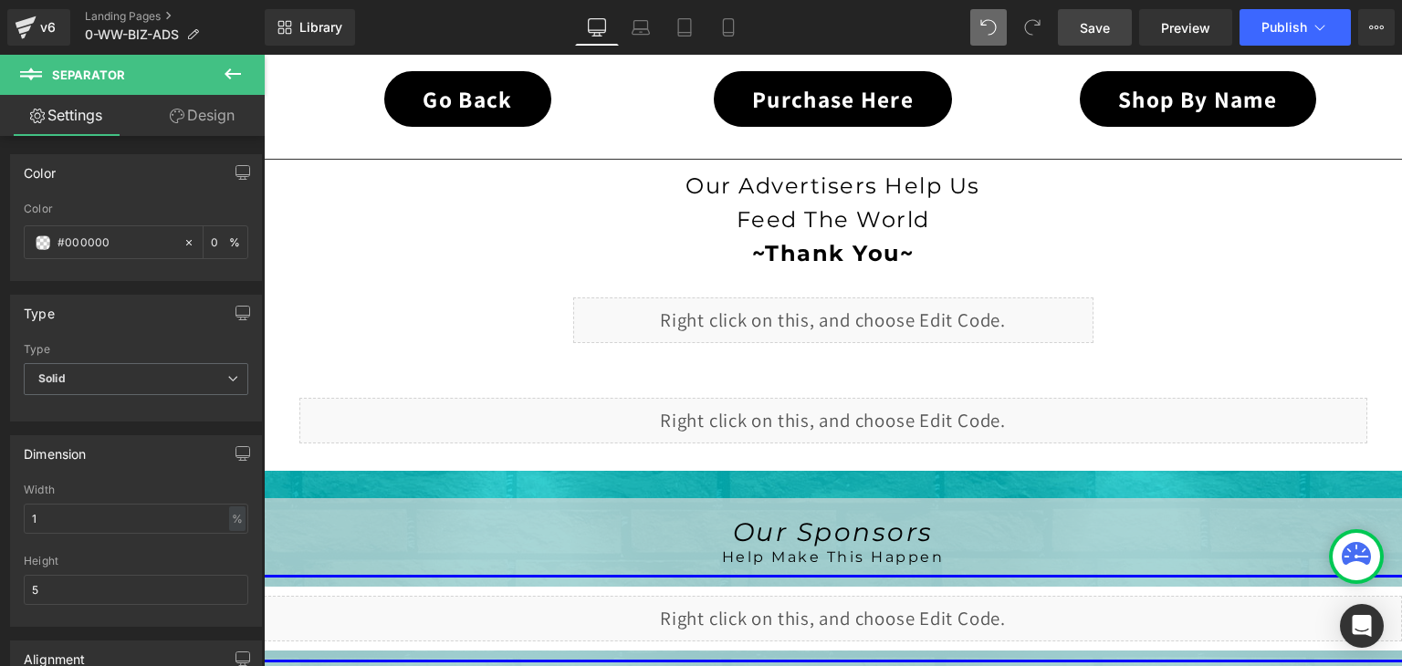
click at [1092, 26] on span "Save" at bounding box center [1095, 27] width 30 height 19
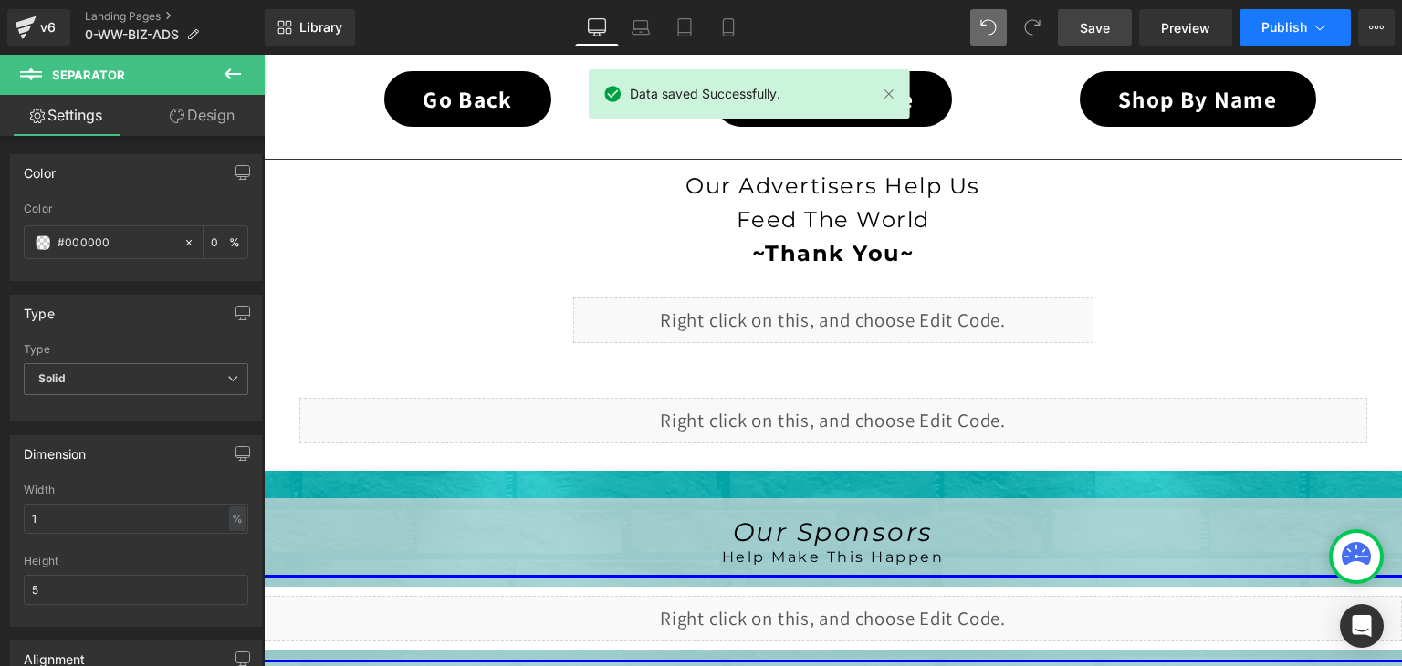
click at [1328, 23] on icon at bounding box center [1320, 27] width 18 height 18
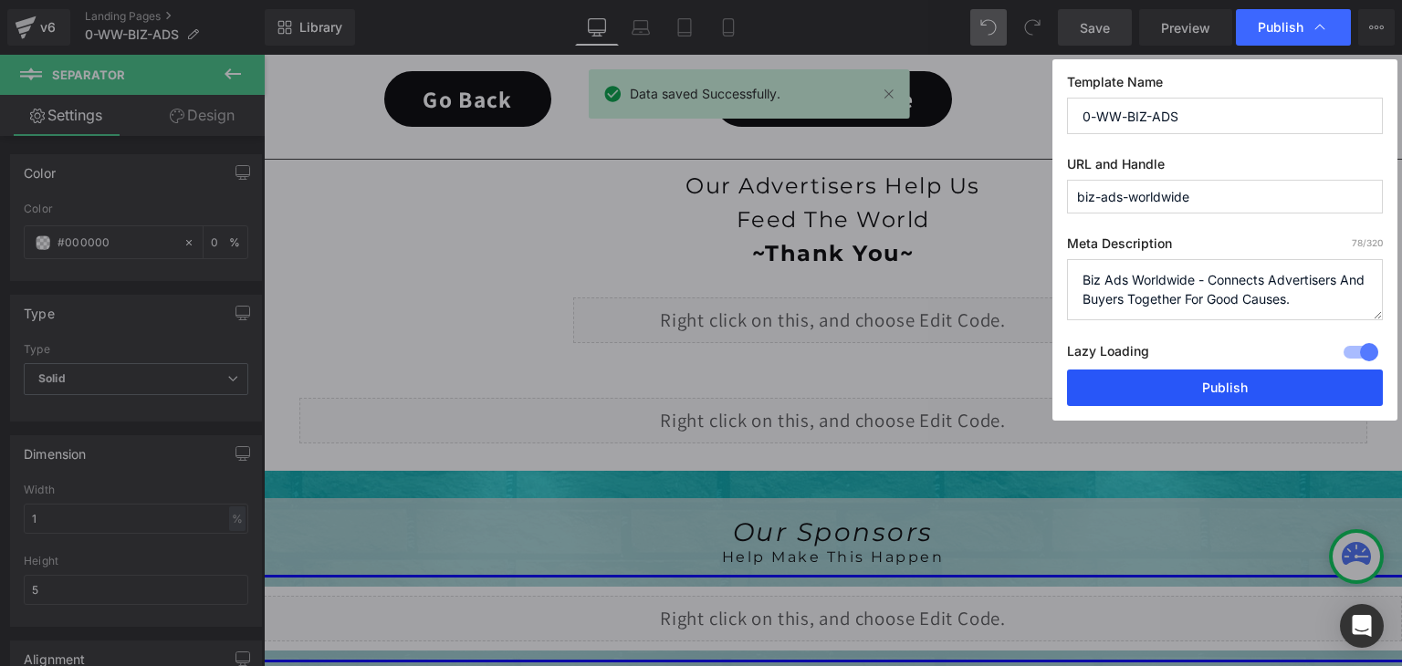
click at [1287, 388] on button "Publish" at bounding box center [1225, 388] width 316 height 37
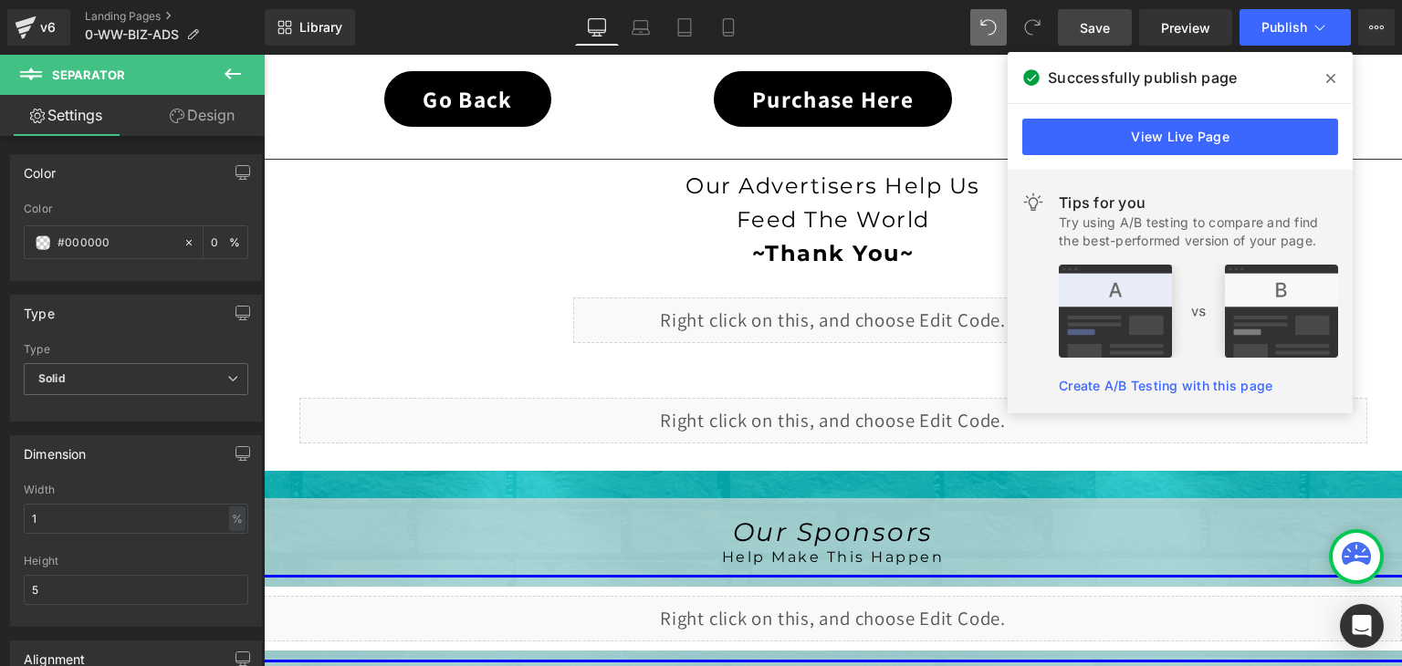
click at [1111, 16] on link "Save" at bounding box center [1095, 27] width 74 height 37
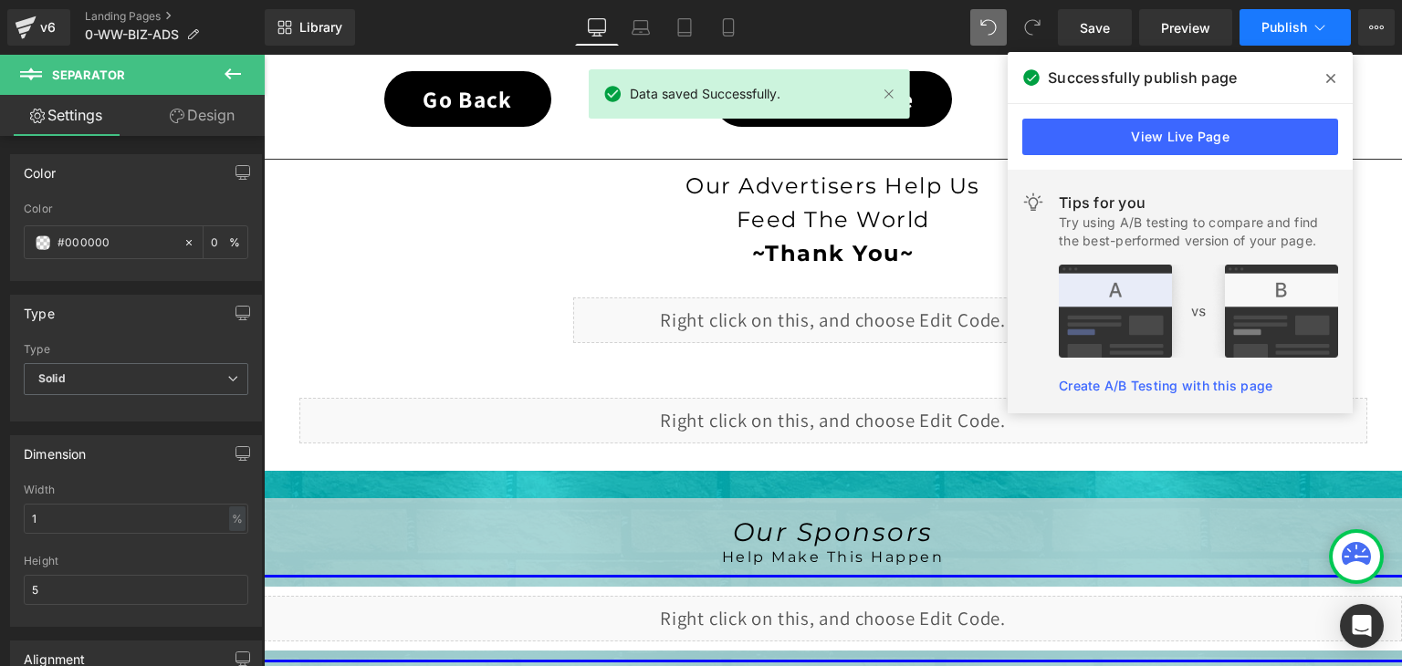
click at [1305, 26] on span "Publish" at bounding box center [1284, 27] width 46 height 15
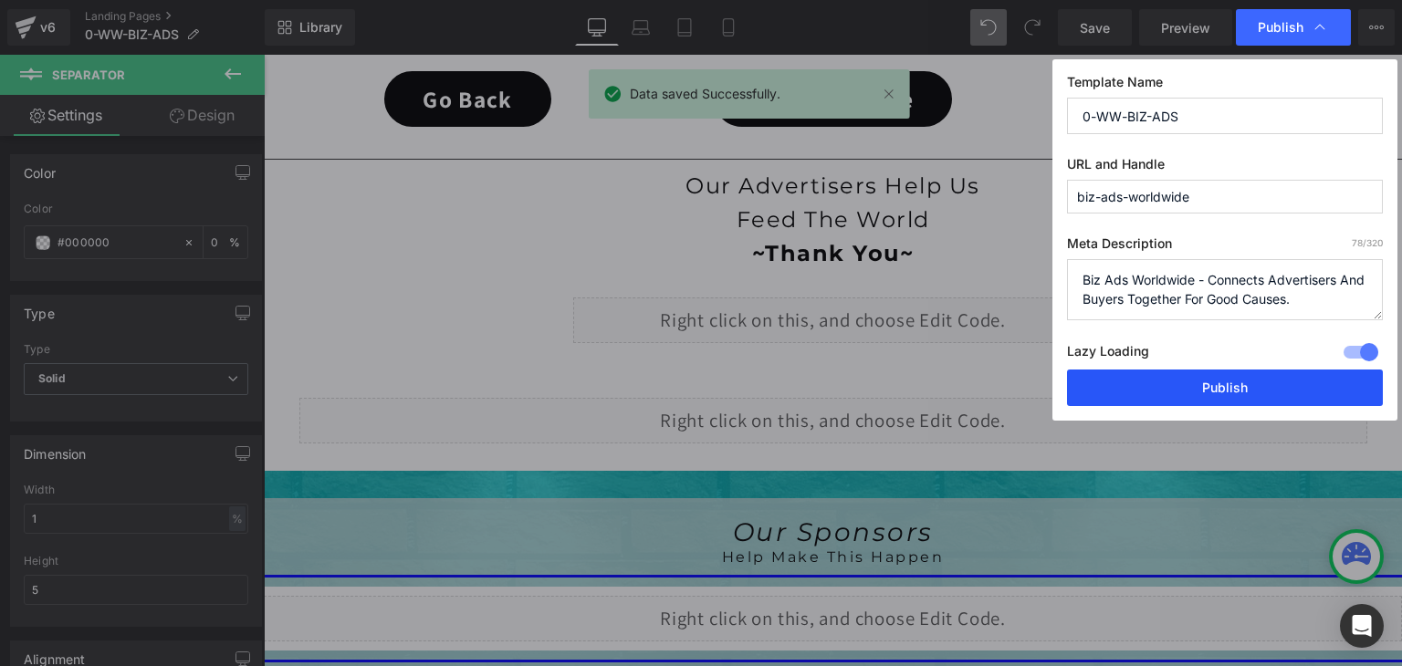
click at [1282, 374] on button "Publish" at bounding box center [1225, 388] width 316 height 37
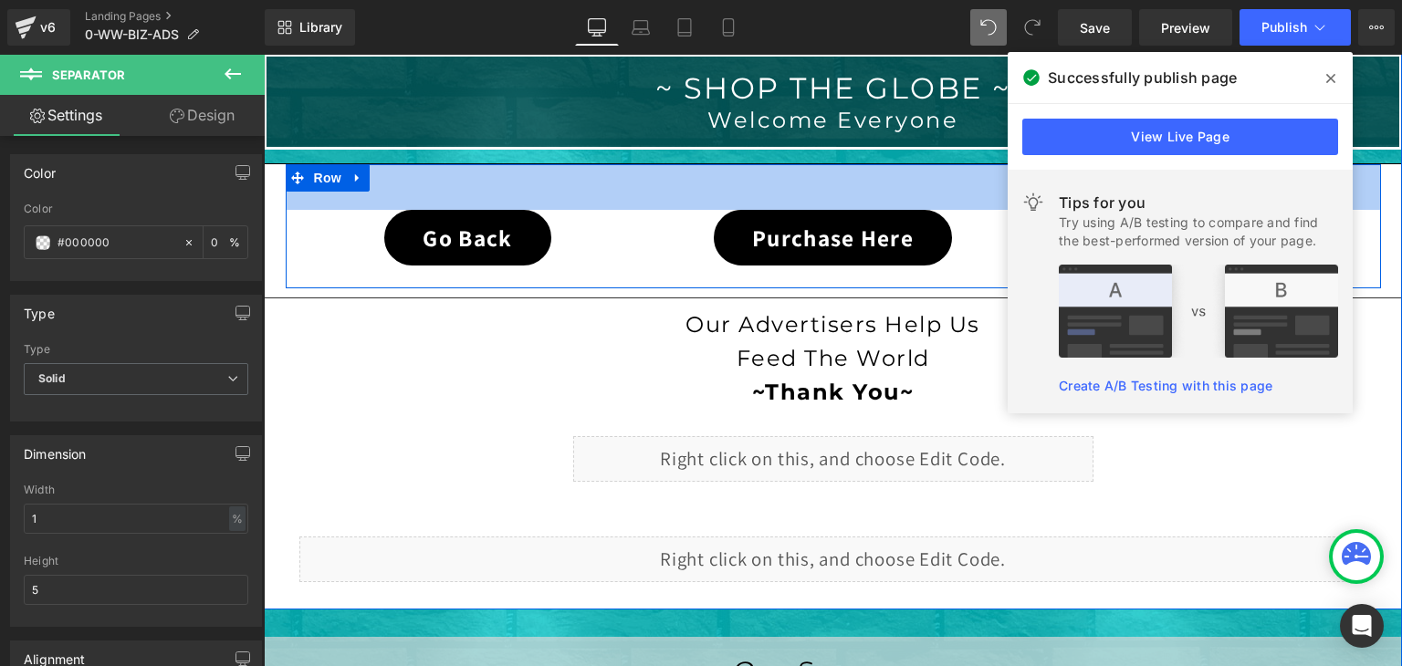
scroll to position [548, 0]
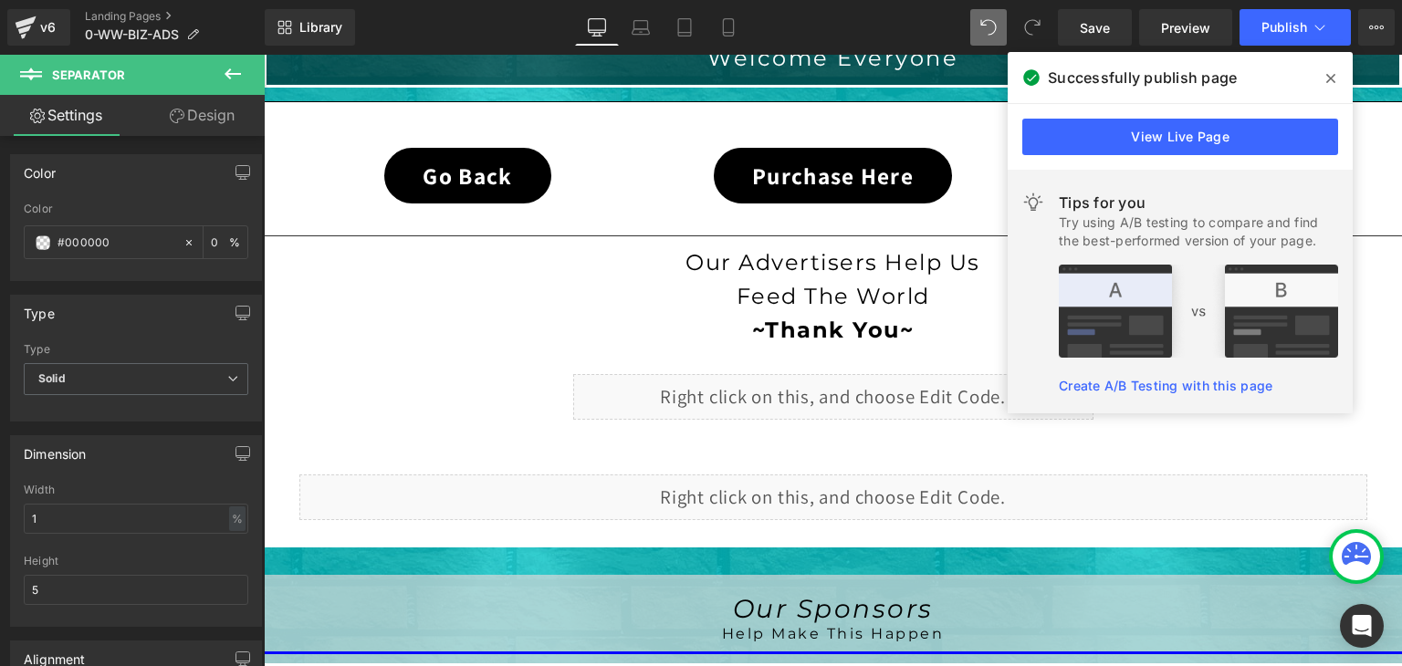
click at [229, 71] on icon at bounding box center [233, 73] width 16 height 11
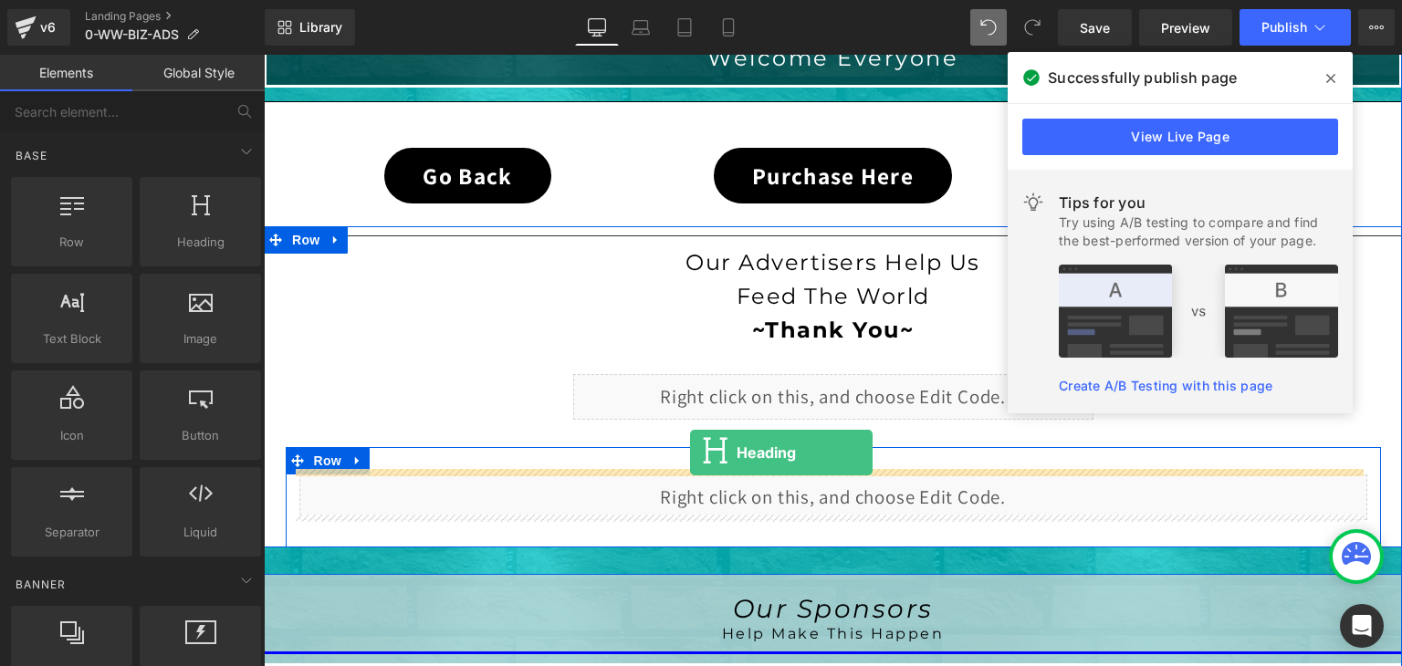
drag, startPoint x: 476, startPoint y: 269, endPoint x: 690, endPoint y: 453, distance: 282.3
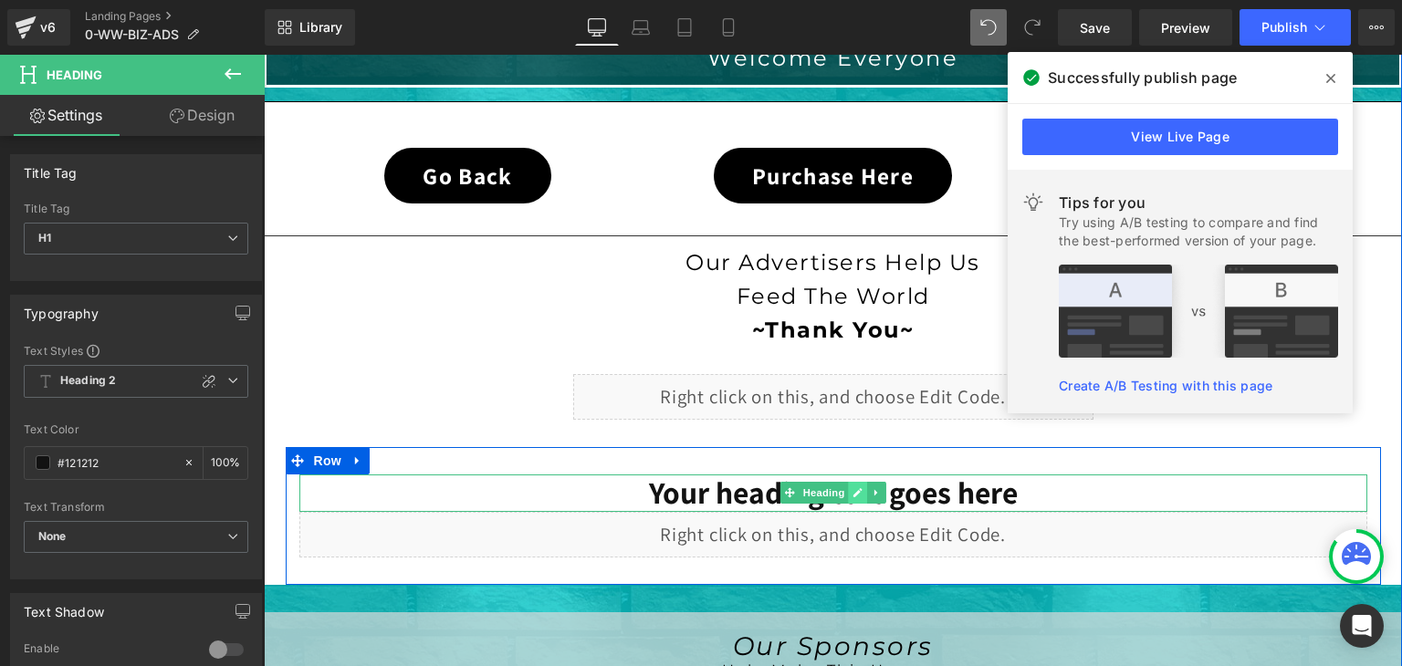
click at [853, 492] on icon at bounding box center [858, 492] width 10 height 11
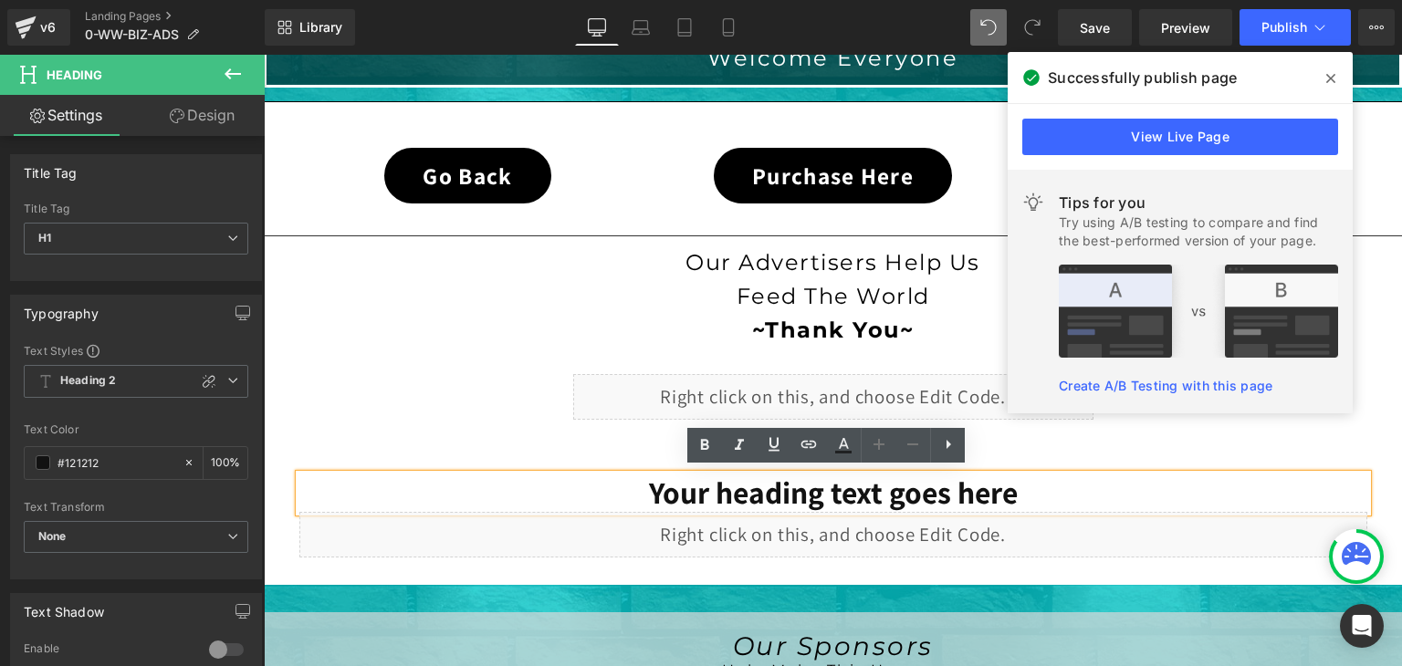
click at [1015, 447] on div "Your heading text goes here Heading Liquid Row" at bounding box center [833, 516] width 1095 height 138
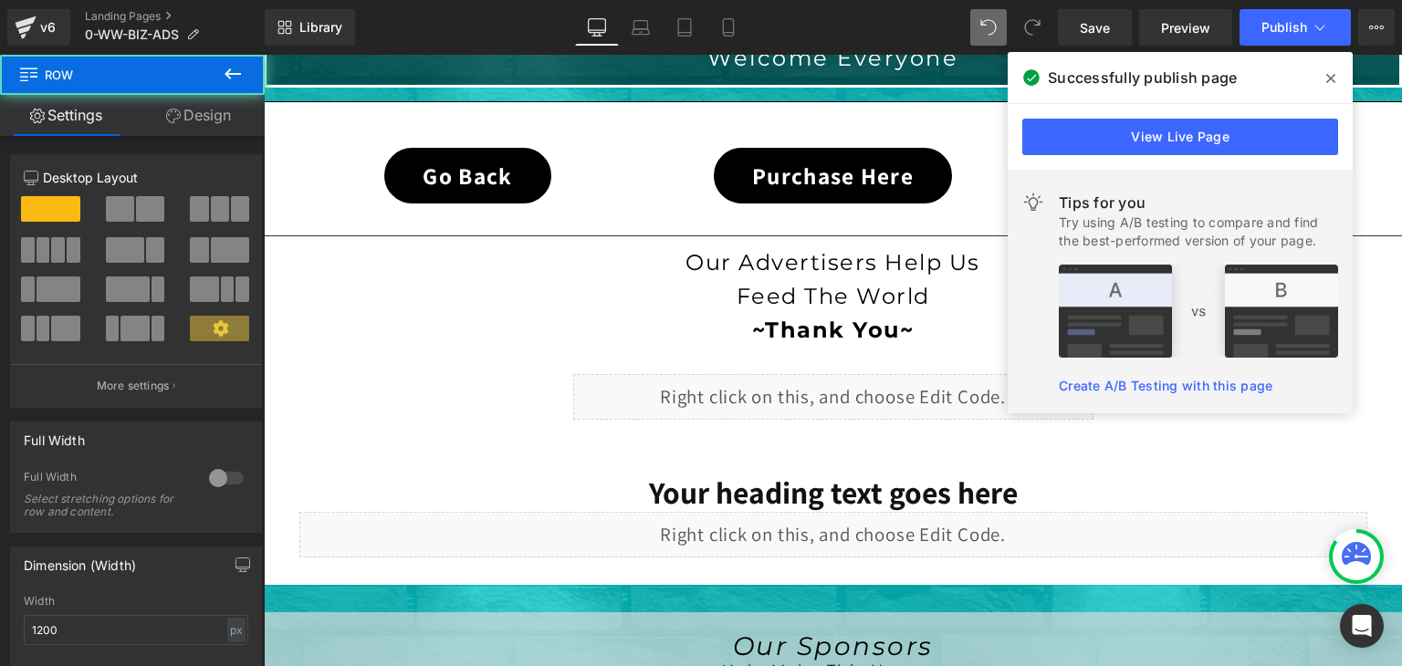
click at [979, 485] on h1 "Your heading text goes here" at bounding box center [833, 493] width 1068 height 37
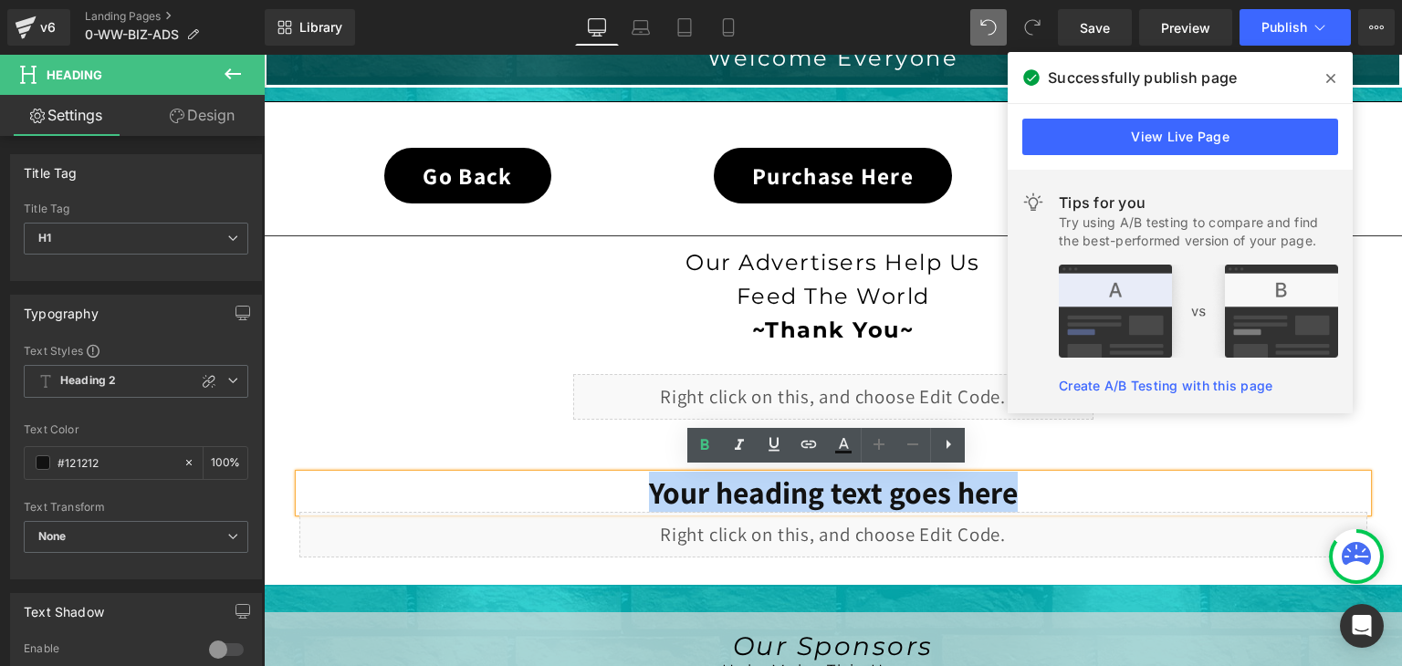
drag, startPoint x: 1011, startPoint y: 486, endPoint x: 632, endPoint y: 490, distance: 379.7
click at [632, 490] on h1 "Your heading text goes here" at bounding box center [833, 493] width 1068 height 37
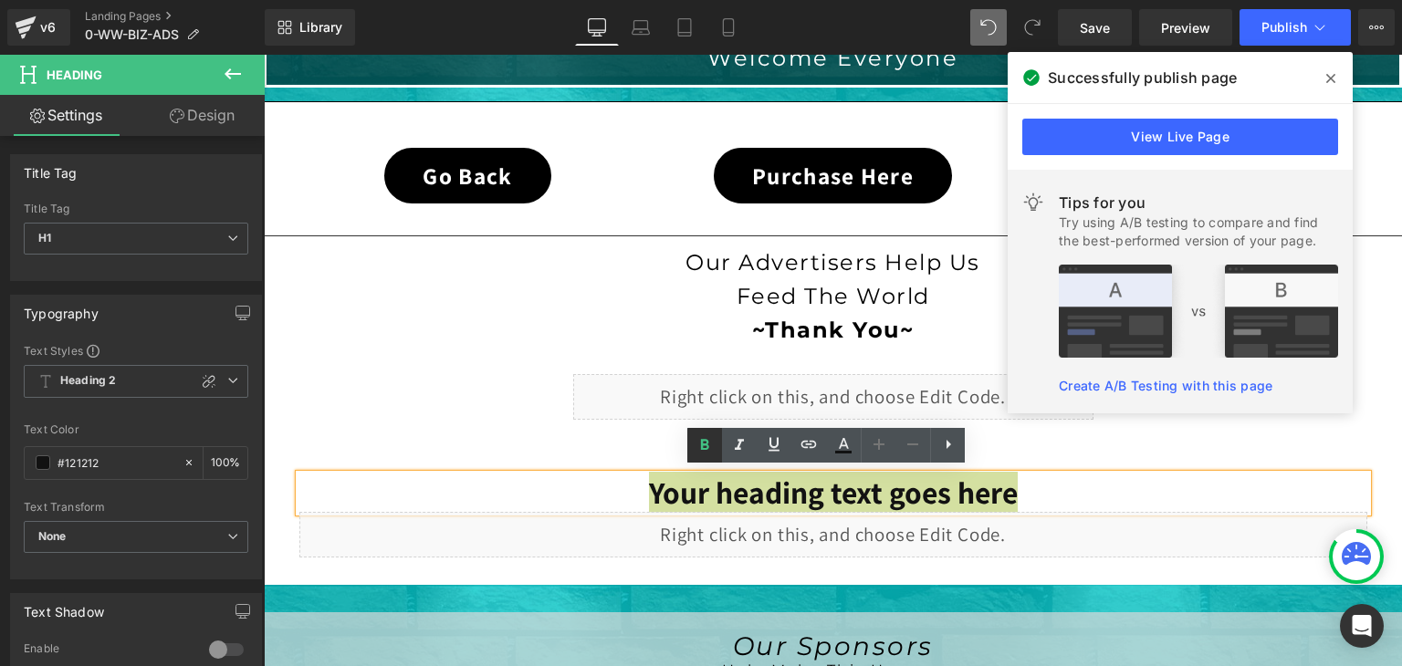
click at [700, 442] on icon at bounding box center [705, 445] width 22 height 22
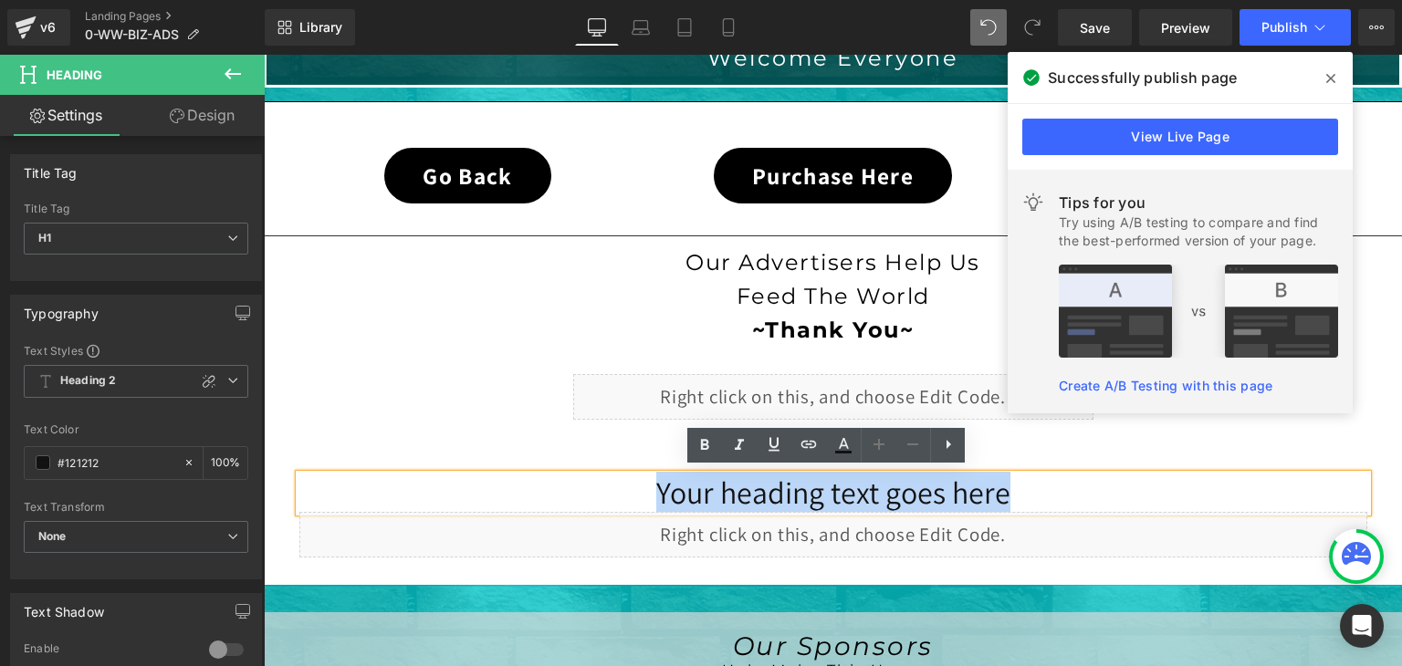
drag, startPoint x: 1000, startPoint y: 495, endPoint x: 646, endPoint y: 489, distance: 354.2
click at [646, 489] on h1 "Your heading text goes here" at bounding box center [833, 493] width 1068 height 37
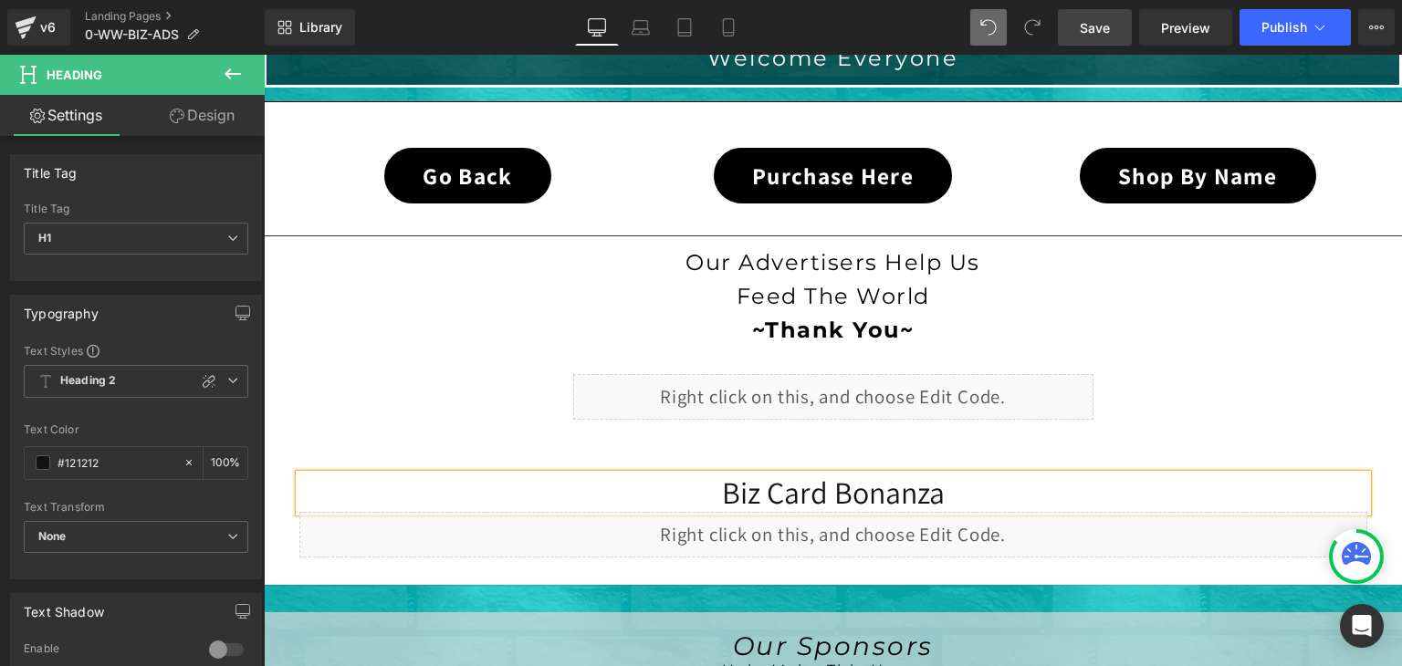
click at [1104, 29] on span "Save" at bounding box center [1095, 27] width 30 height 19
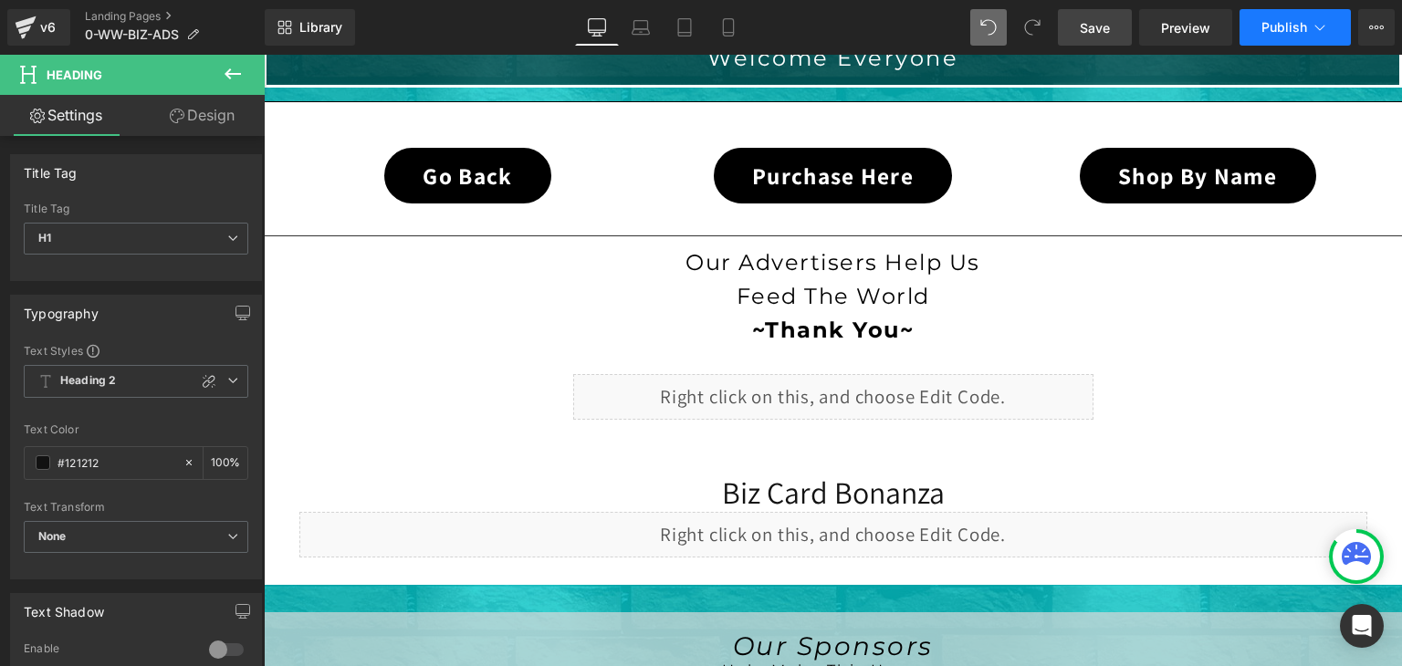
click at [1303, 15] on button "Publish" at bounding box center [1295, 27] width 111 height 37
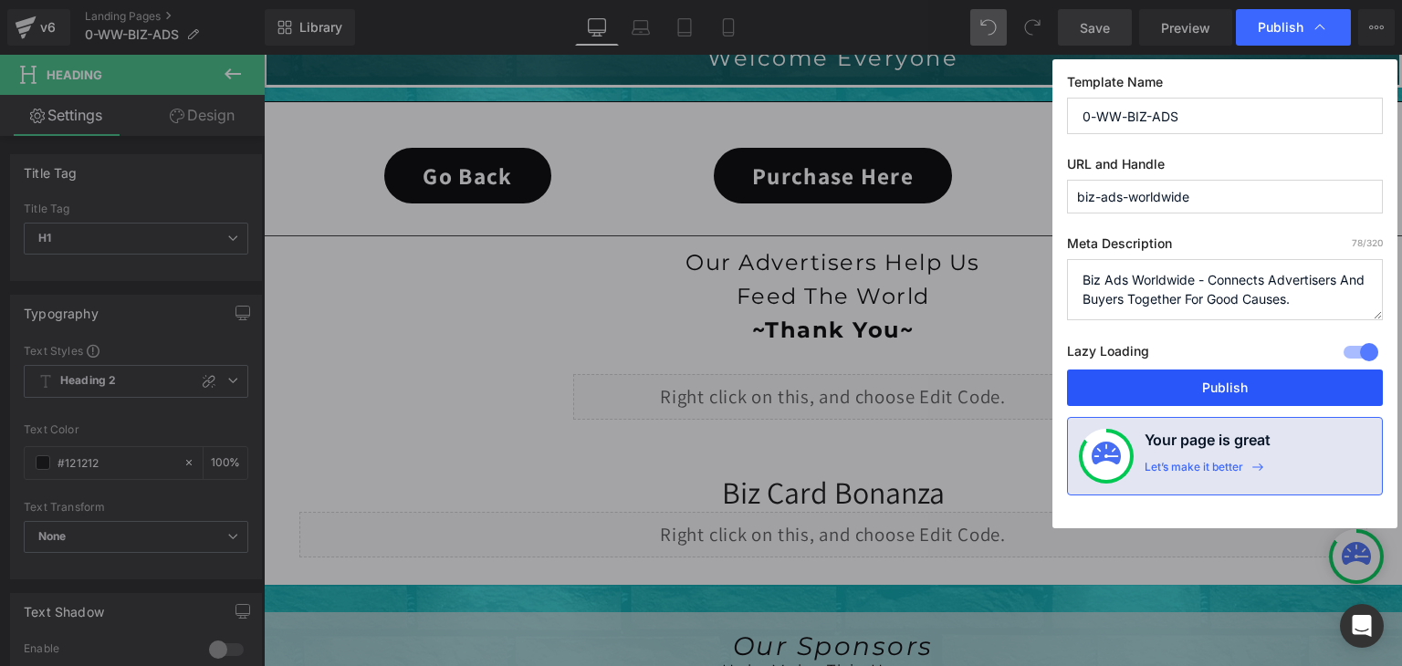
click at [1243, 382] on button "Publish" at bounding box center [1225, 388] width 316 height 37
